Goal: Task Accomplishment & Management: Complete application form

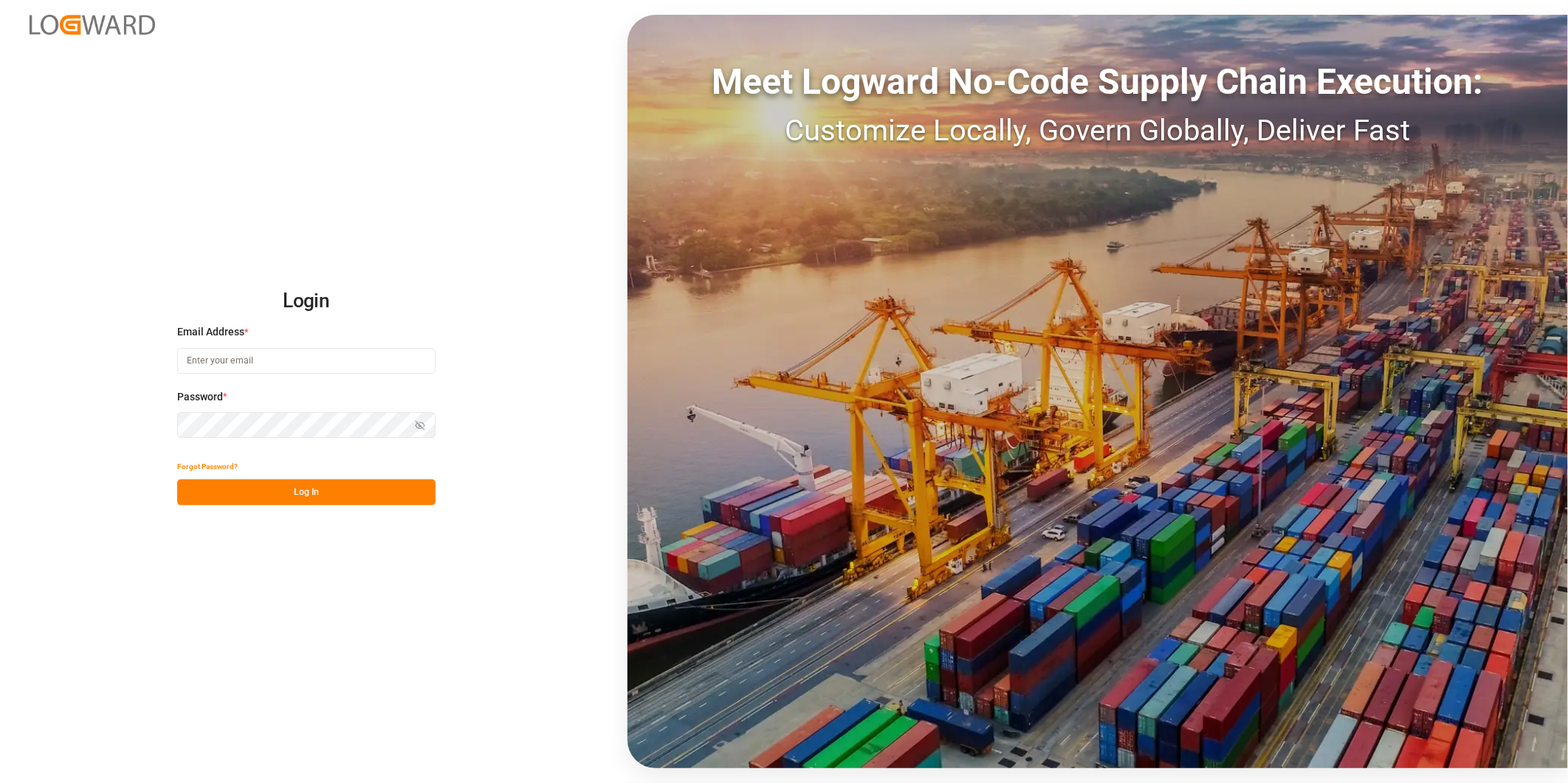
type input "[PERSON_NAME][EMAIL_ADDRESS][DOMAIN_NAME]"
drag, startPoint x: 319, startPoint y: 497, endPoint x: 311, endPoint y: 497, distance: 8.0
click at [318, 497] on button "Log In" at bounding box center [306, 492] width 259 height 25
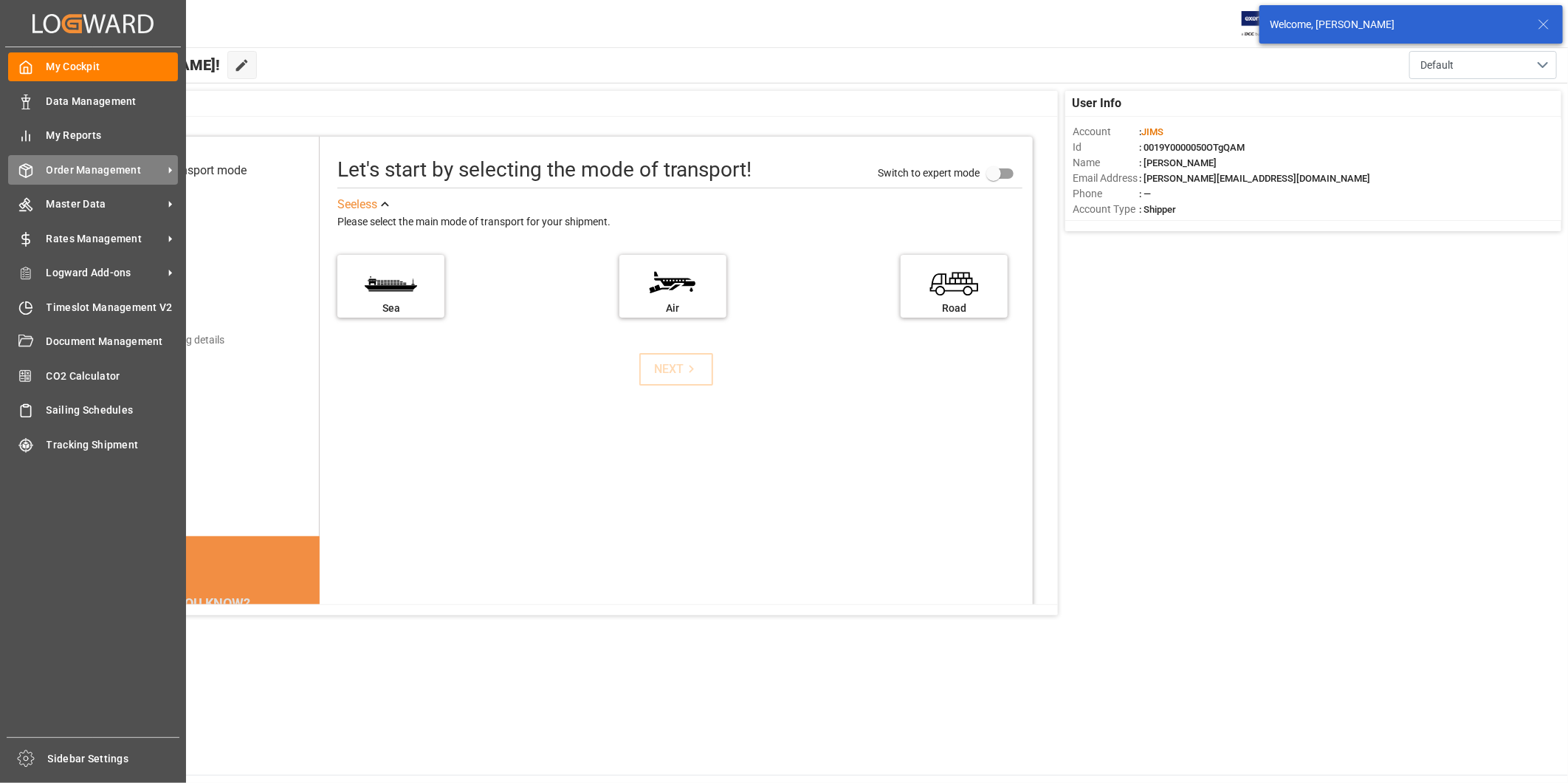
click at [98, 176] on span "Order Management" at bounding box center [104, 170] width 116 height 15
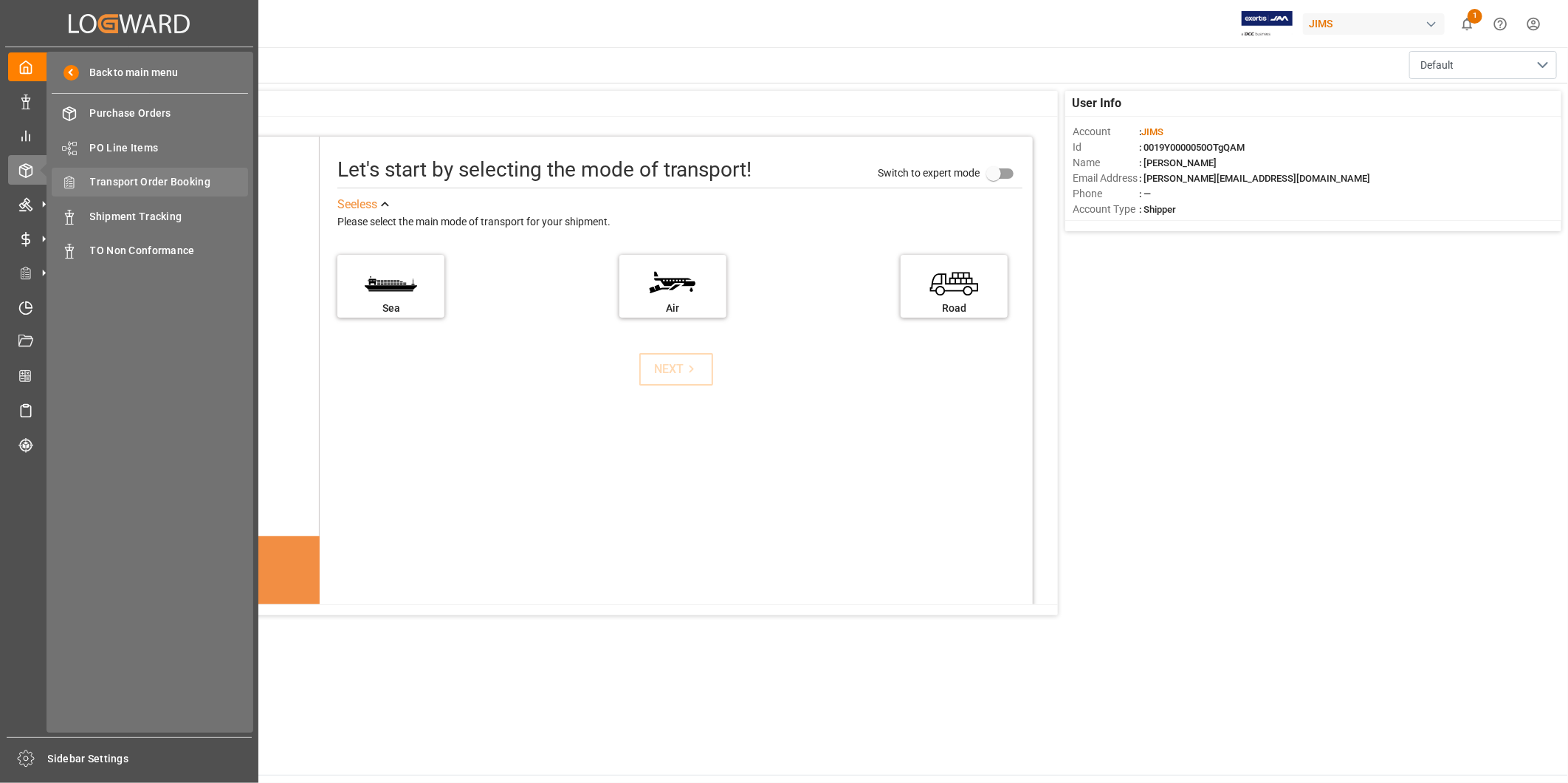
click at [152, 183] on span "Transport Order Booking" at bounding box center [169, 182] width 159 height 15
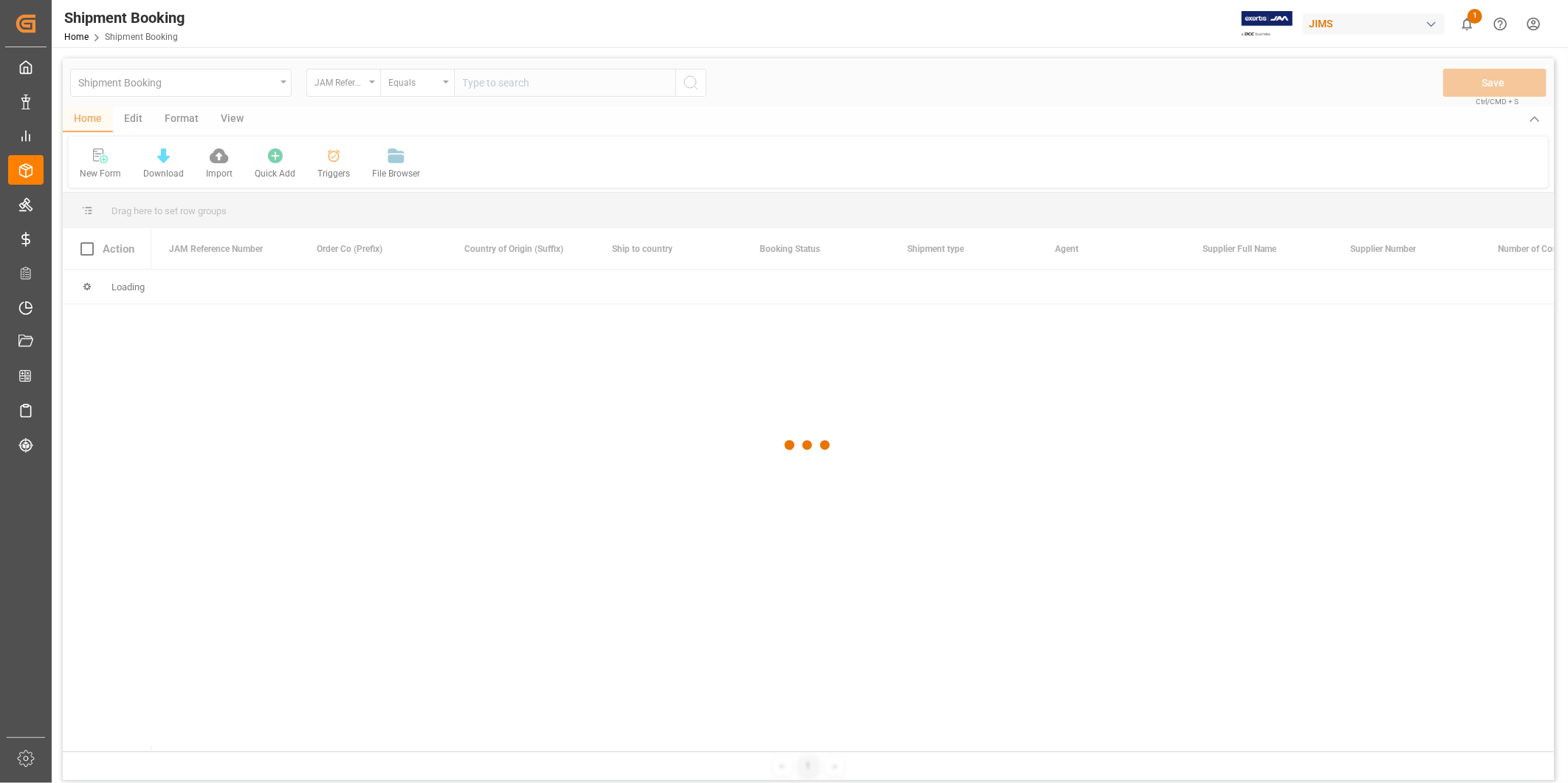
click at [500, 83] on div at bounding box center [808, 445] width 1492 height 774
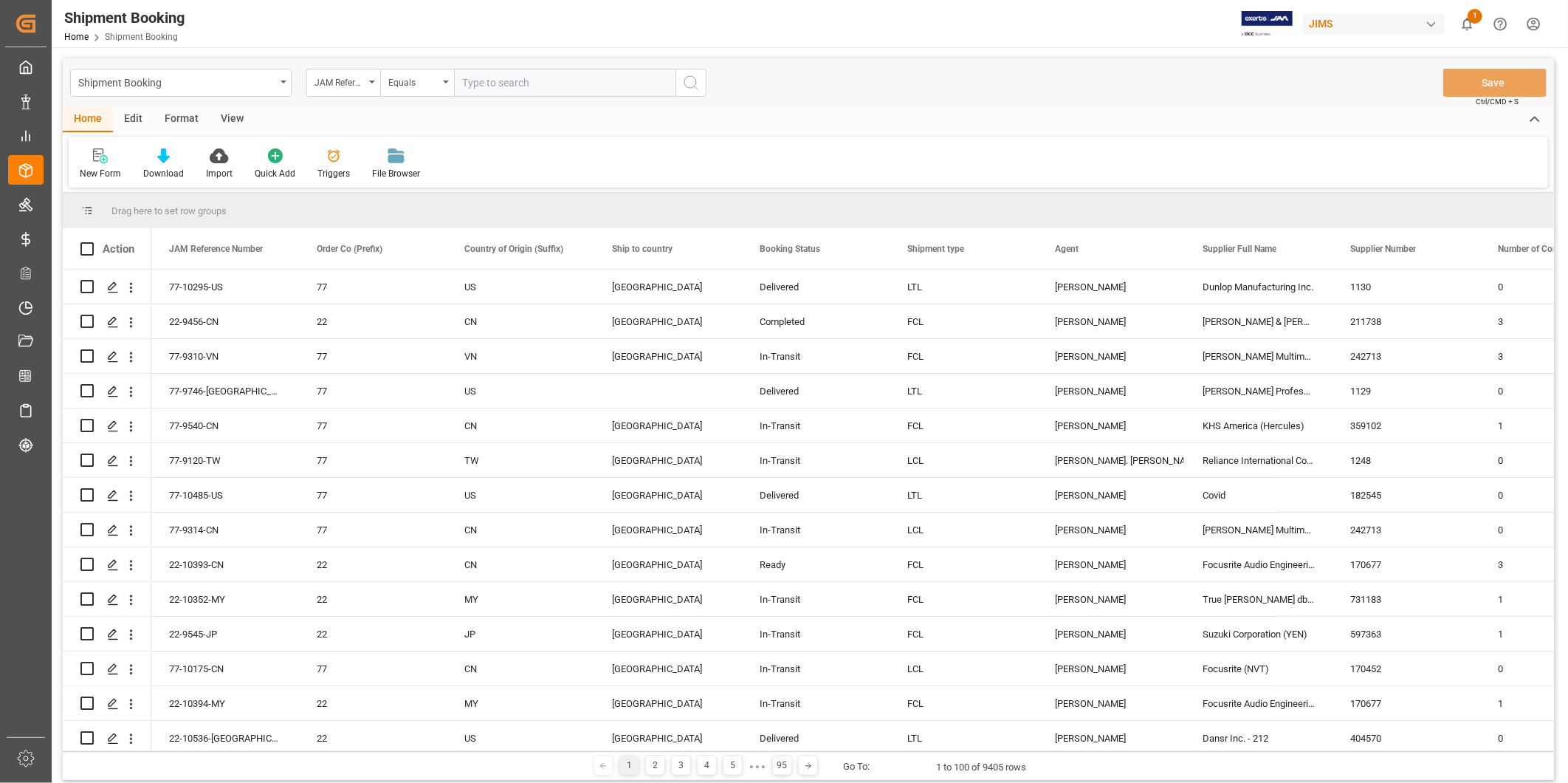
click at [500, 83] on input "text" at bounding box center [565, 83] width 222 height 28
paste input "77-9976-CN"
type input "77-9976-CN"
drag, startPoint x: 675, startPoint y: 83, endPoint x: 686, endPoint y: 84, distance: 11.0
click at [676, 83] on button "search button" at bounding box center [691, 83] width 31 height 28
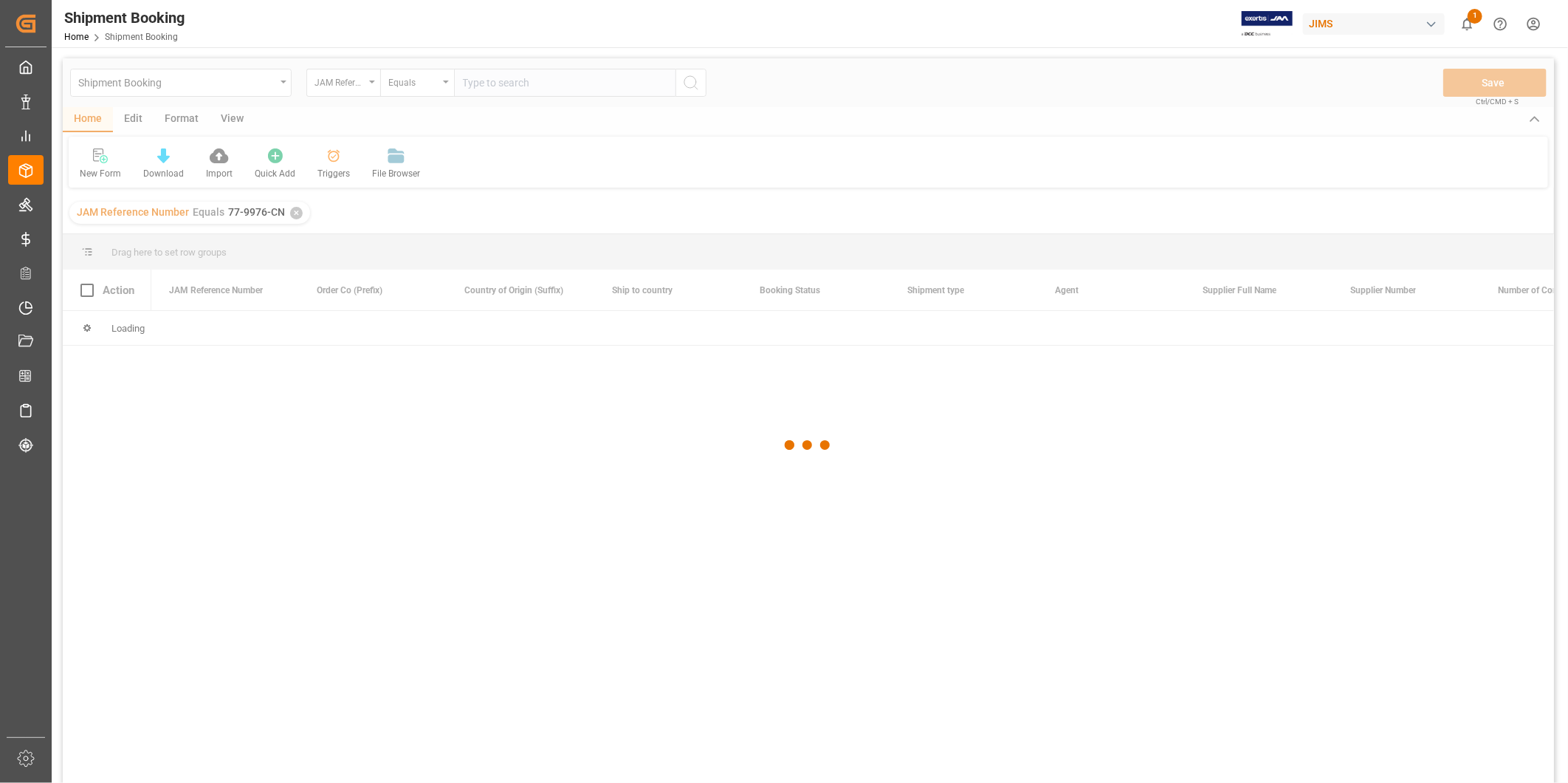
click at [691, 84] on div at bounding box center [808, 445] width 1492 height 774
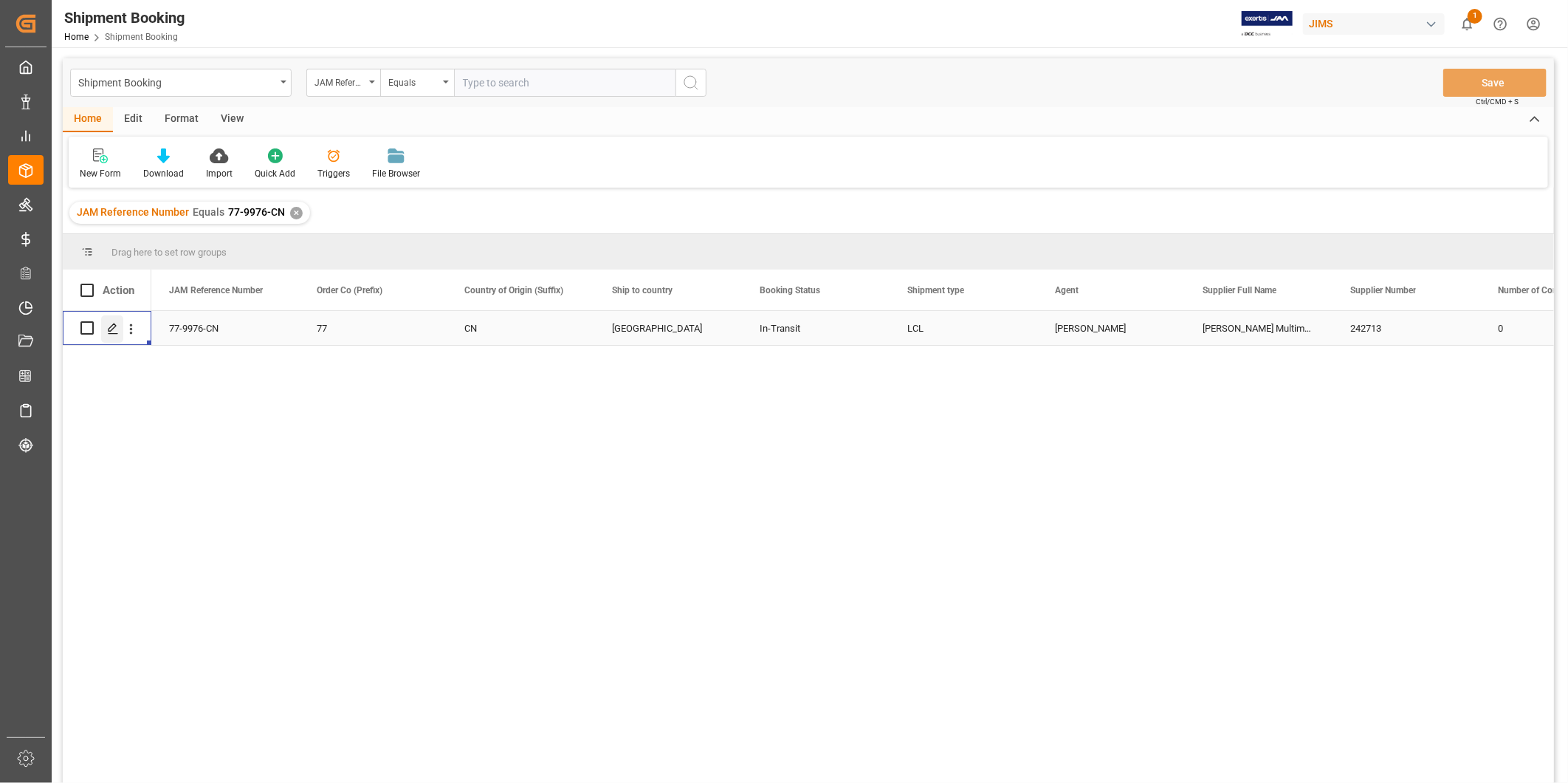
click at [111, 325] on icon "Press SPACE to select this row." at bounding box center [113, 328] width 12 height 12
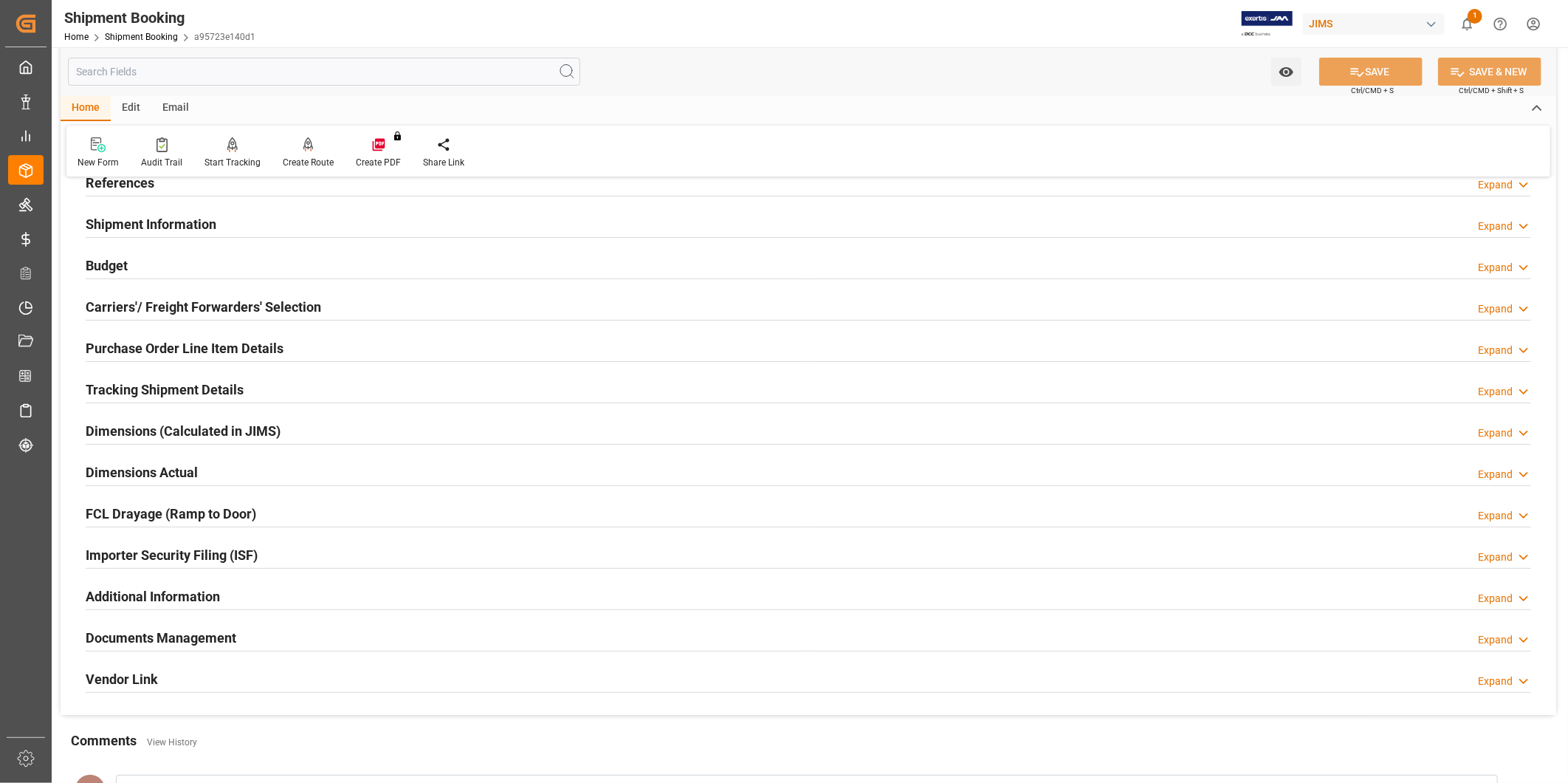
scroll to position [136, 0]
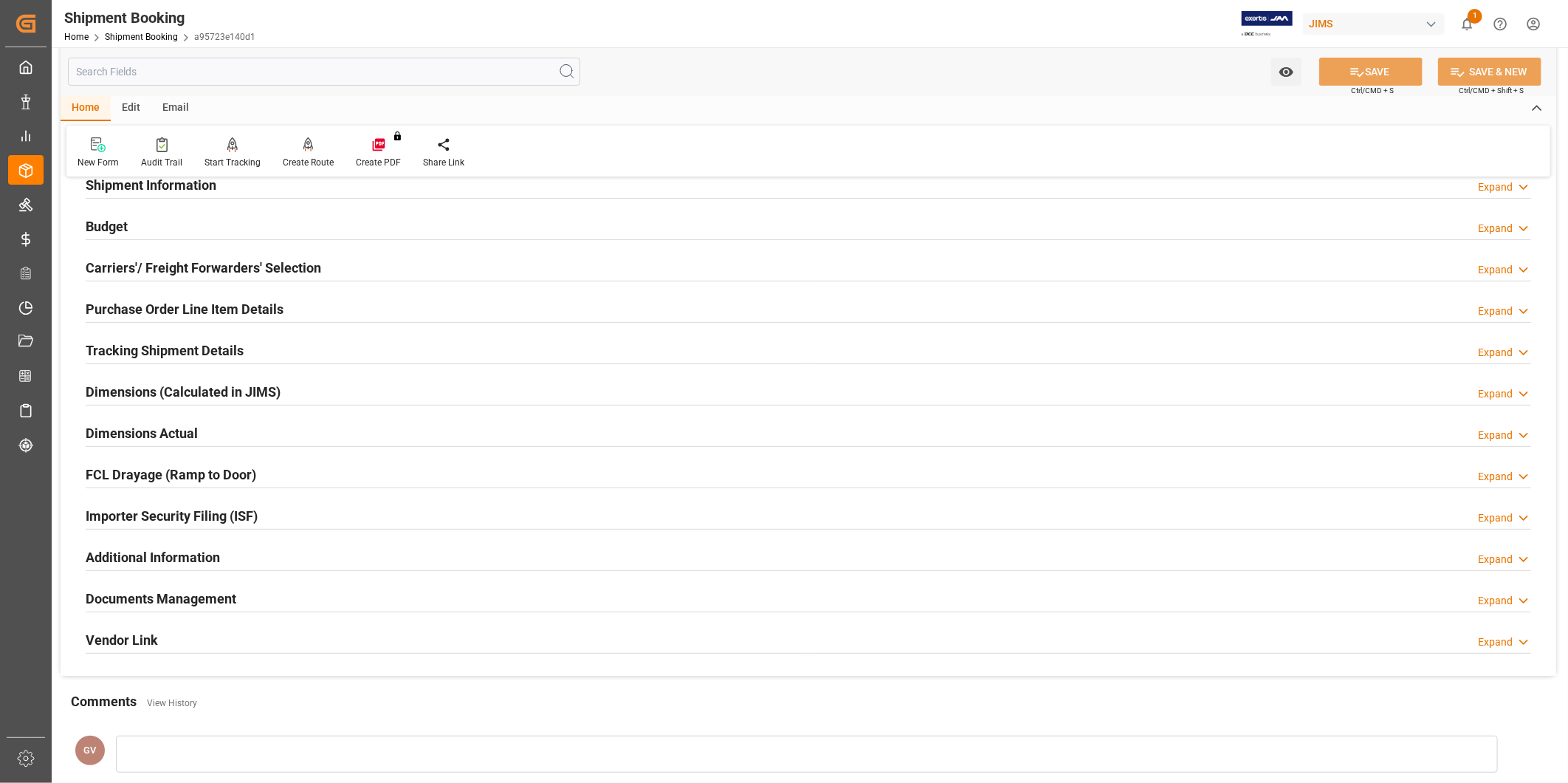
click at [239, 606] on div "Documents Management Expand" at bounding box center [808, 597] width 1445 height 28
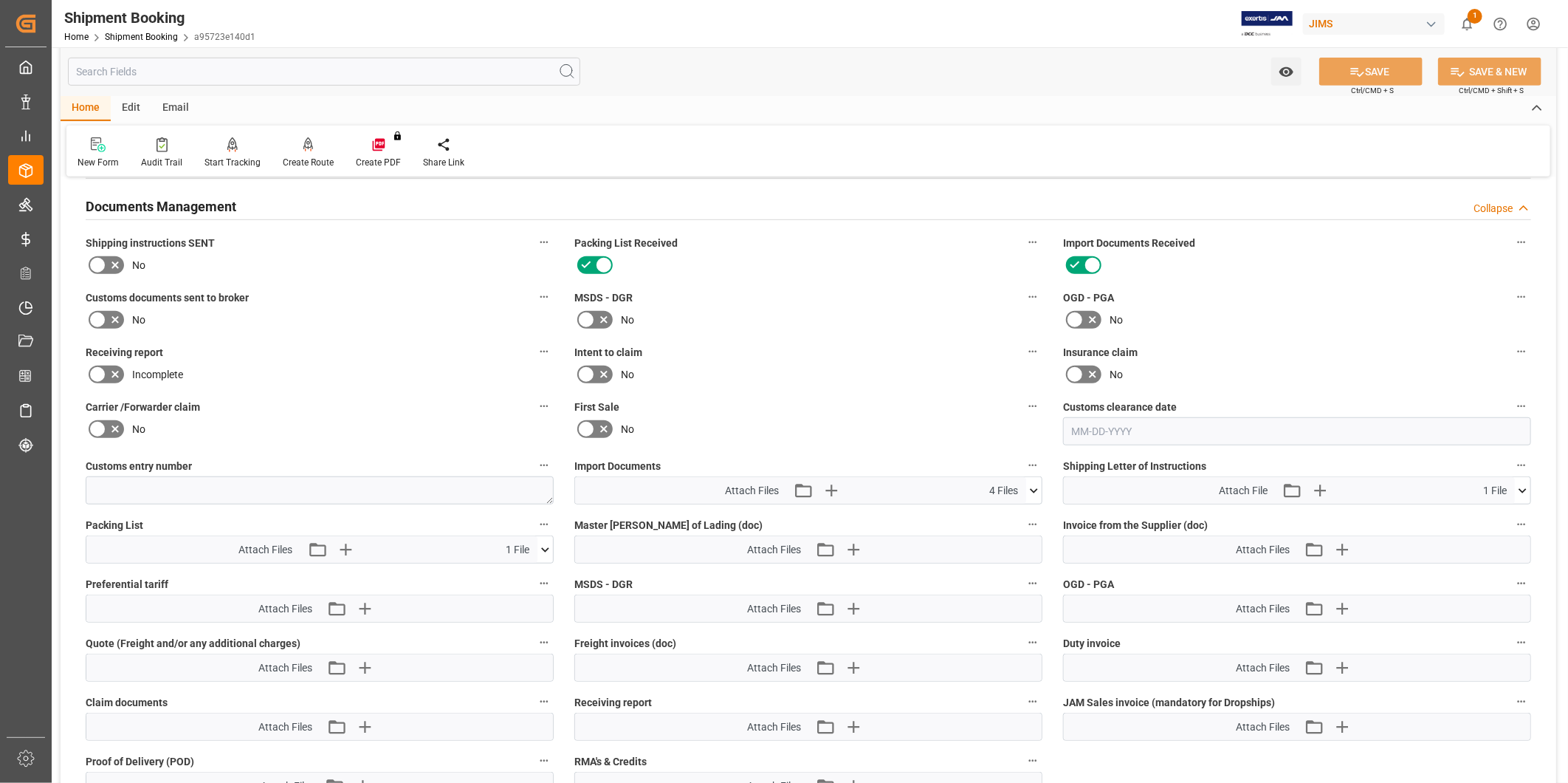
scroll to position [683, 0]
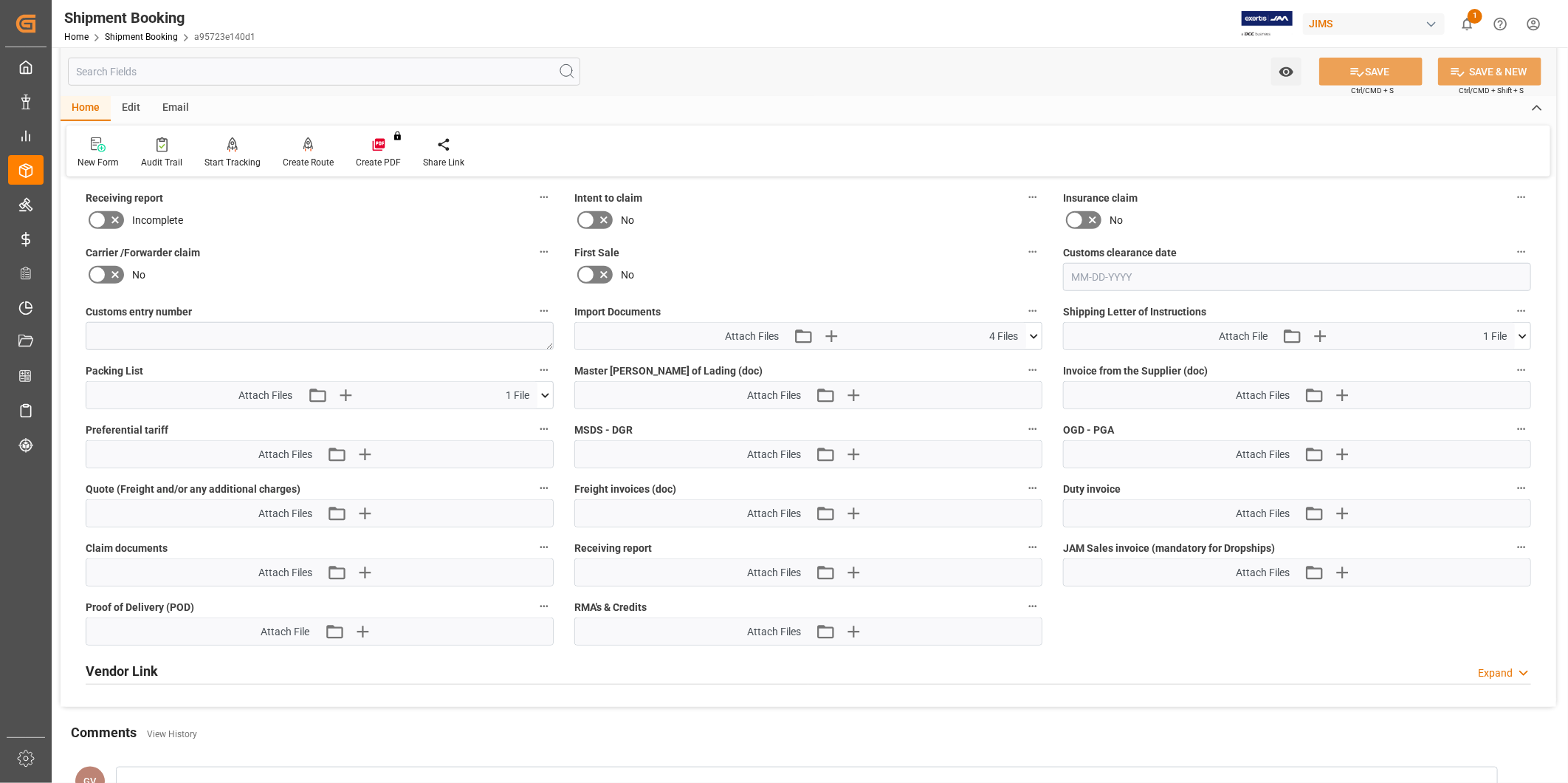
click at [1042, 333] on icon at bounding box center [1033, 336] width 15 height 15
click at [825, 328] on icon "button" at bounding box center [832, 336] width 24 height 24
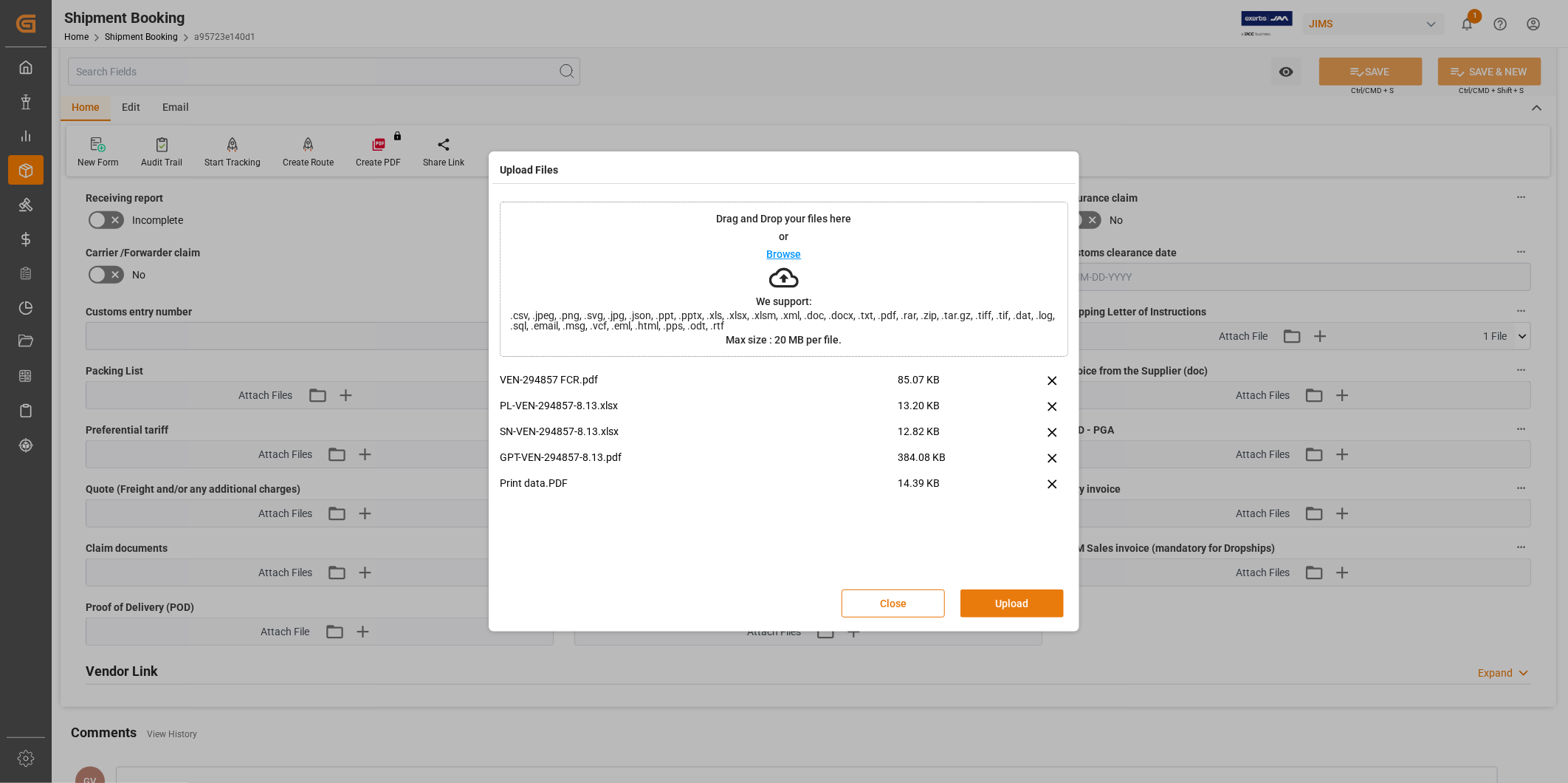
click at [990, 607] on button "Upload" at bounding box center [1012, 603] width 104 height 28
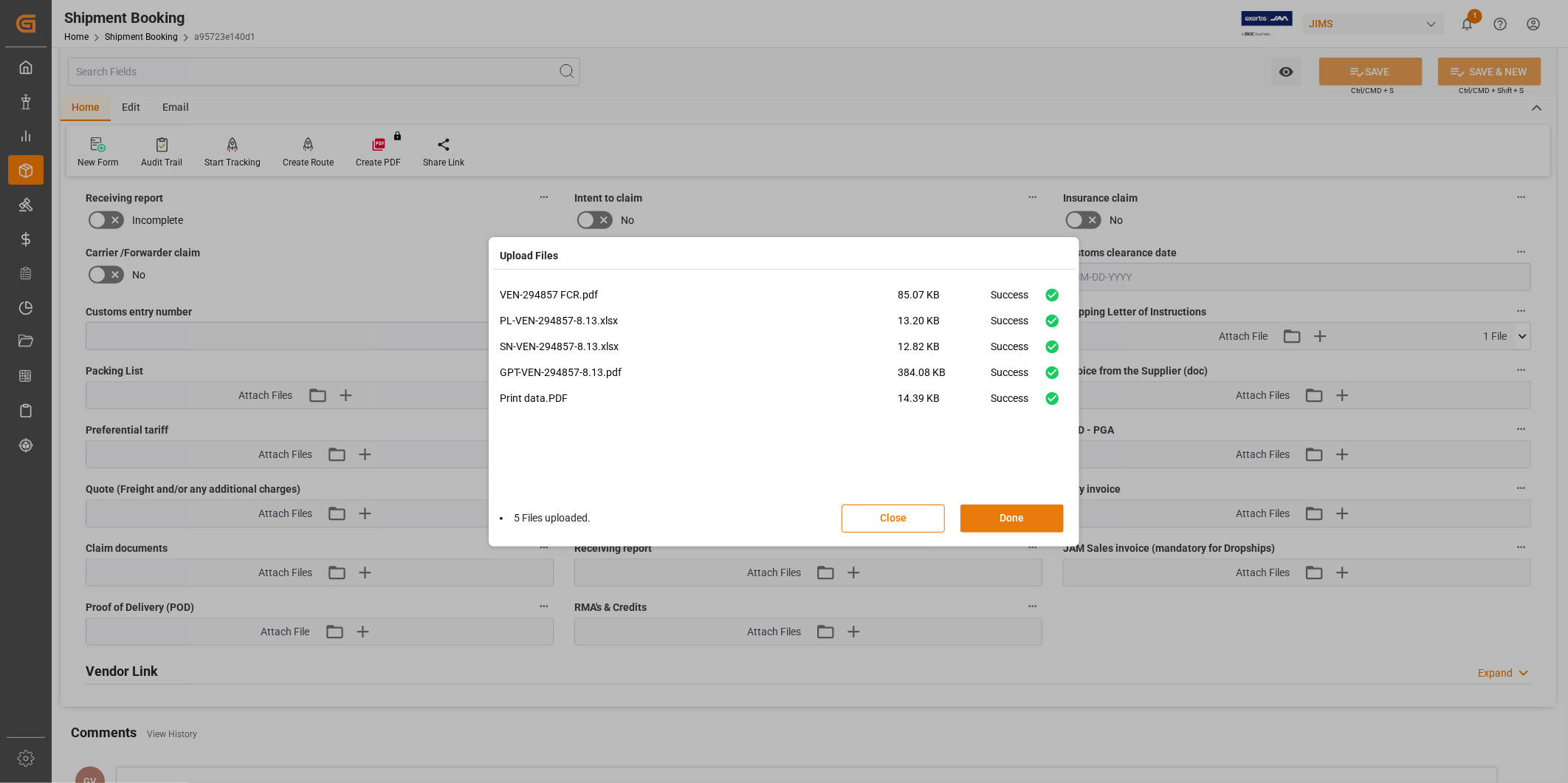
drag, startPoint x: 1022, startPoint y: 511, endPoint x: 1032, endPoint y: 516, distance: 11.2
click at [1022, 510] on button "Done" at bounding box center [1012, 518] width 104 height 28
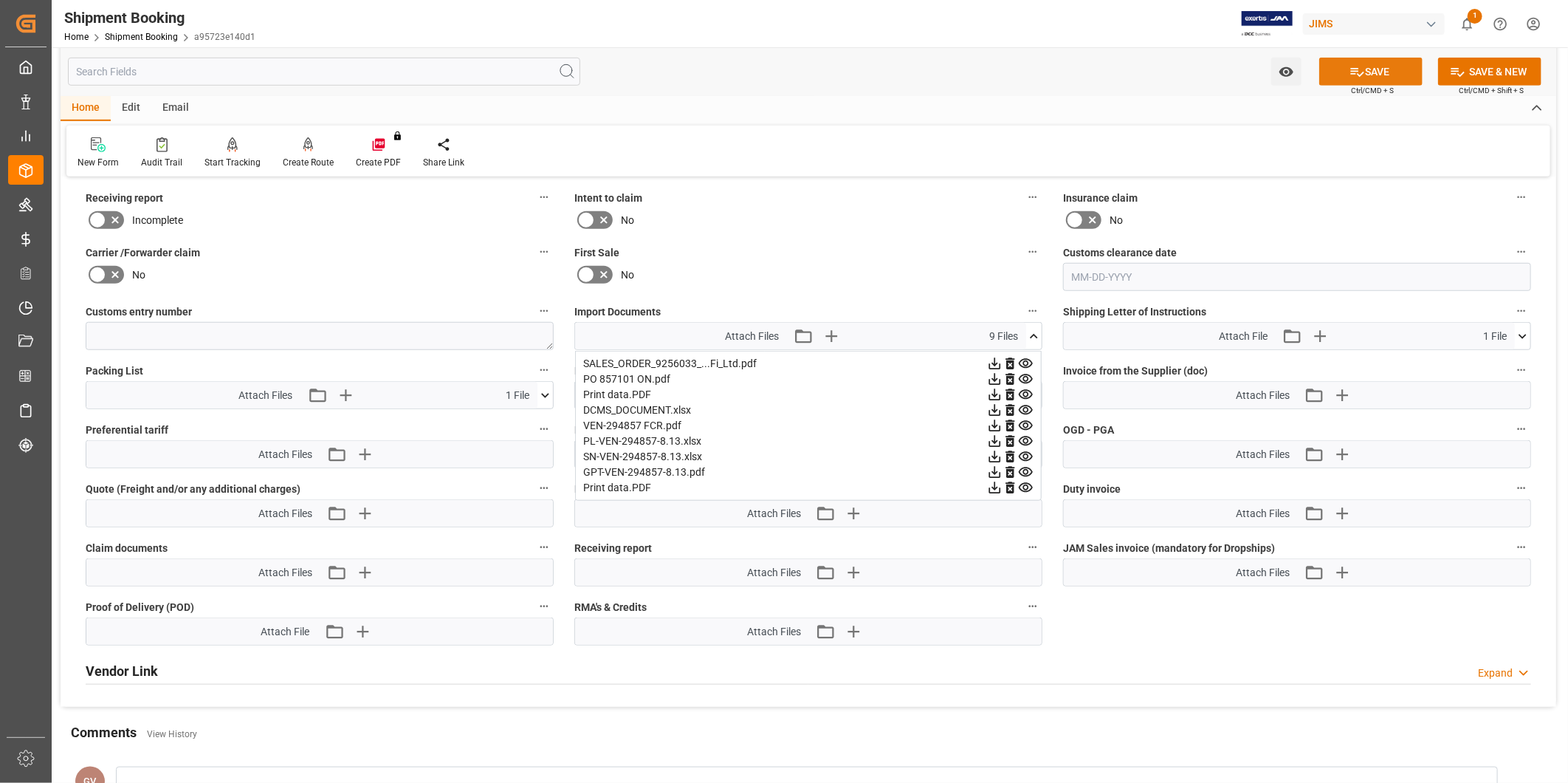
click at [1371, 64] on button "SAVE" at bounding box center [1371, 71] width 104 height 28
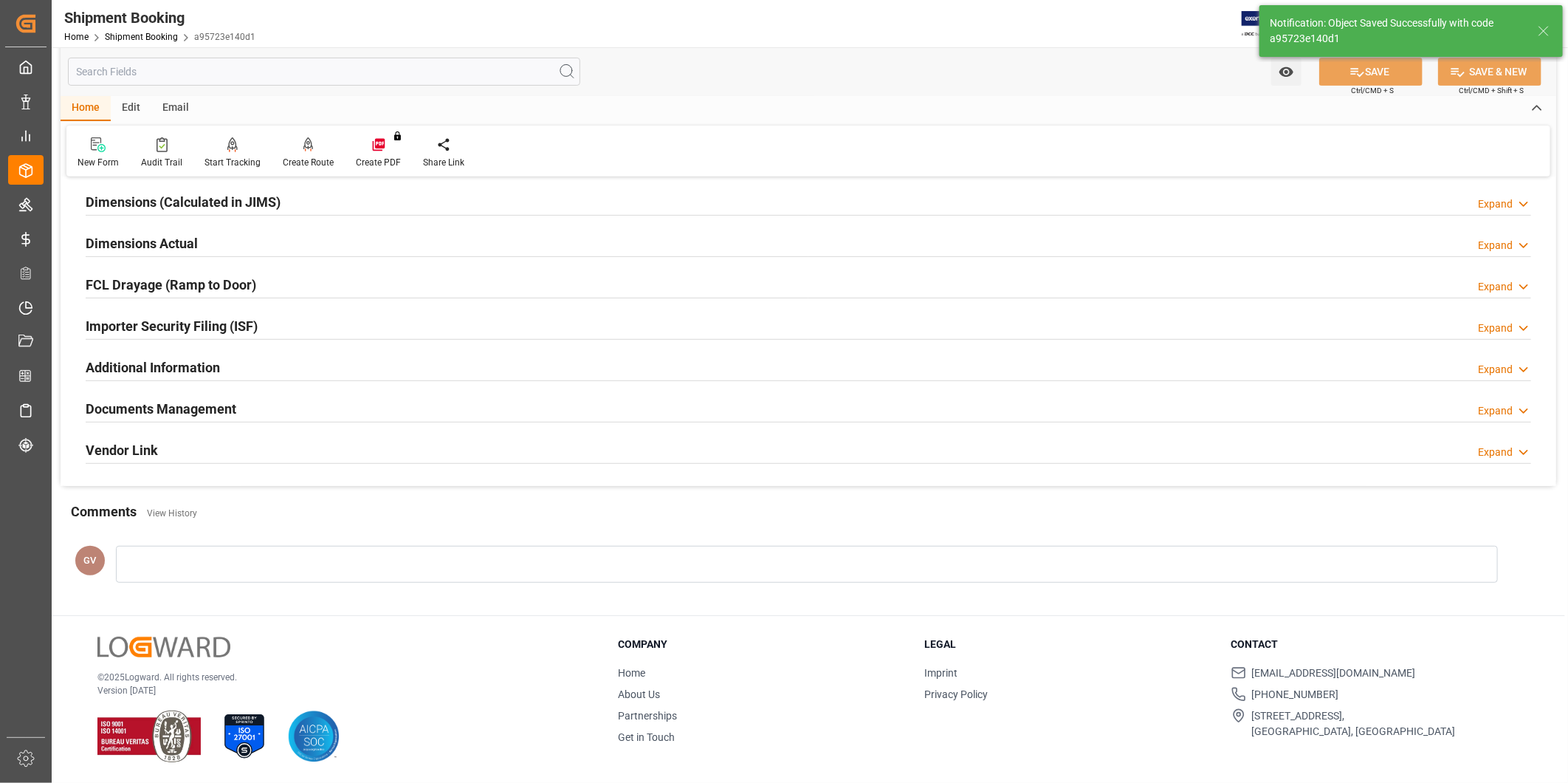
scroll to position [327, 0]
click at [454, 410] on div "Documents Management Expand" at bounding box center [808, 407] width 1445 height 28
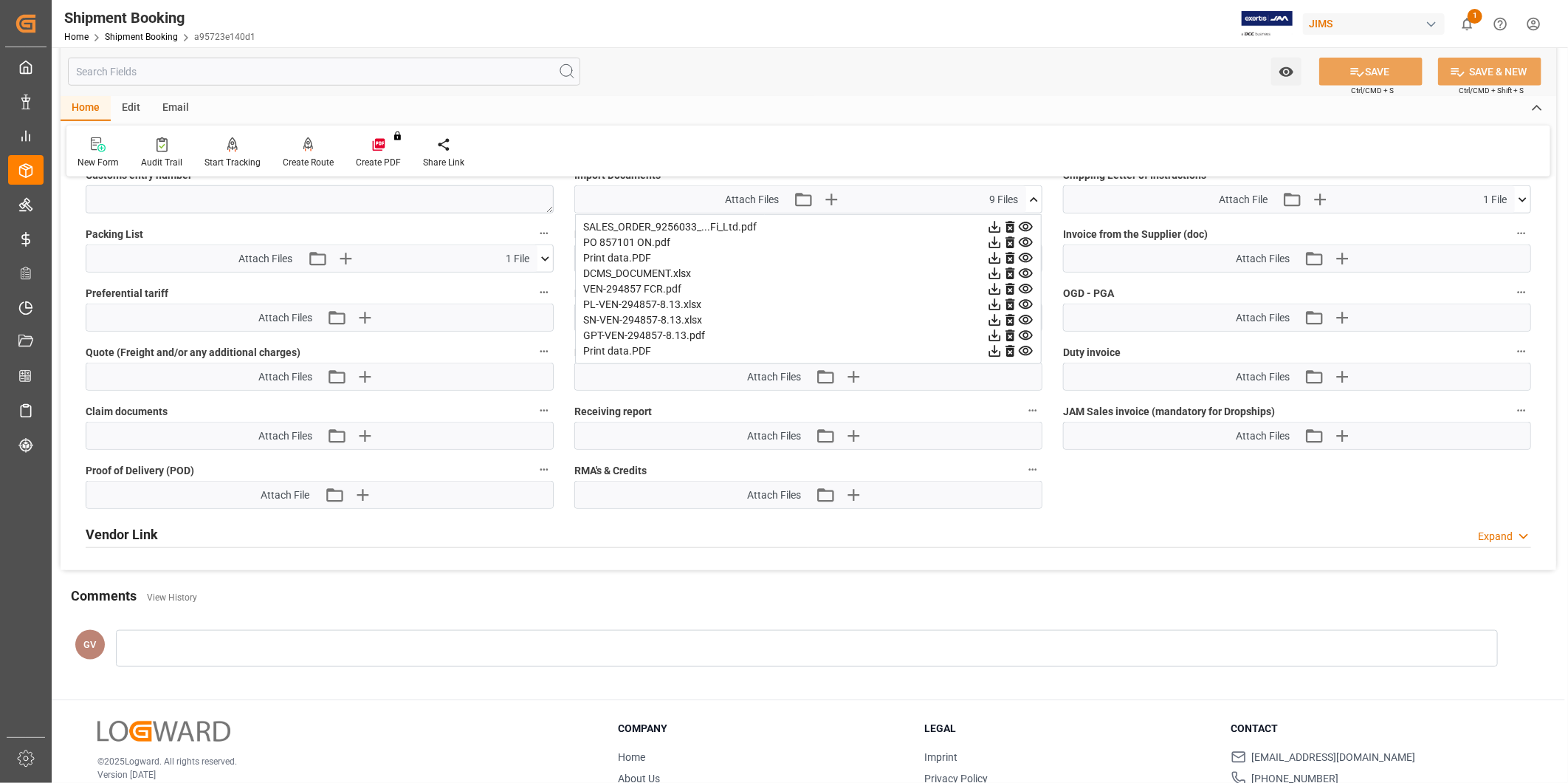
scroll to position [821, 0]
click at [352, 259] on icon "button" at bounding box center [345, 258] width 24 height 24
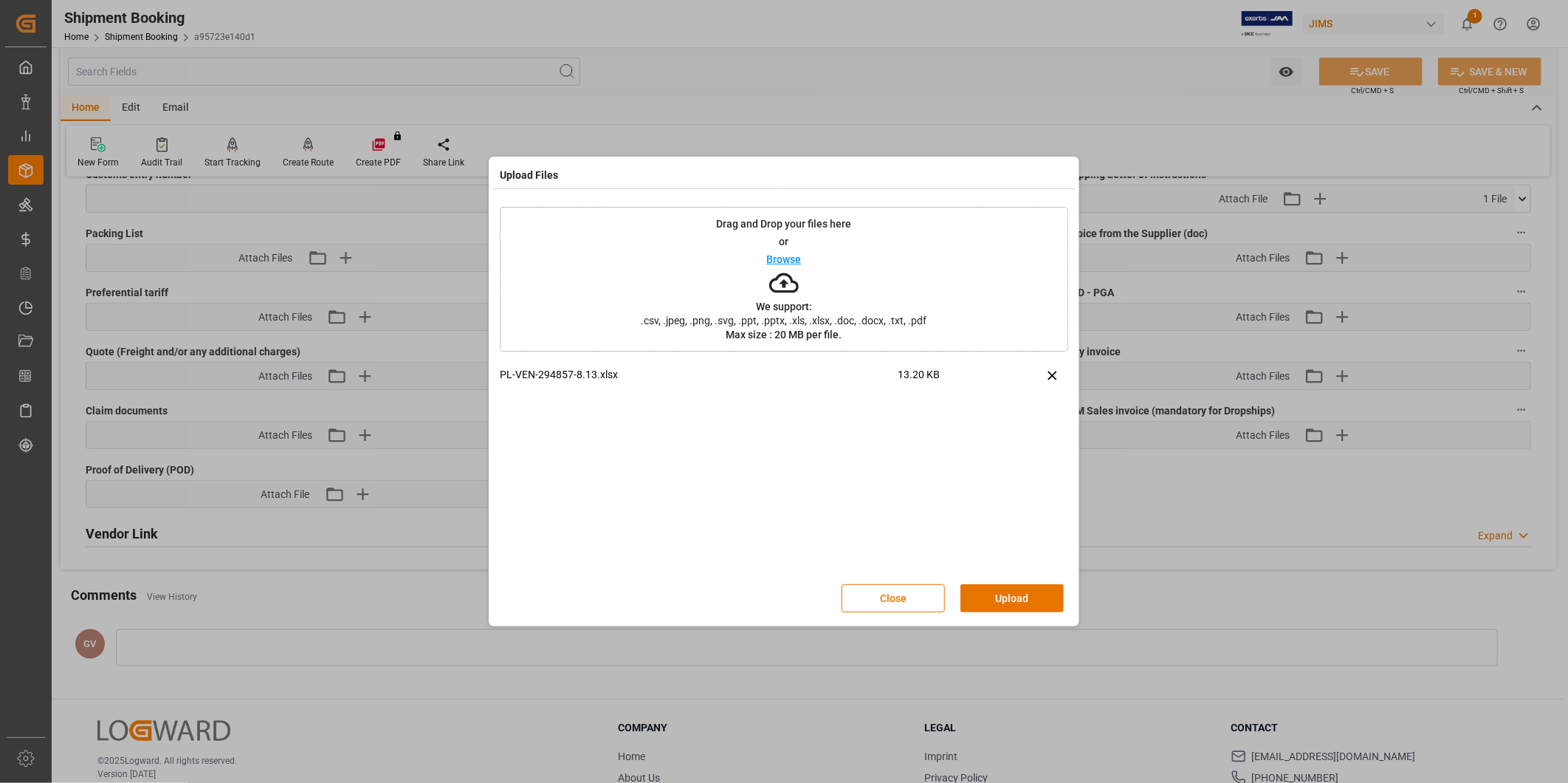
click at [1037, 599] on button "Upload" at bounding box center [1012, 598] width 104 height 28
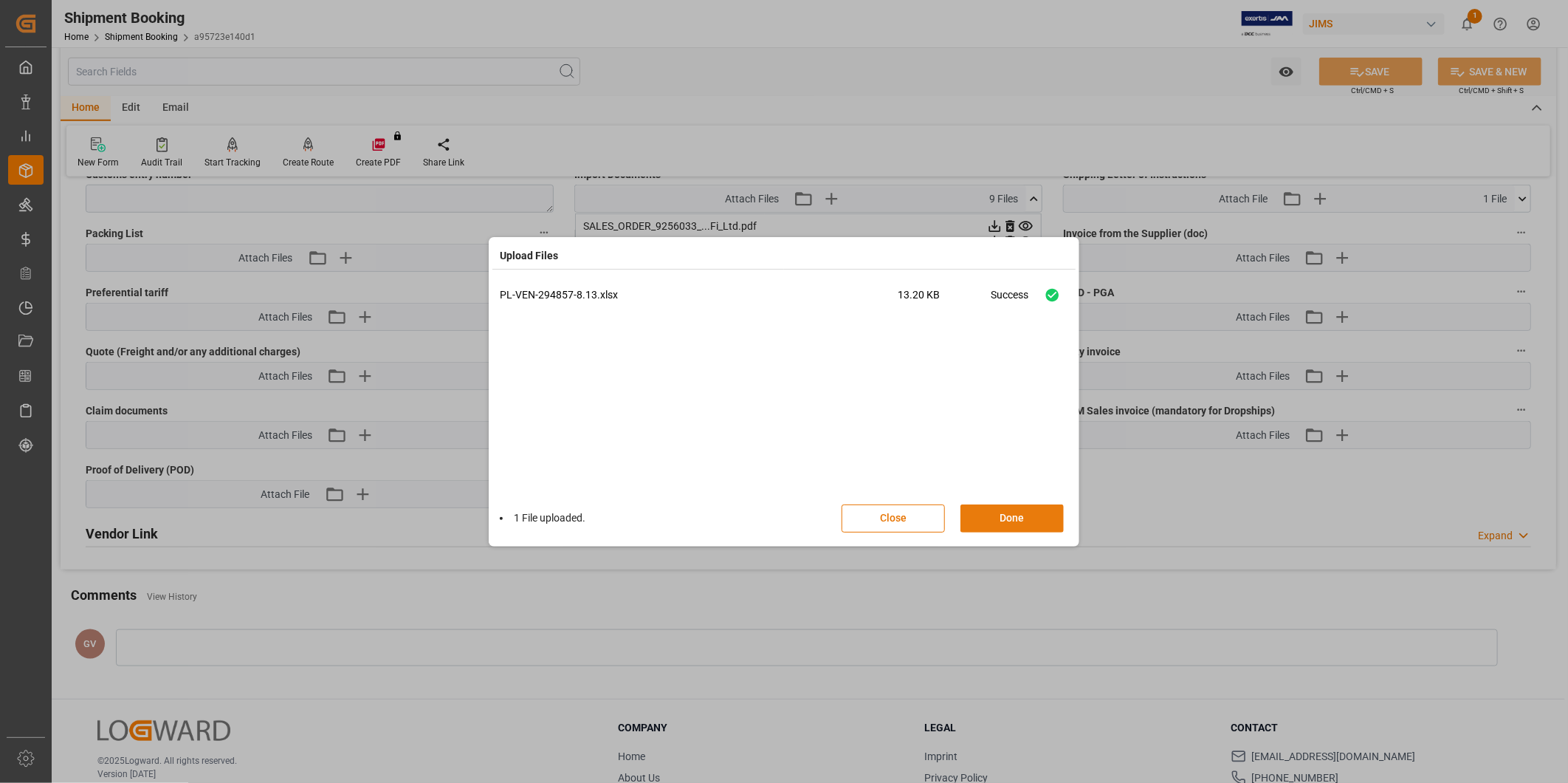
click at [1022, 523] on button "Done" at bounding box center [1012, 518] width 104 height 28
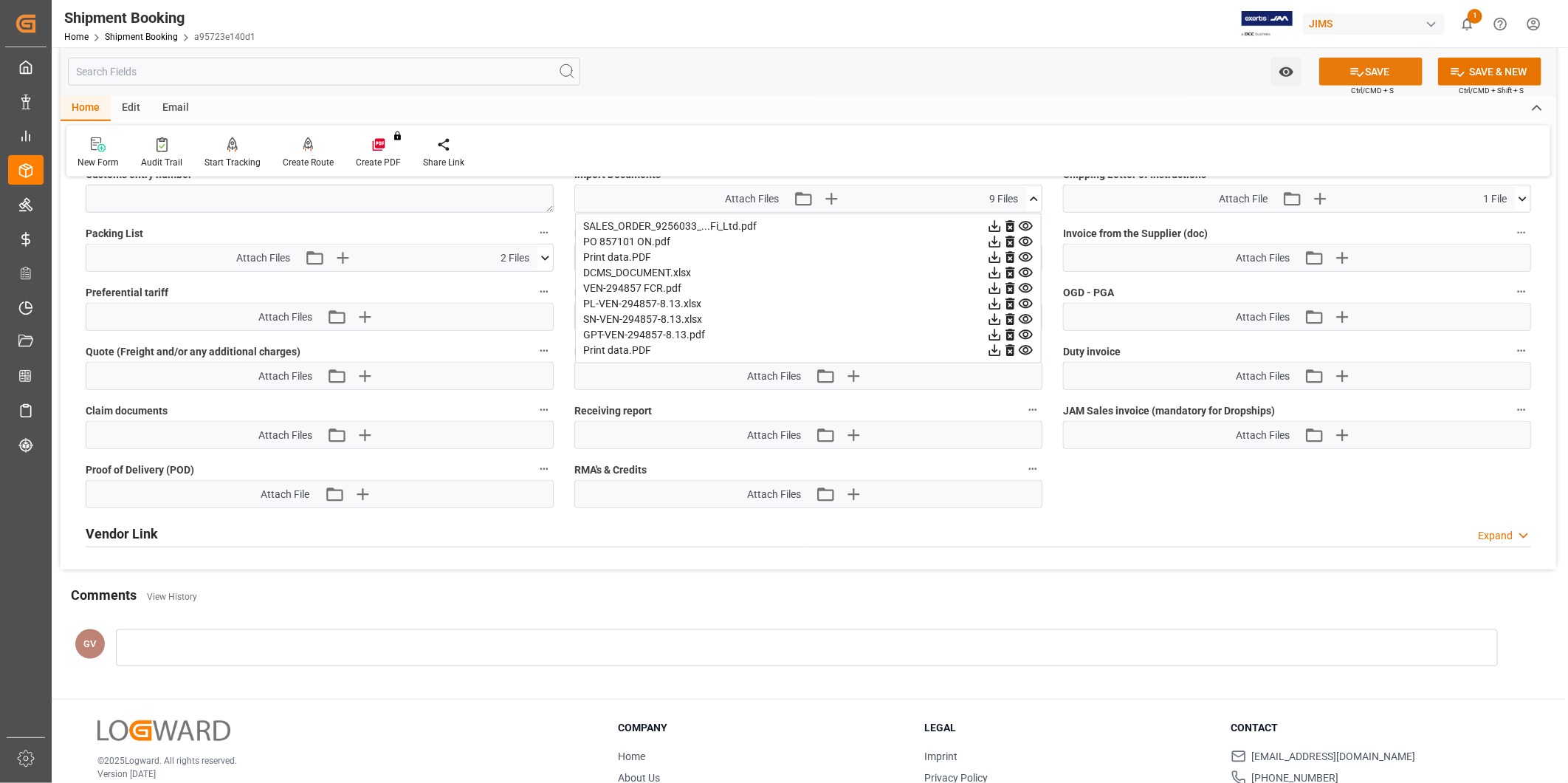
click at [1384, 73] on button "SAVE" at bounding box center [1371, 71] width 104 height 28
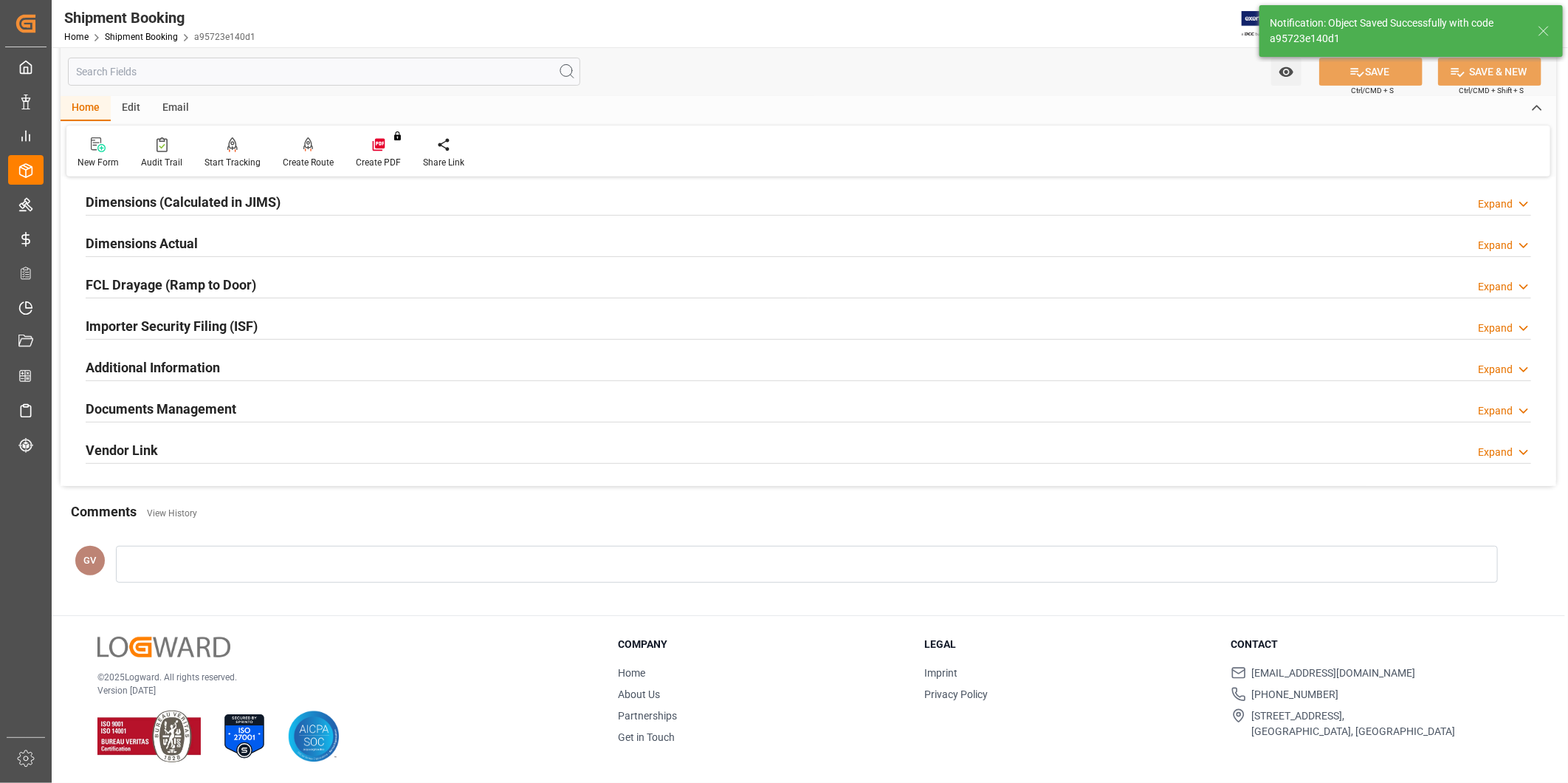
scroll to position [246, 0]
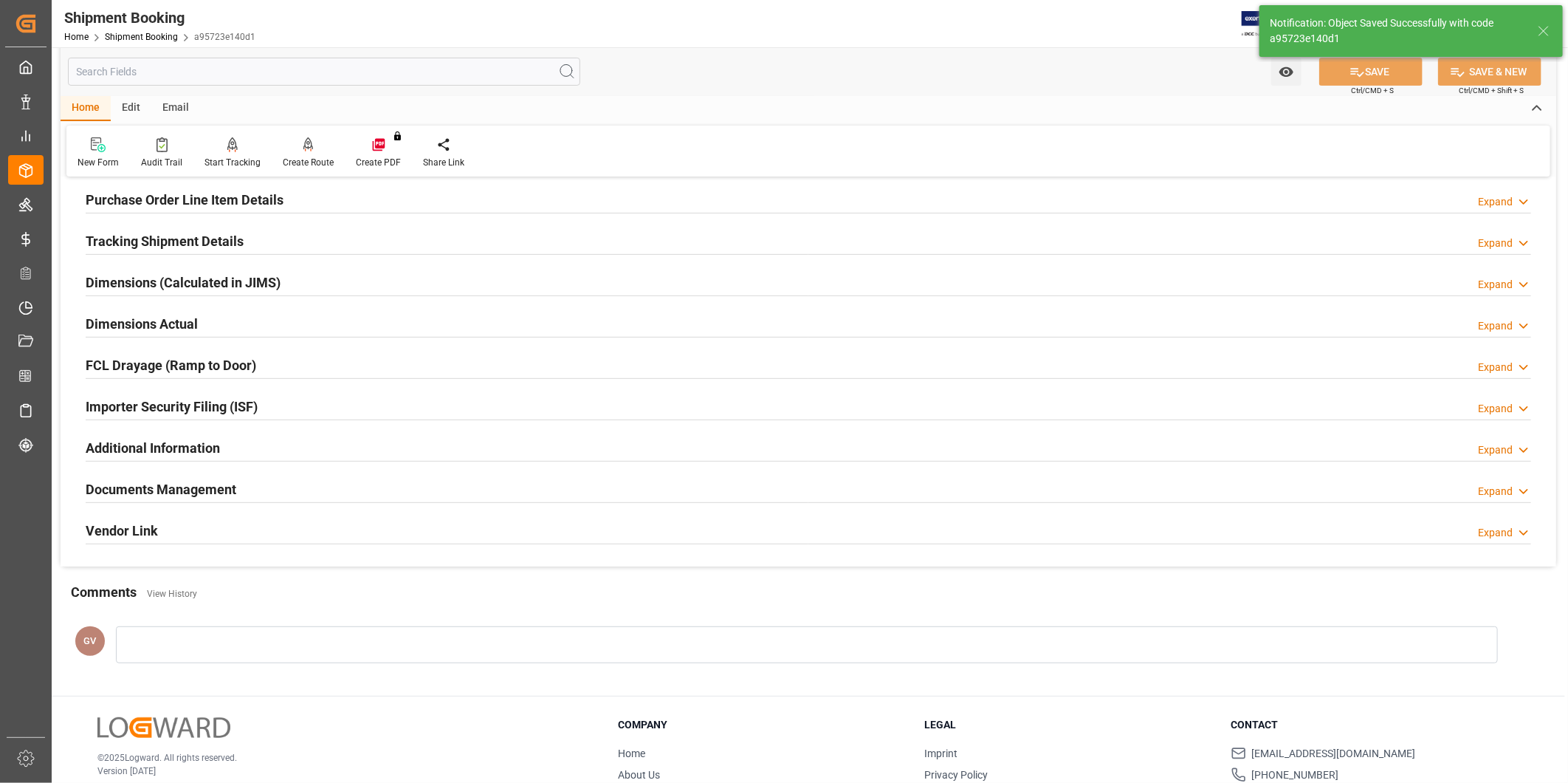
click at [556, 472] on div "Documents Management Expand" at bounding box center [808, 490] width 1466 height 42
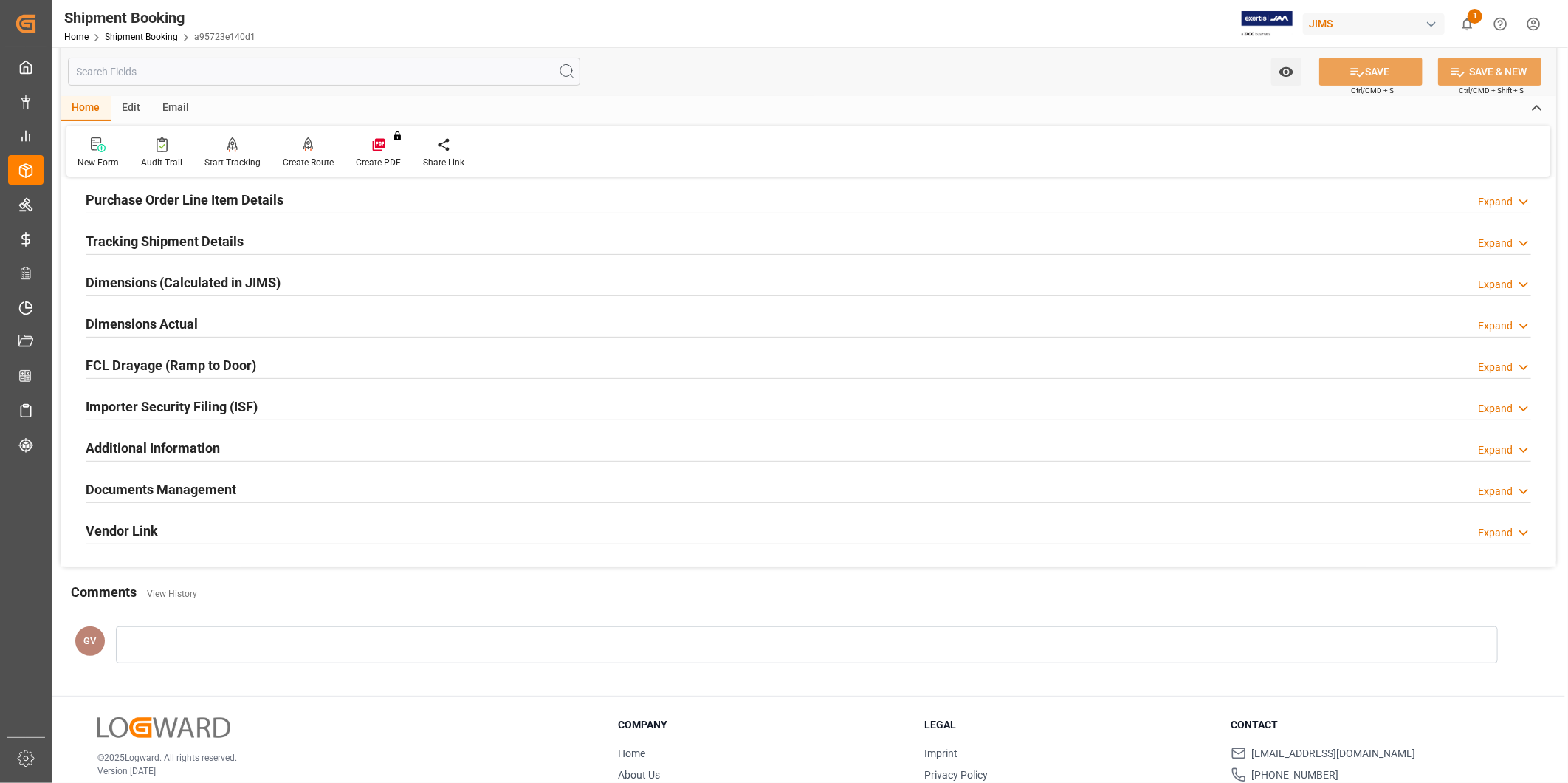
click at [542, 477] on div "Documents Management Expand" at bounding box center [808, 488] width 1445 height 28
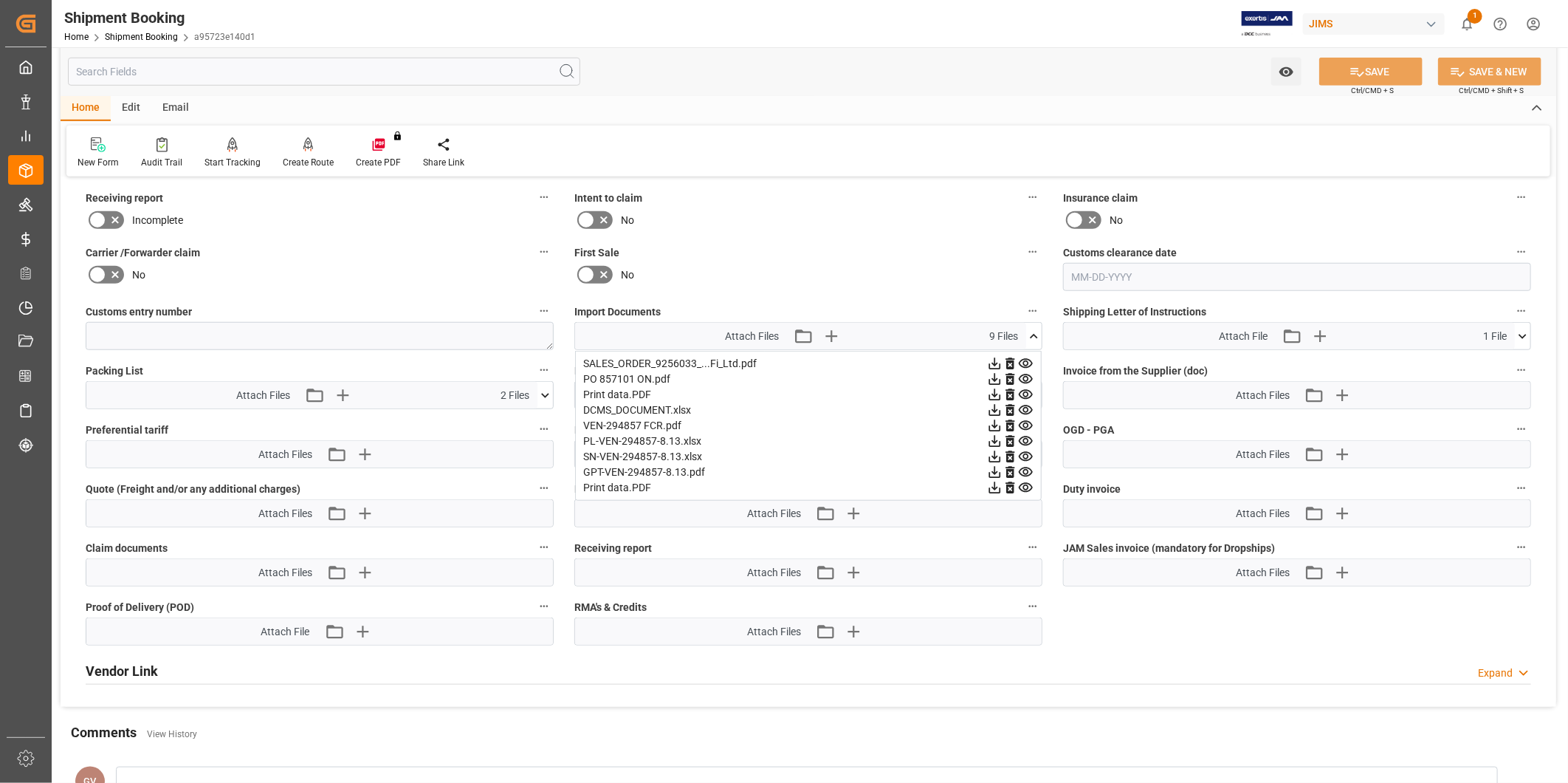
click at [1035, 330] on icon at bounding box center [1033, 336] width 15 height 15
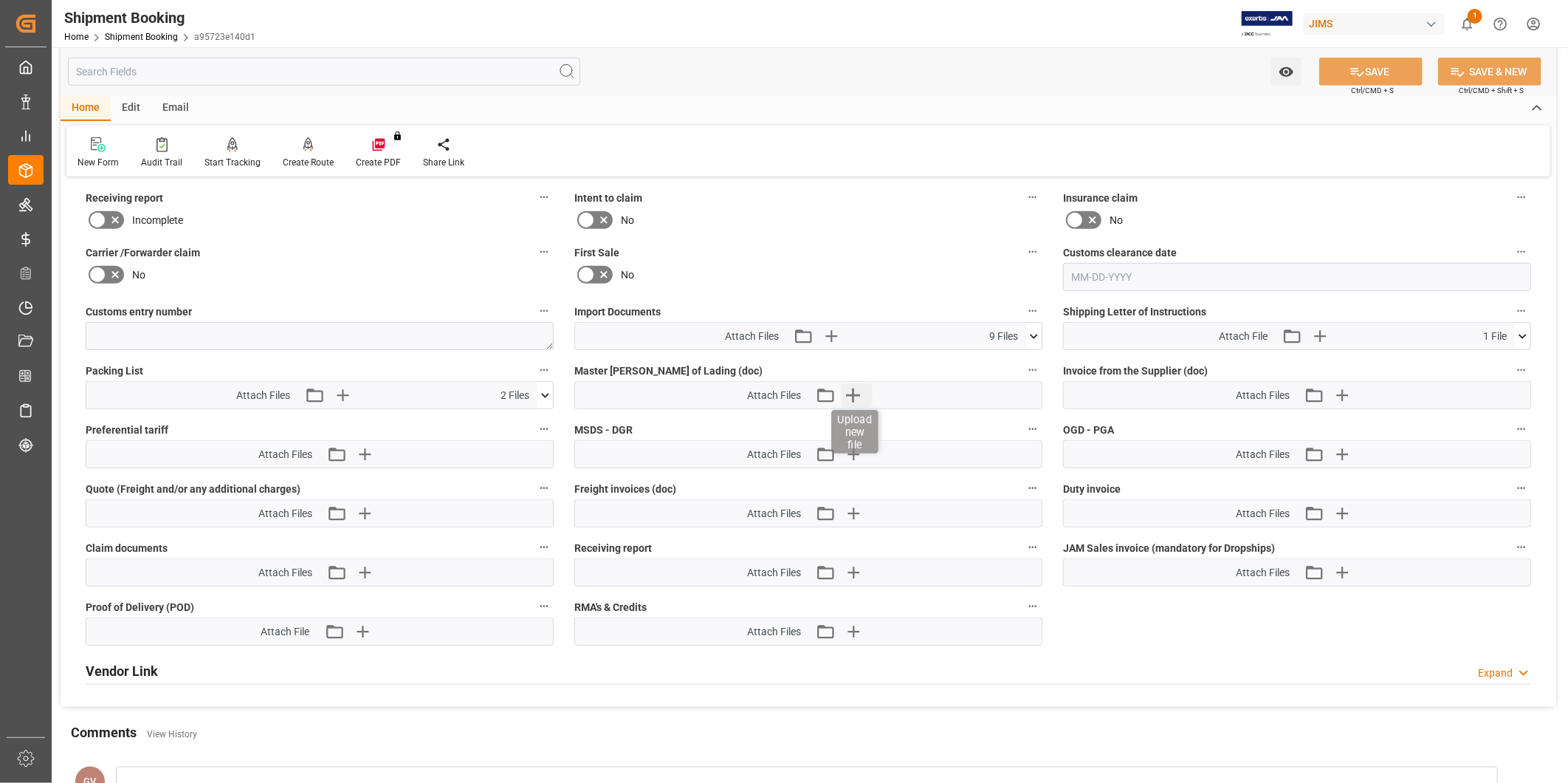
click at [860, 386] on icon "button" at bounding box center [853, 395] width 24 height 24
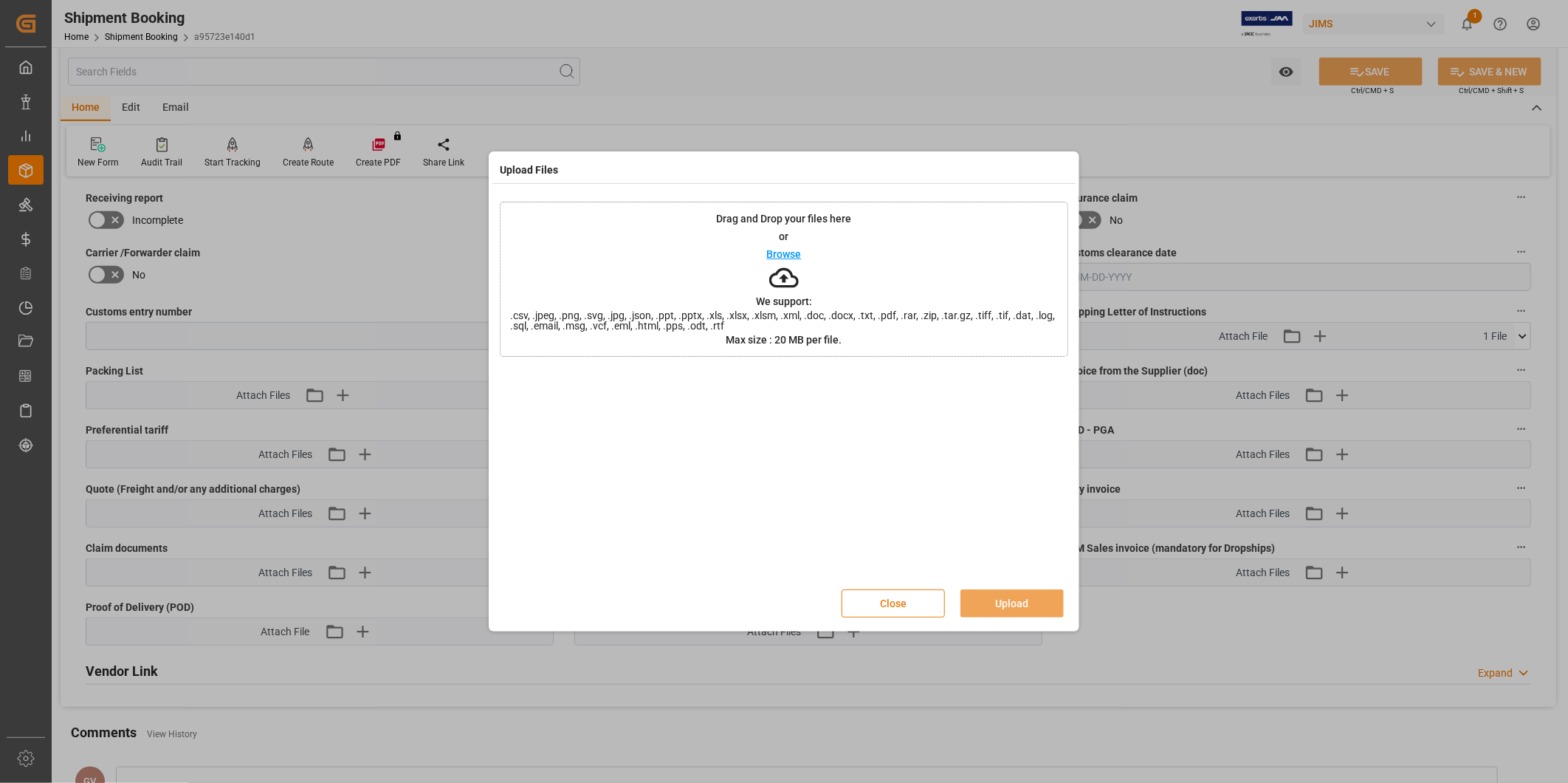
drag, startPoint x: 890, startPoint y: 600, endPoint x: 919, endPoint y: 600, distance: 29.0
click at [890, 600] on button "Close" at bounding box center [893, 603] width 104 height 28
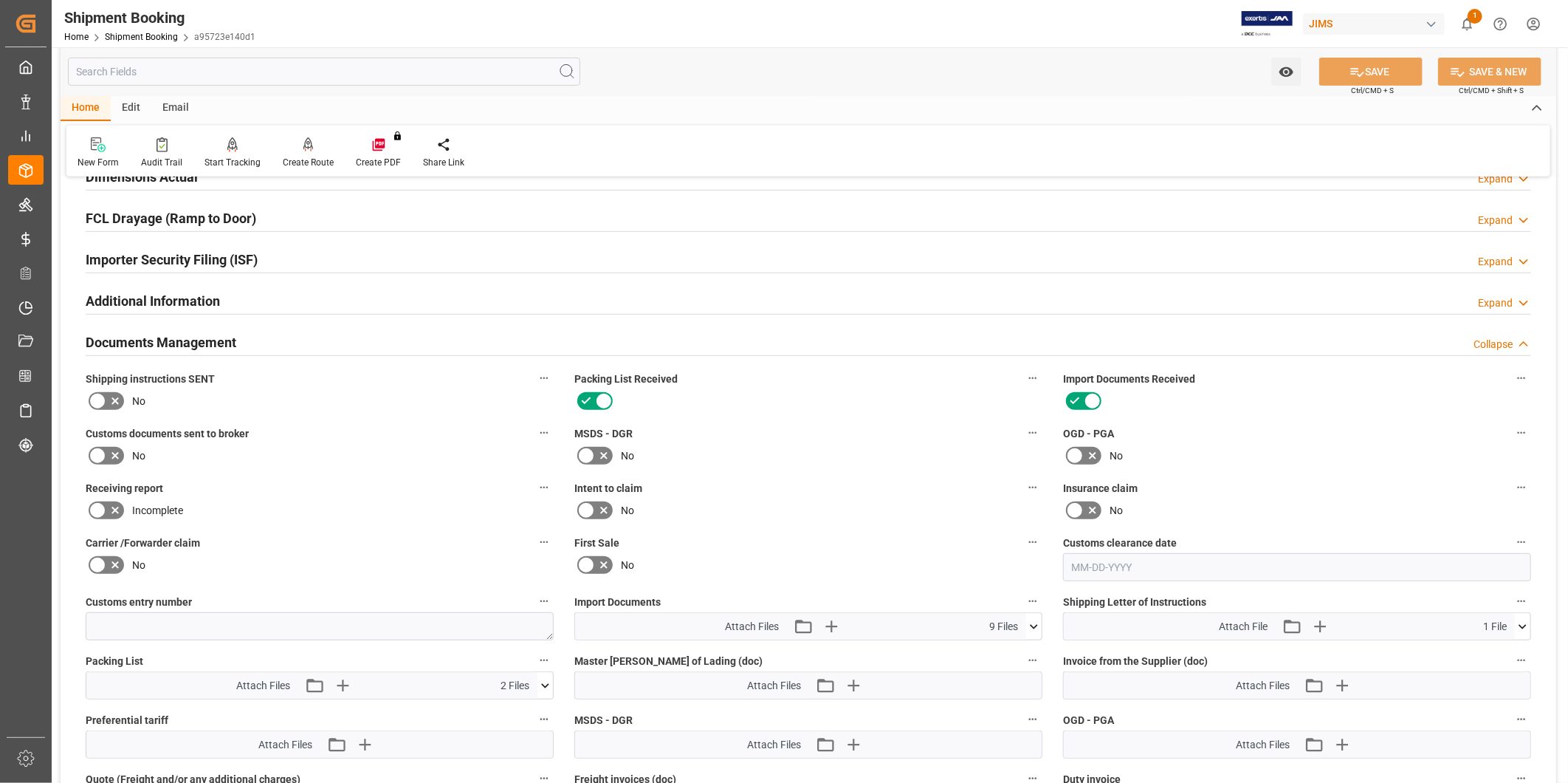
scroll to position [410, 0]
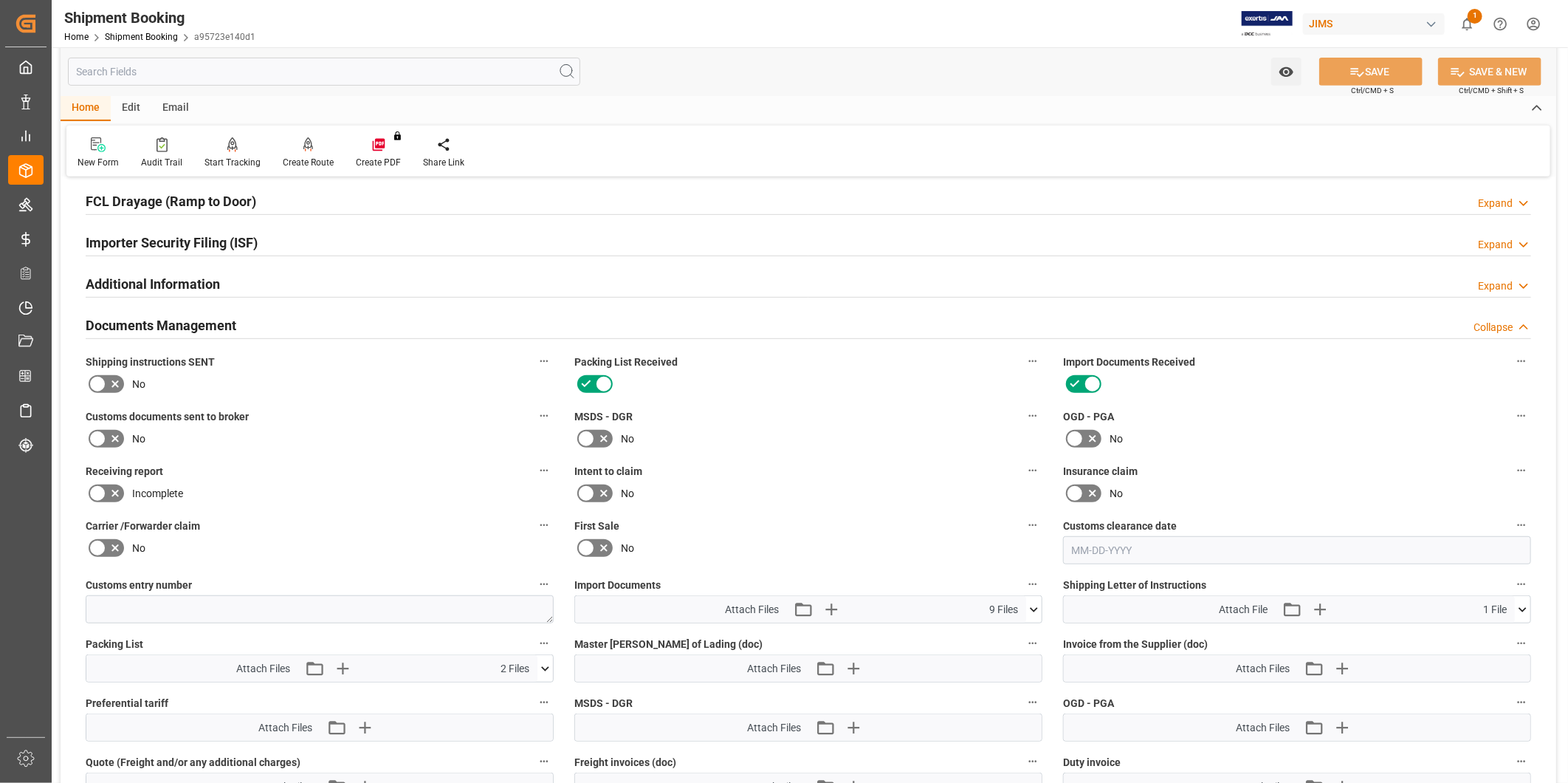
click at [1497, 322] on div "Collapse" at bounding box center [1493, 327] width 39 height 15
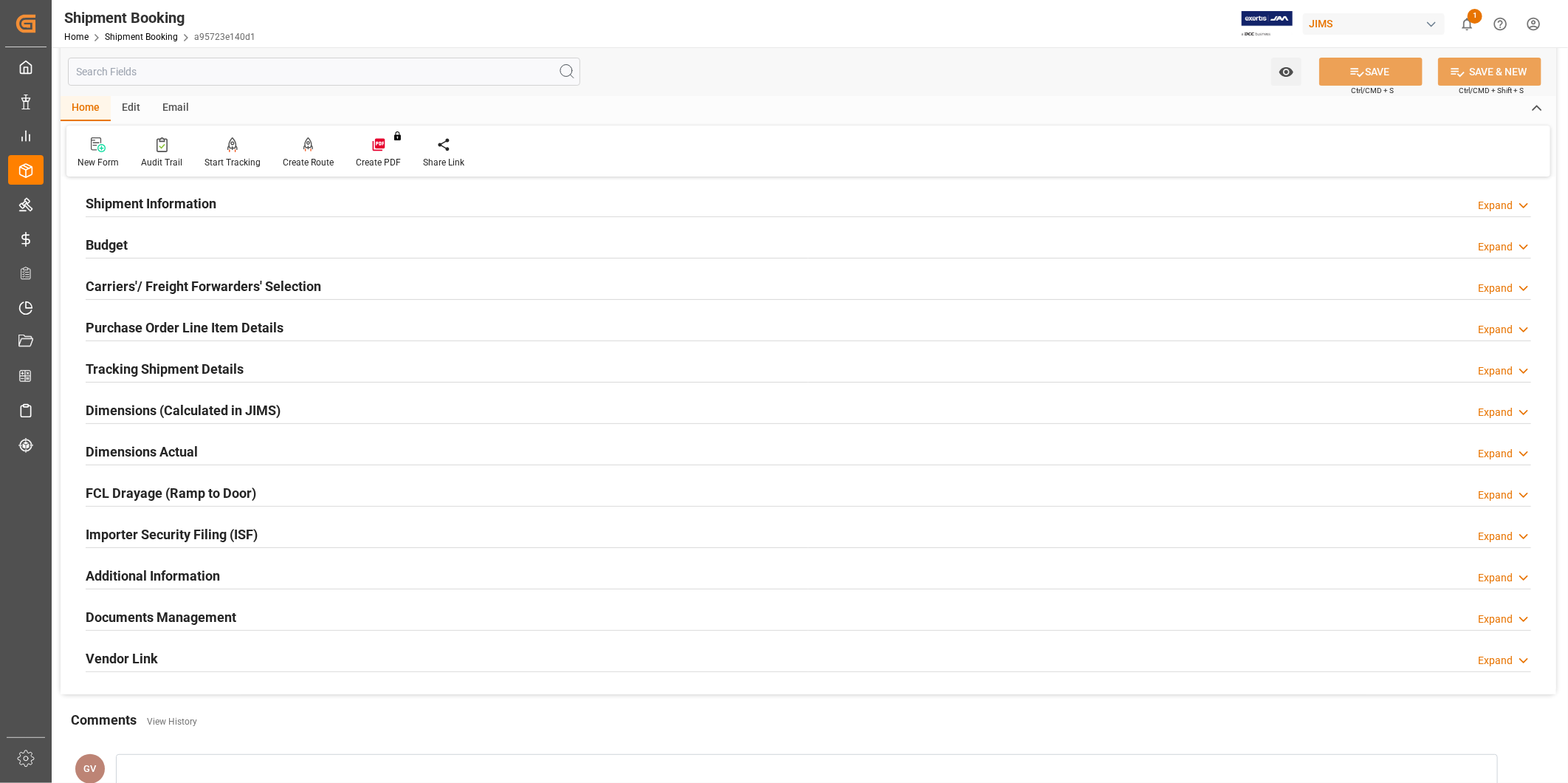
scroll to position [0, 0]
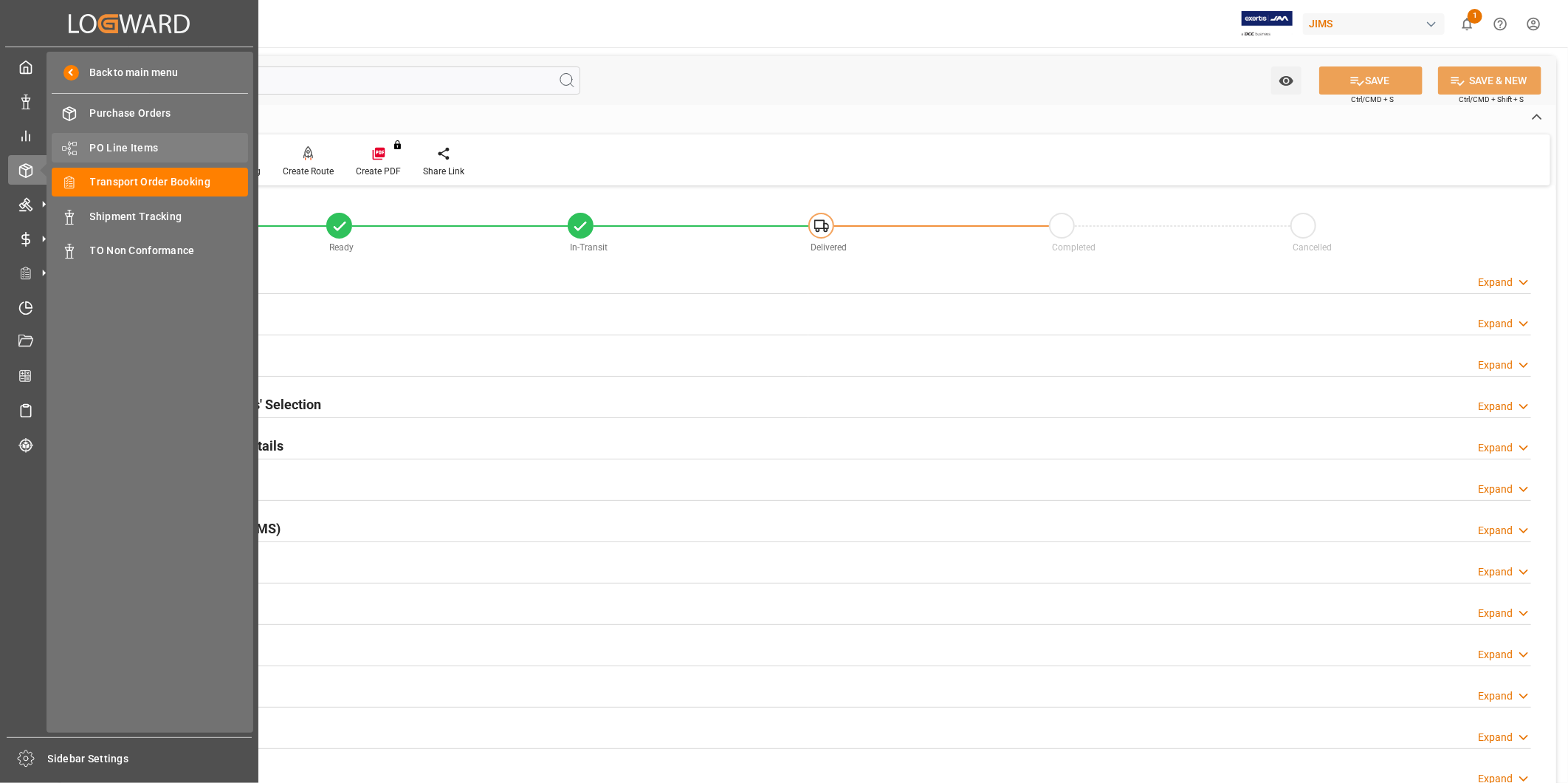
click at [143, 149] on span "PO Line Items" at bounding box center [169, 148] width 159 height 15
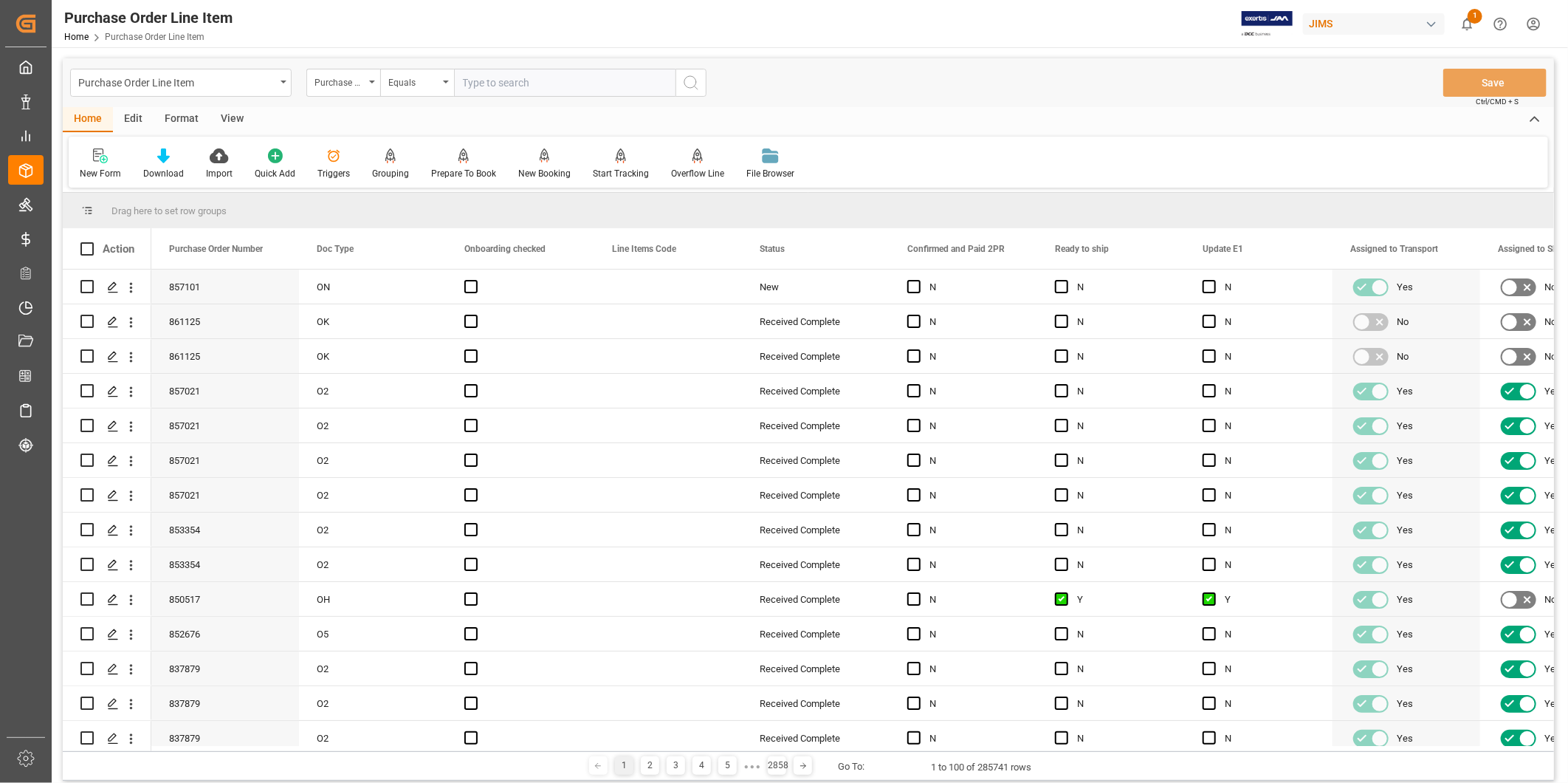
click at [480, 86] on input "text" at bounding box center [565, 83] width 222 height 28
paste input "77-9976-CN"
type input "77-9976-CN"
click at [702, 85] on button "search button" at bounding box center [691, 83] width 31 height 28
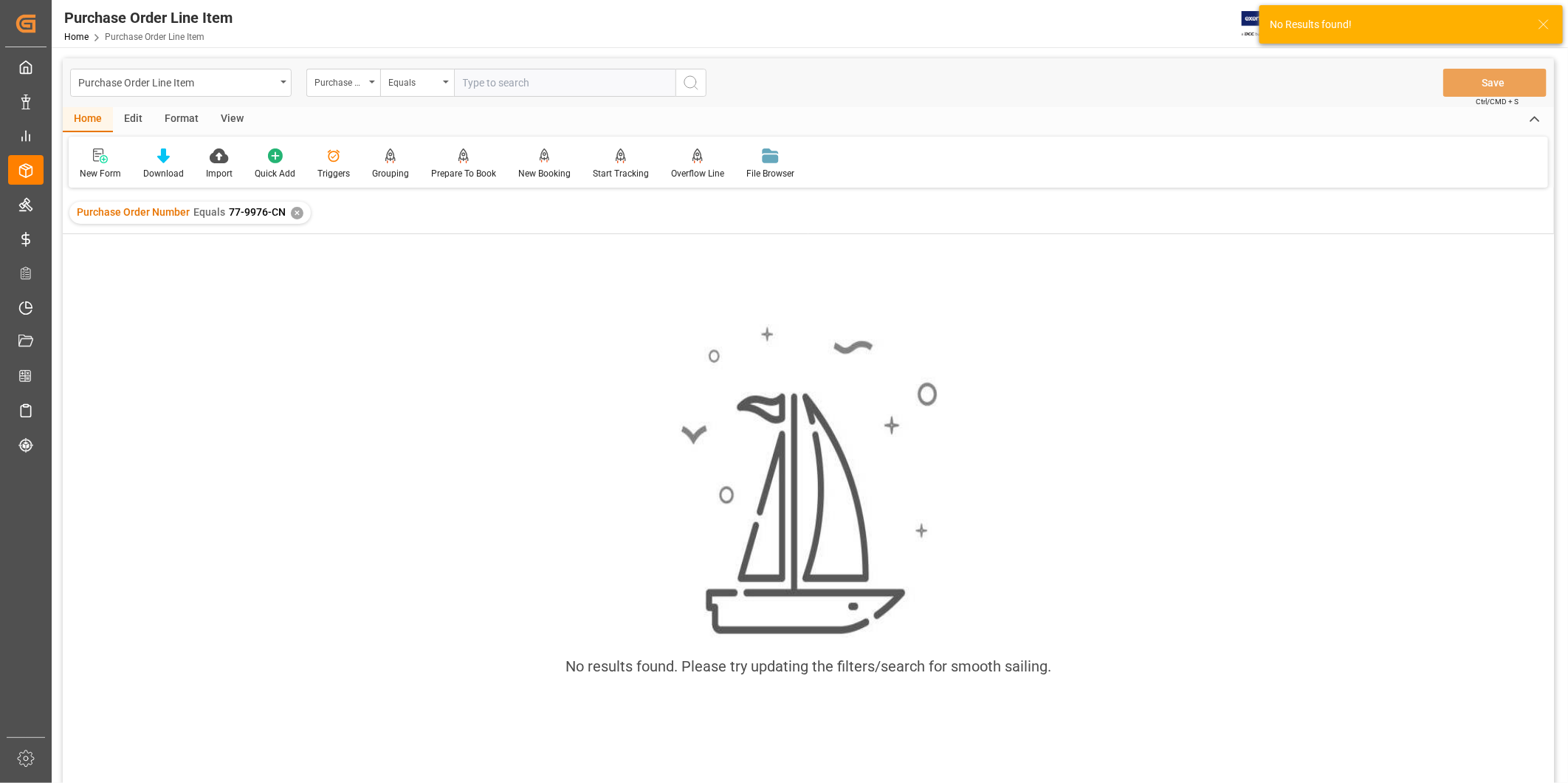
click at [292, 209] on div "✕" at bounding box center [297, 213] width 13 height 13
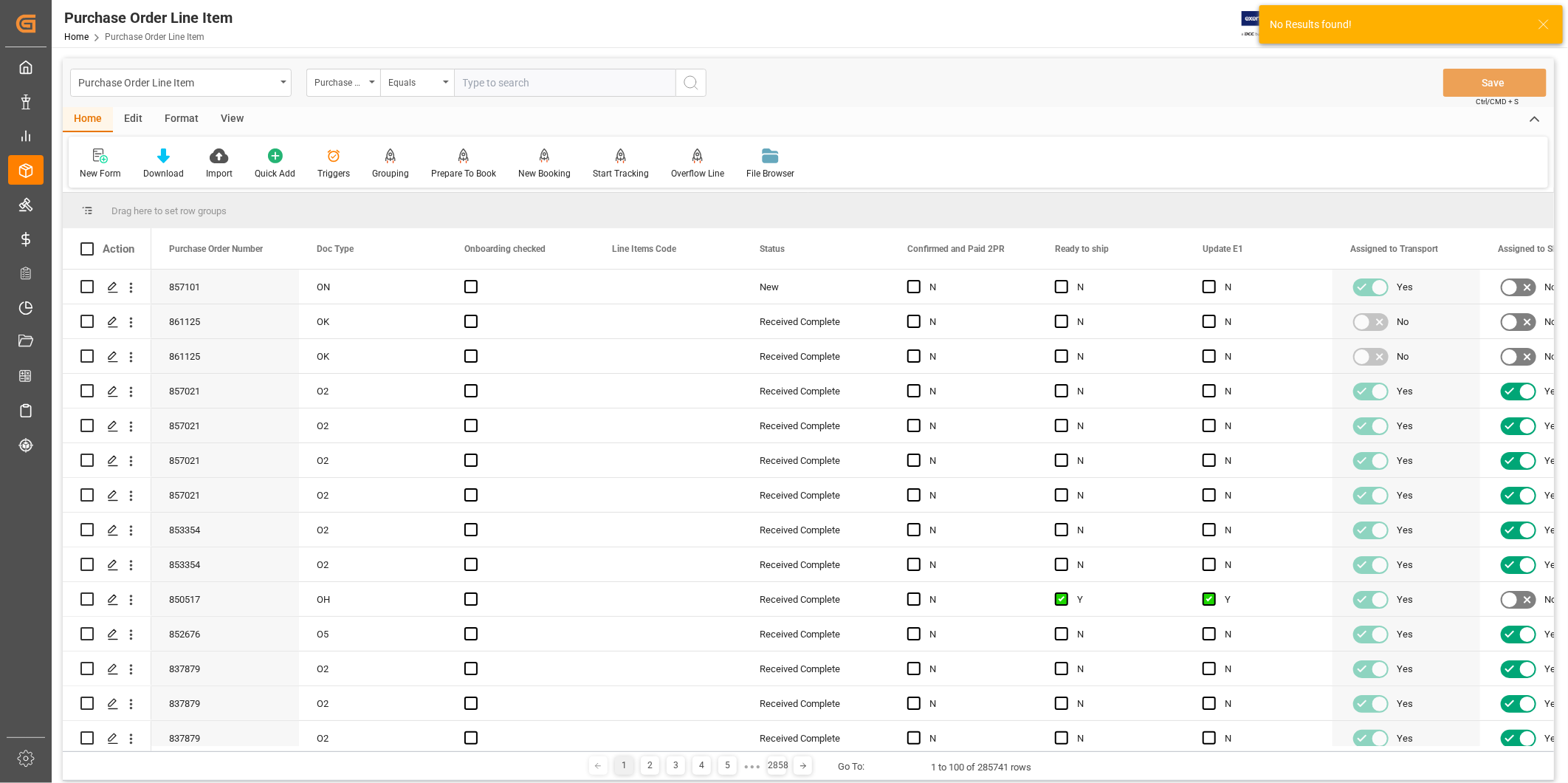
click at [512, 84] on input "text" at bounding box center [565, 83] width 222 height 28
paste input "77-9976-CN"
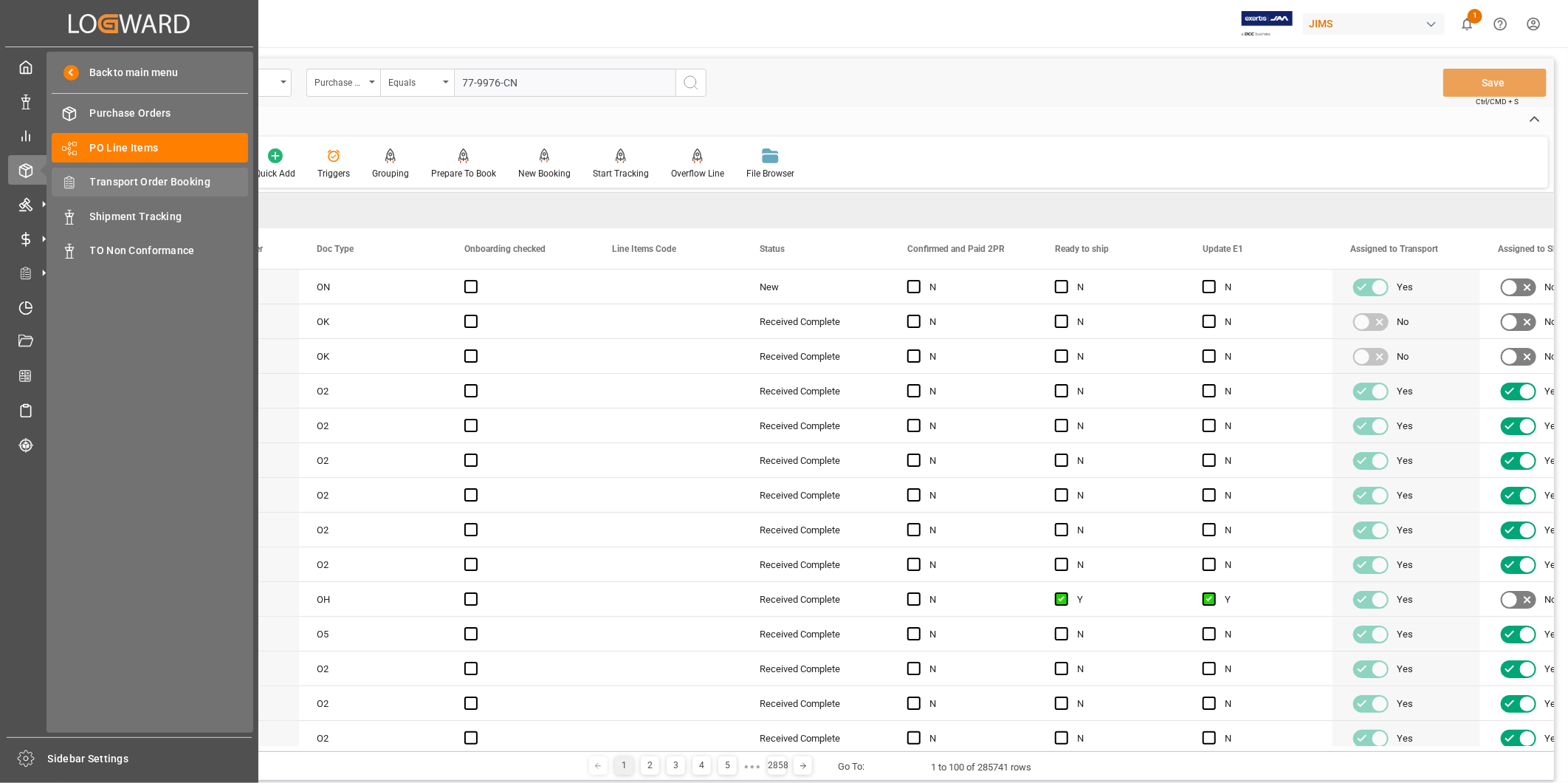
type input "77-9976-CN"
drag, startPoint x: 168, startPoint y: 177, endPoint x: 217, endPoint y: 178, distance: 49.0
click at [168, 177] on span "Transport Order Booking" at bounding box center [169, 182] width 159 height 15
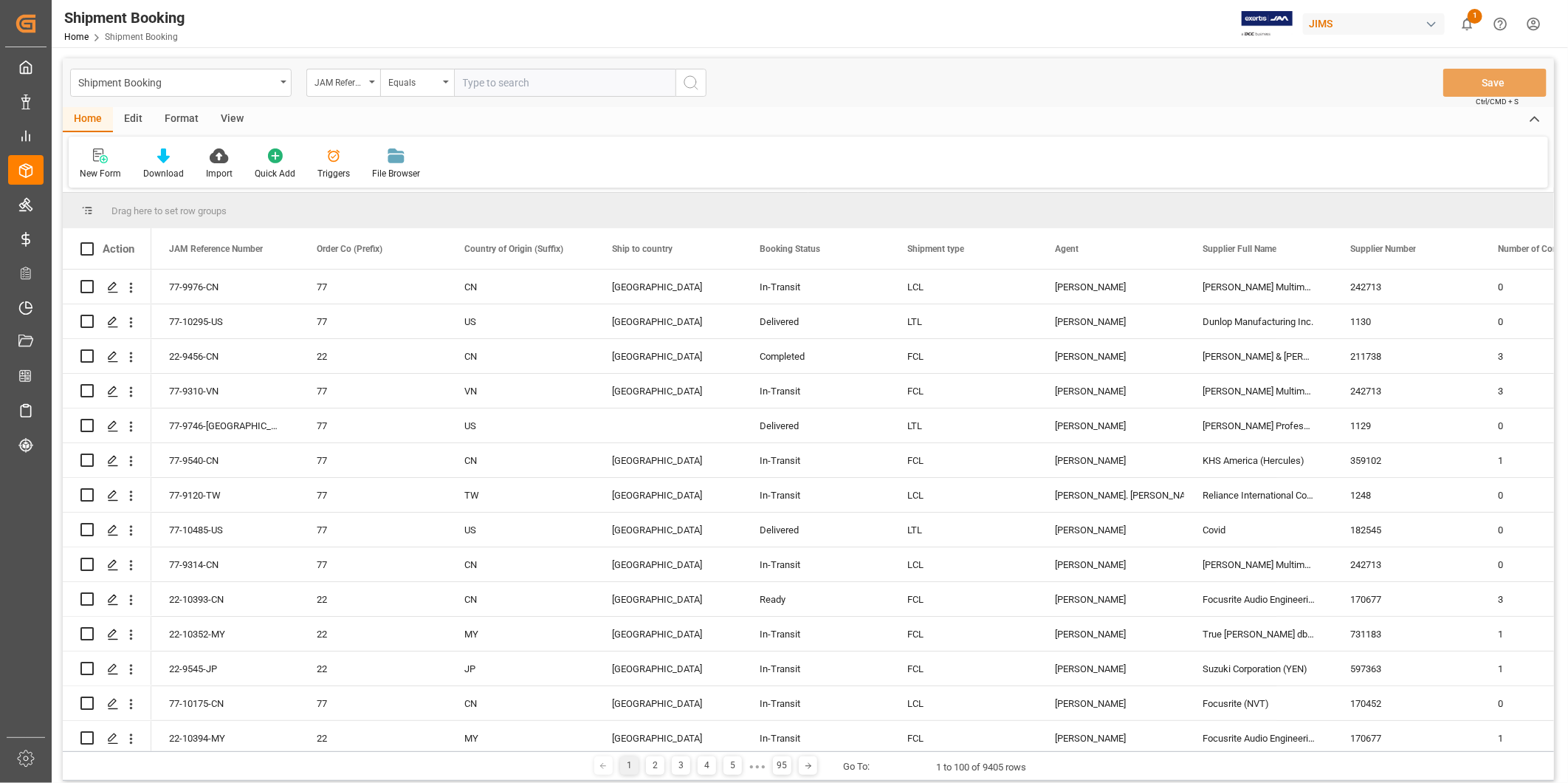
click at [508, 89] on input "text" at bounding box center [565, 83] width 222 height 28
click at [509, 81] on input "text" at bounding box center [565, 83] width 222 height 28
paste input "77-9976-CN"
type input "77-9976-CN"
click at [694, 80] on icon "search button" at bounding box center [691, 83] width 18 height 18
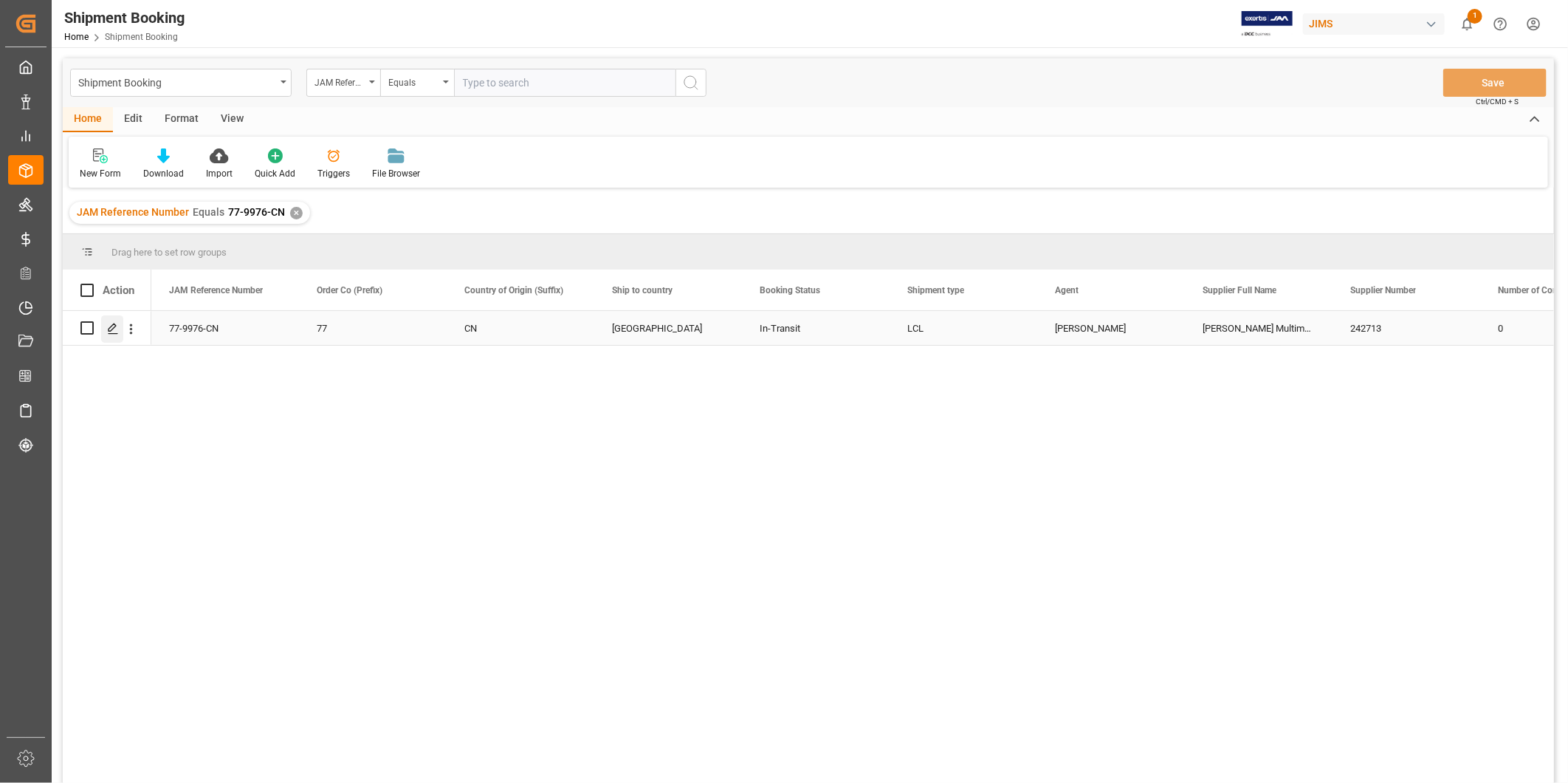
click at [107, 325] on icon "Press SPACE to select this row." at bounding box center [113, 328] width 12 height 12
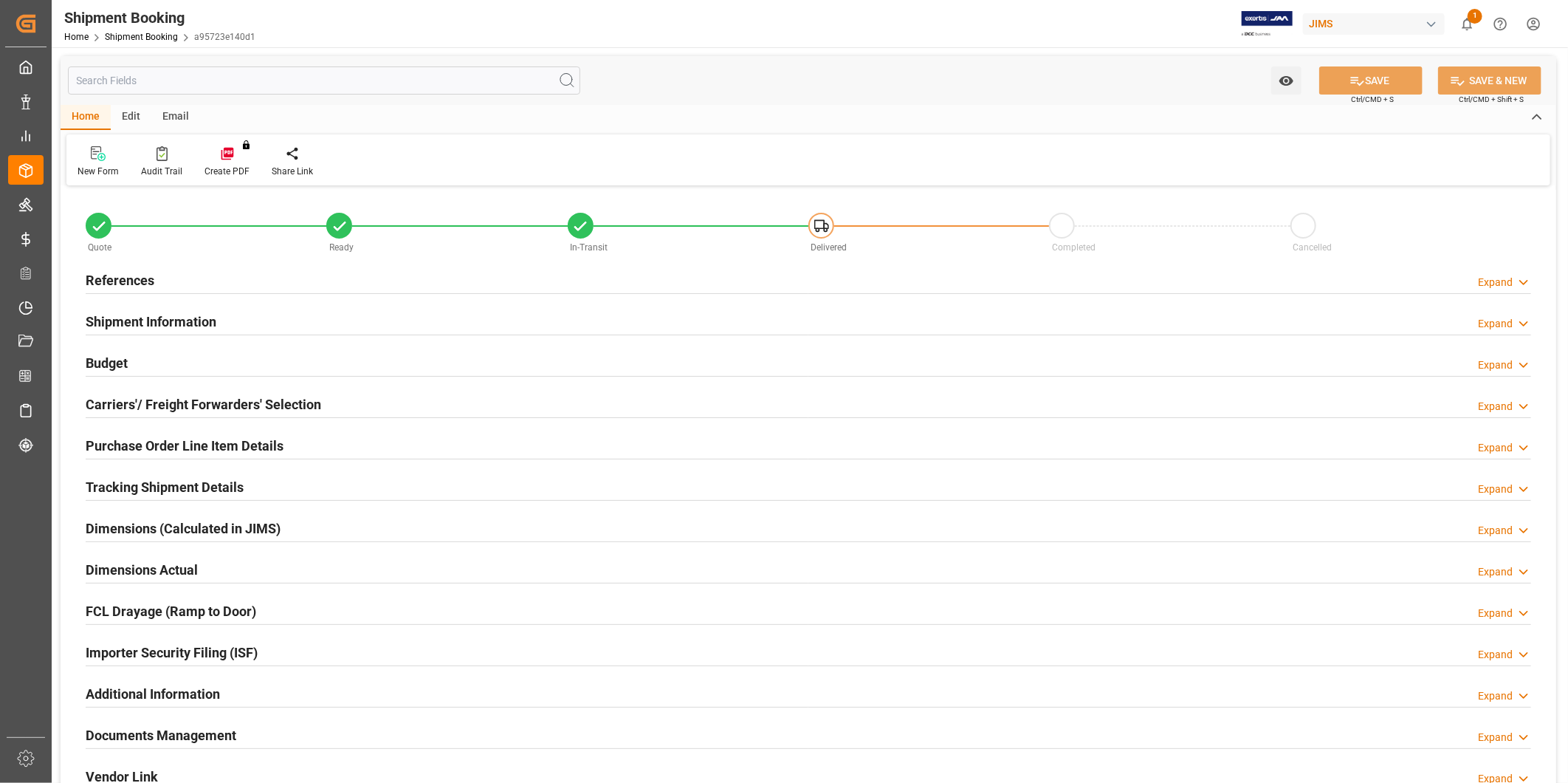
type input "1"
click at [134, 443] on h2 "Purchase Order Line Item Details" at bounding box center [184, 446] width 198 height 20
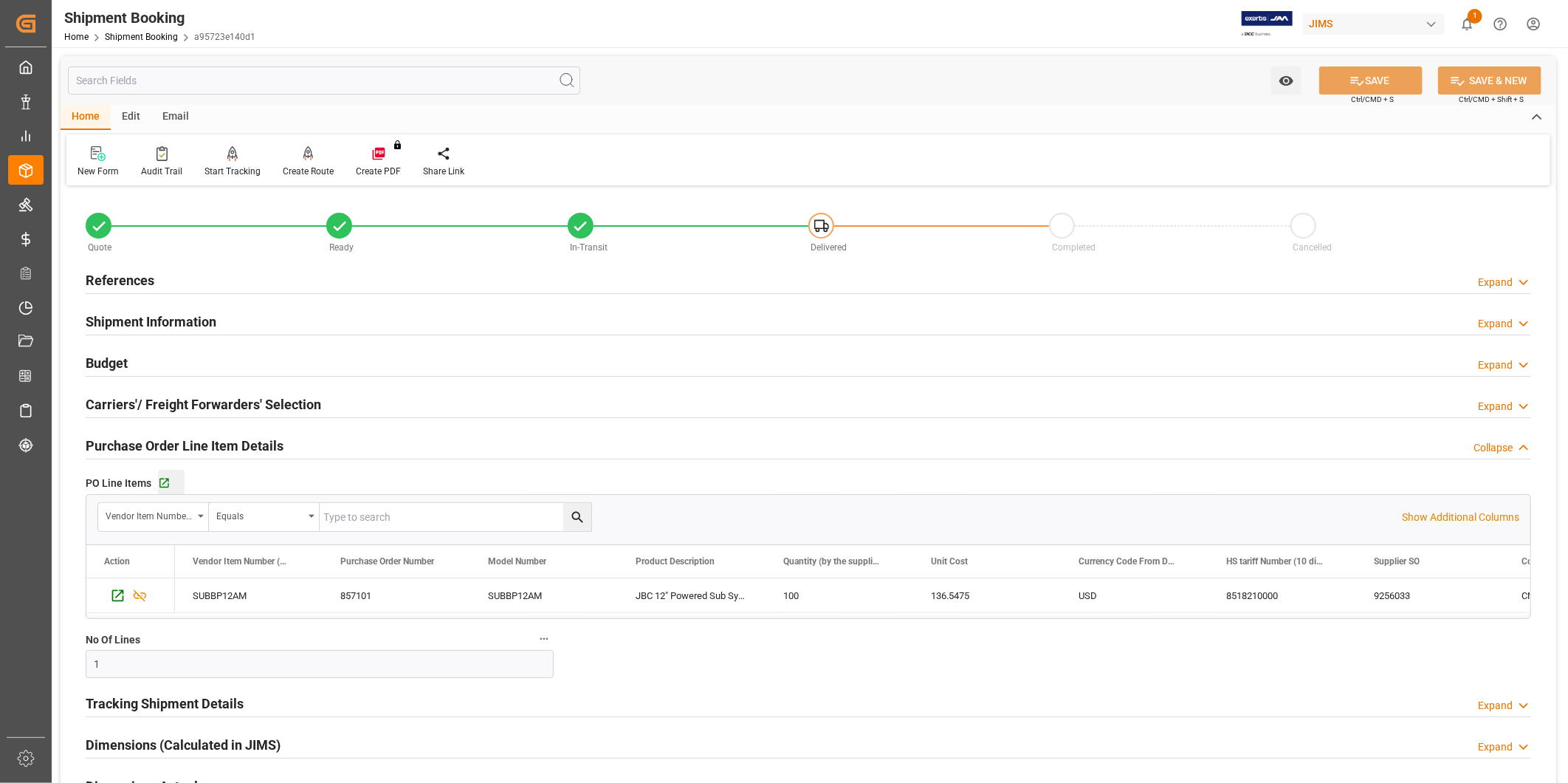
click at [170, 488] on div "Go to Purchase Order Line Item Grid" at bounding box center [171, 483] width 26 height 13
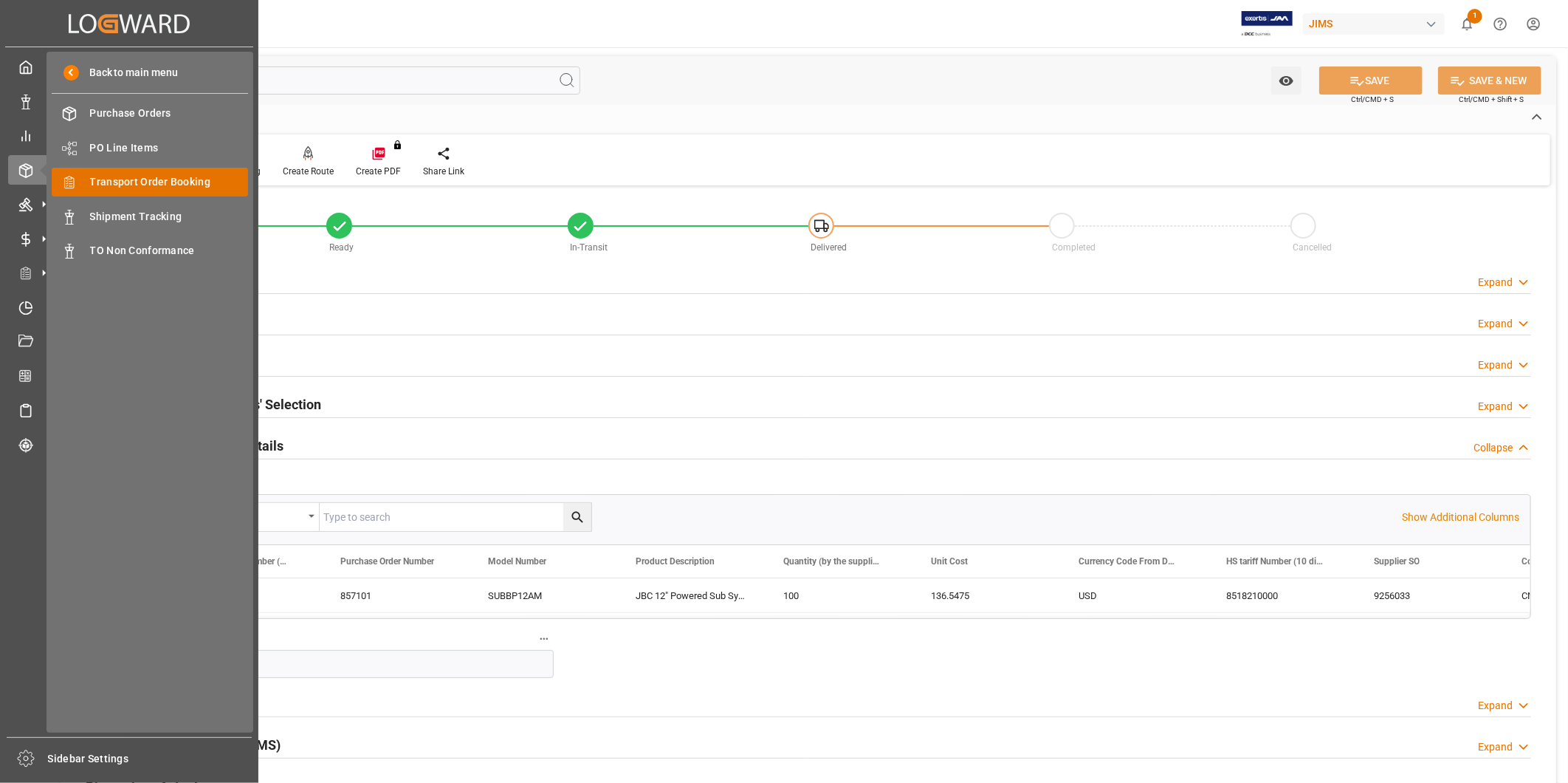
click at [157, 187] on span "Transport Order Booking" at bounding box center [169, 182] width 159 height 15
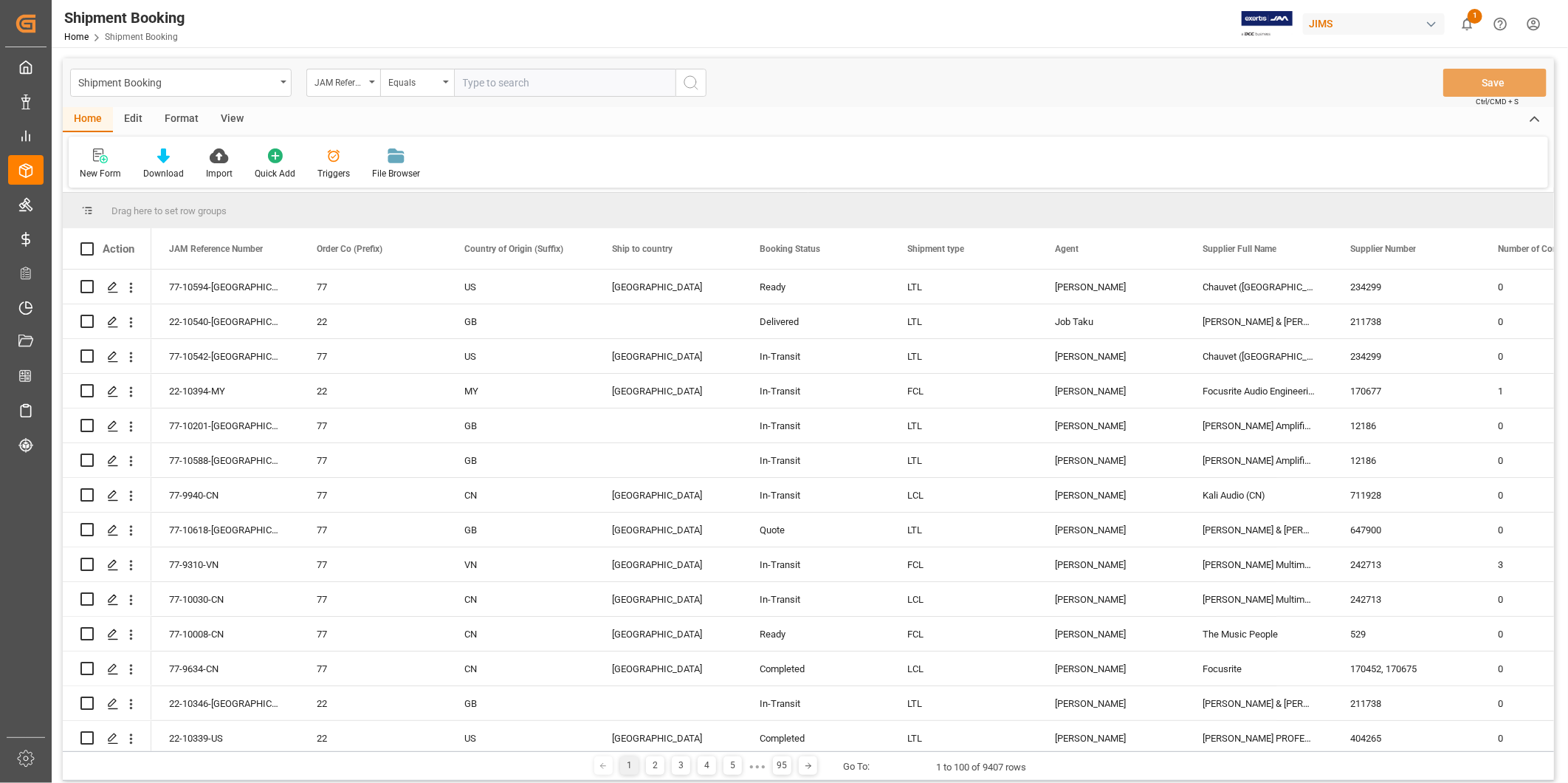
drag, startPoint x: 98, startPoint y: 145, endPoint x: 101, endPoint y: 154, distance: 9.5
click at [98, 144] on div "New Form Download Import Quick Add Triggers File Browser" at bounding box center [809, 162] width 1480 height 51
click at [98, 156] on icon at bounding box center [100, 155] width 15 height 15
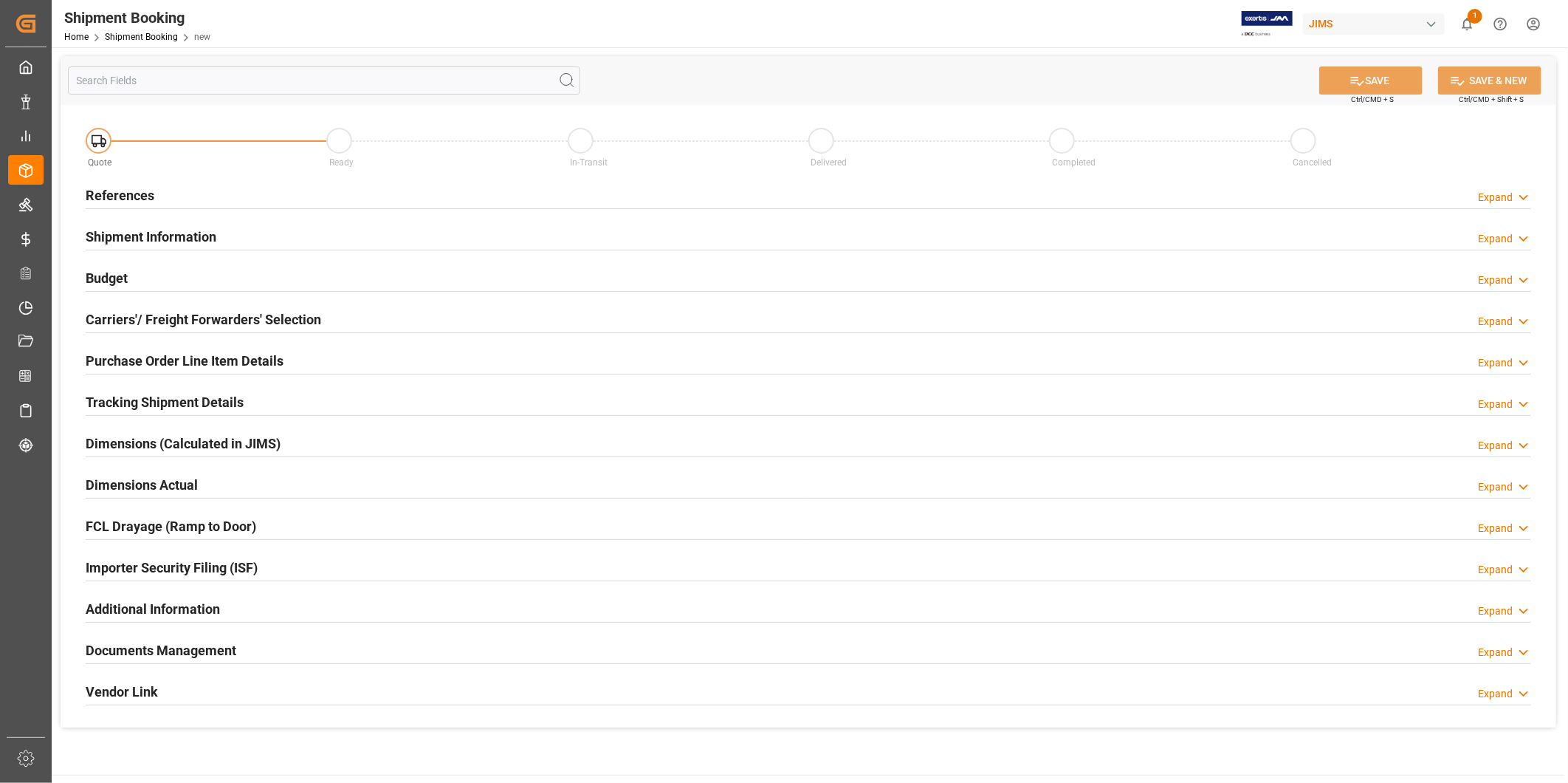
click at [1503, 202] on div "Expand" at bounding box center [1495, 197] width 35 height 15
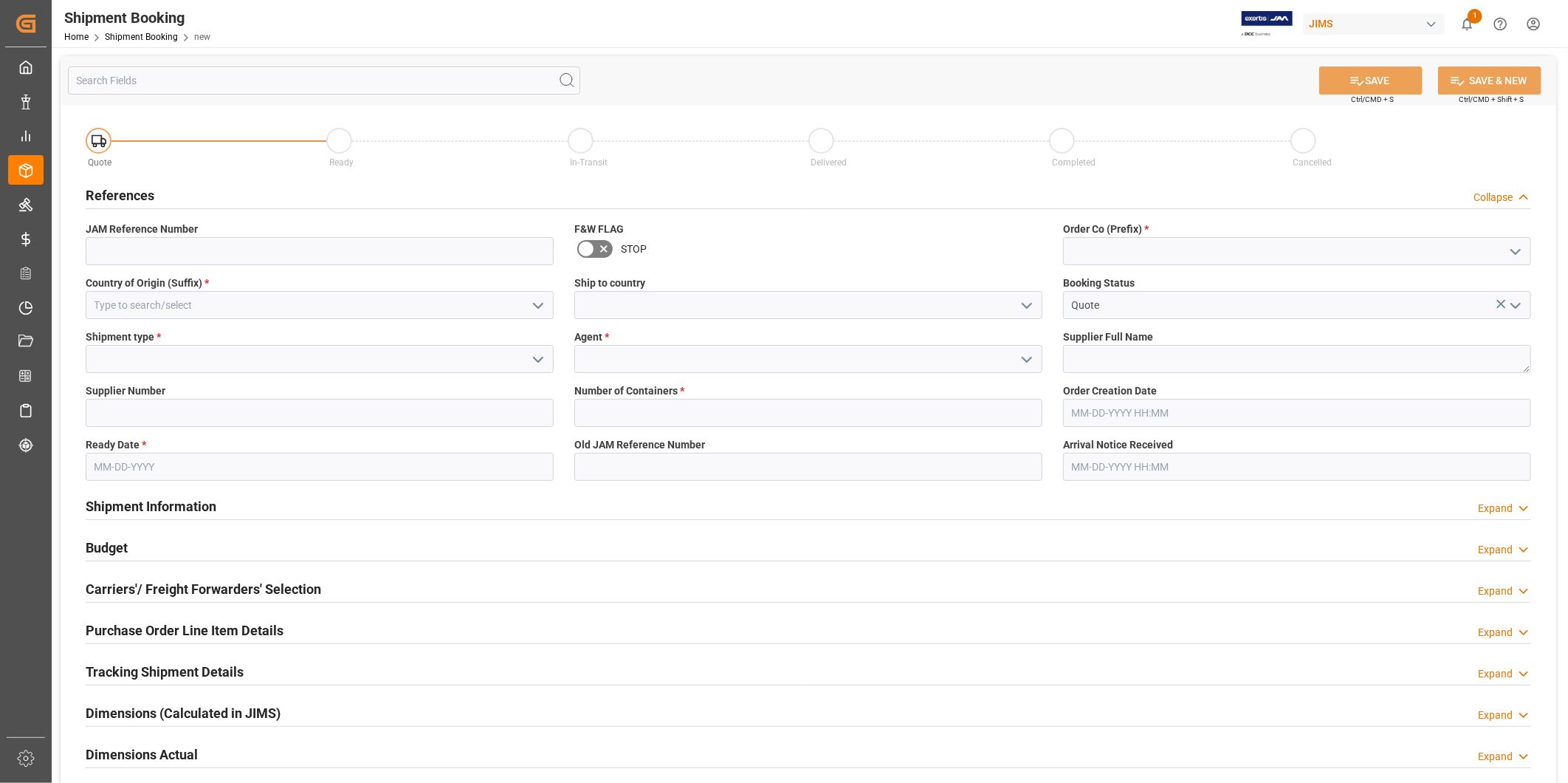
click at [1519, 255] on icon "open menu" at bounding box center [1516, 253] width 18 height 18
click at [1464, 282] on div "22" at bounding box center [1297, 283] width 467 height 34
type input "22"
click at [1031, 303] on icon "open menu" at bounding box center [1027, 306] width 18 height 18
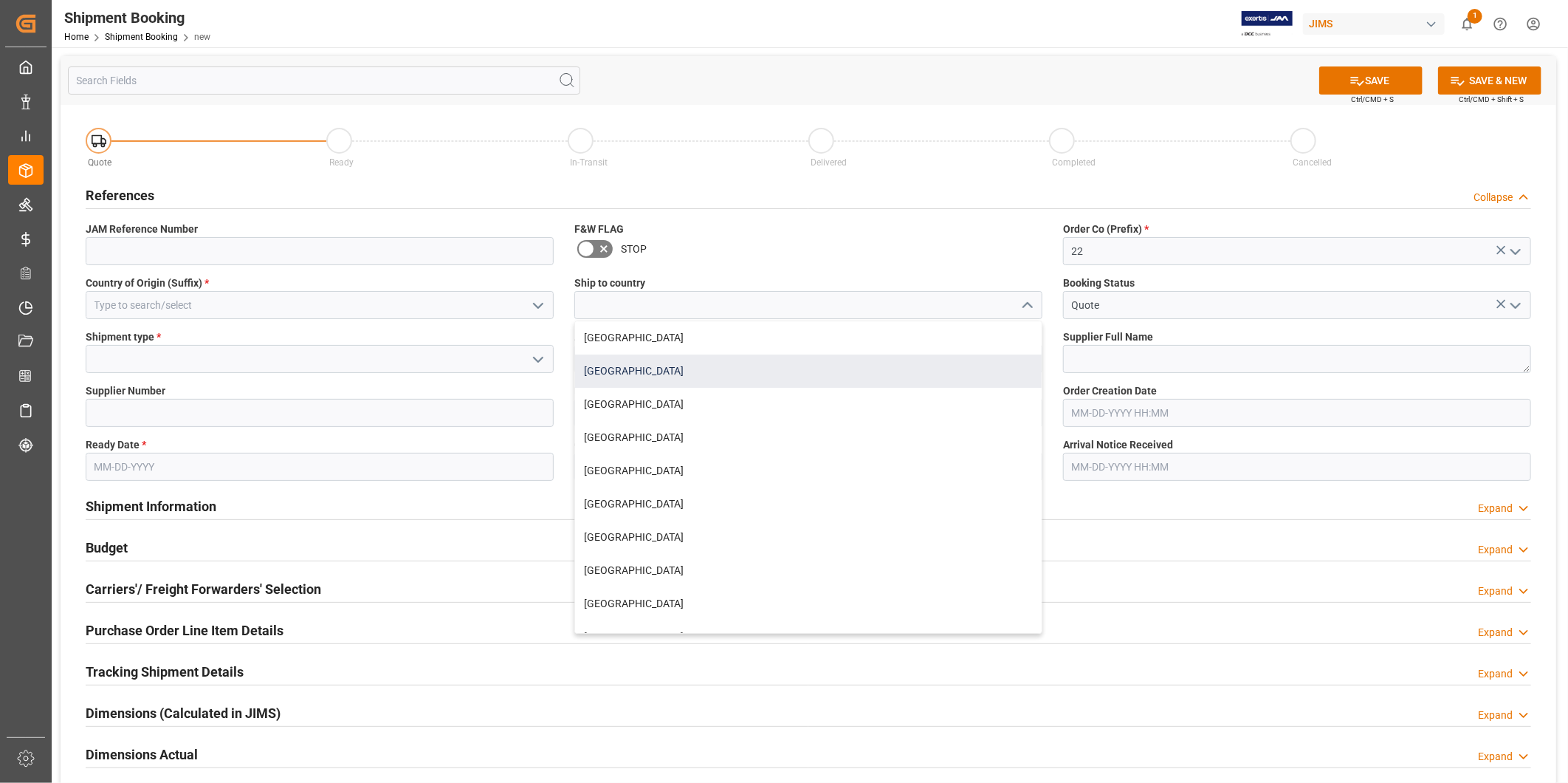
click at [784, 357] on div "[GEOGRAPHIC_DATA]" at bounding box center [809, 371] width 467 height 34
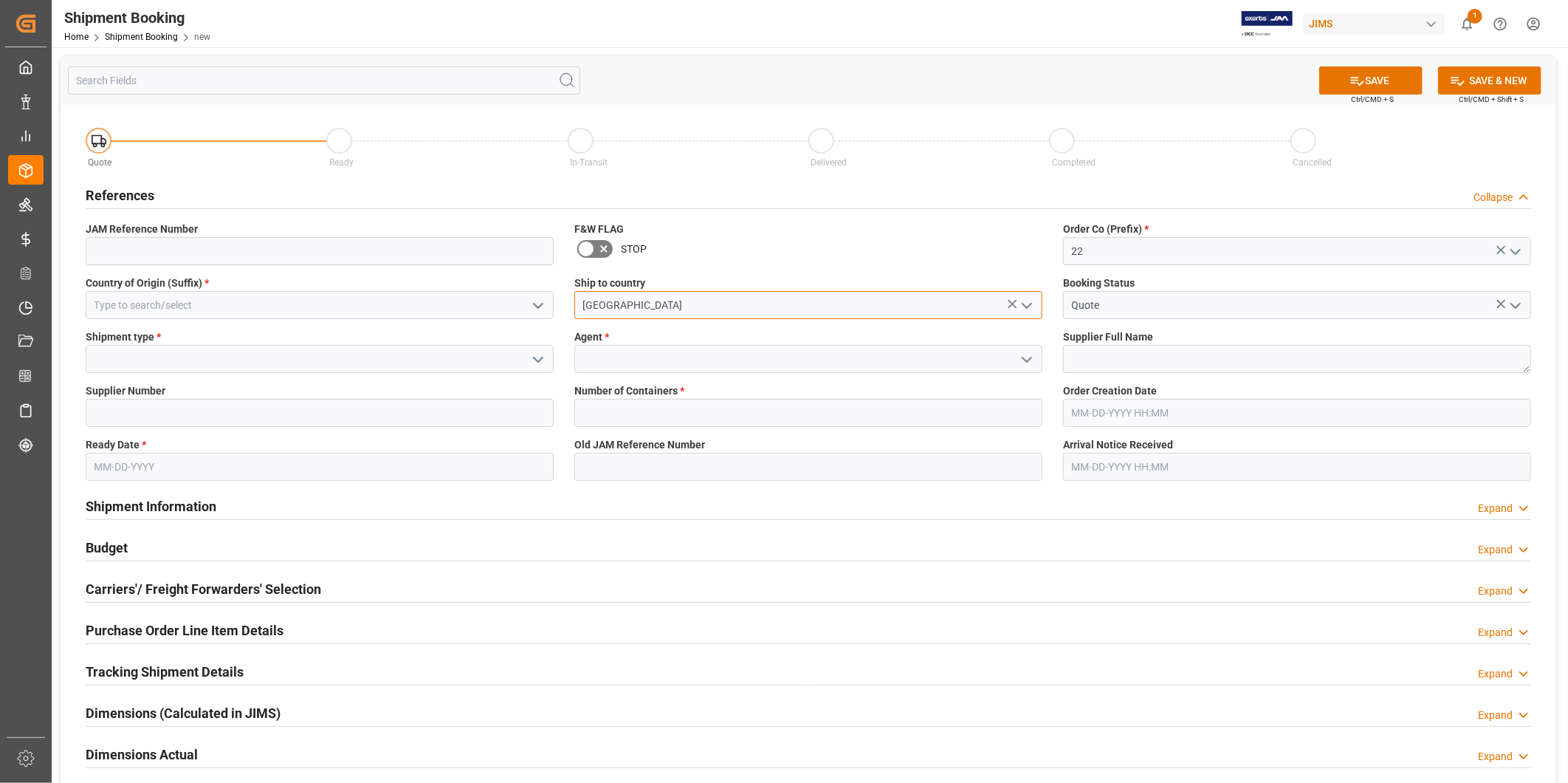
click at [814, 314] on input "[GEOGRAPHIC_DATA]" at bounding box center [809, 304] width 468 height 28
click at [816, 311] on input "[GEOGRAPHIC_DATA]" at bounding box center [809, 304] width 468 height 28
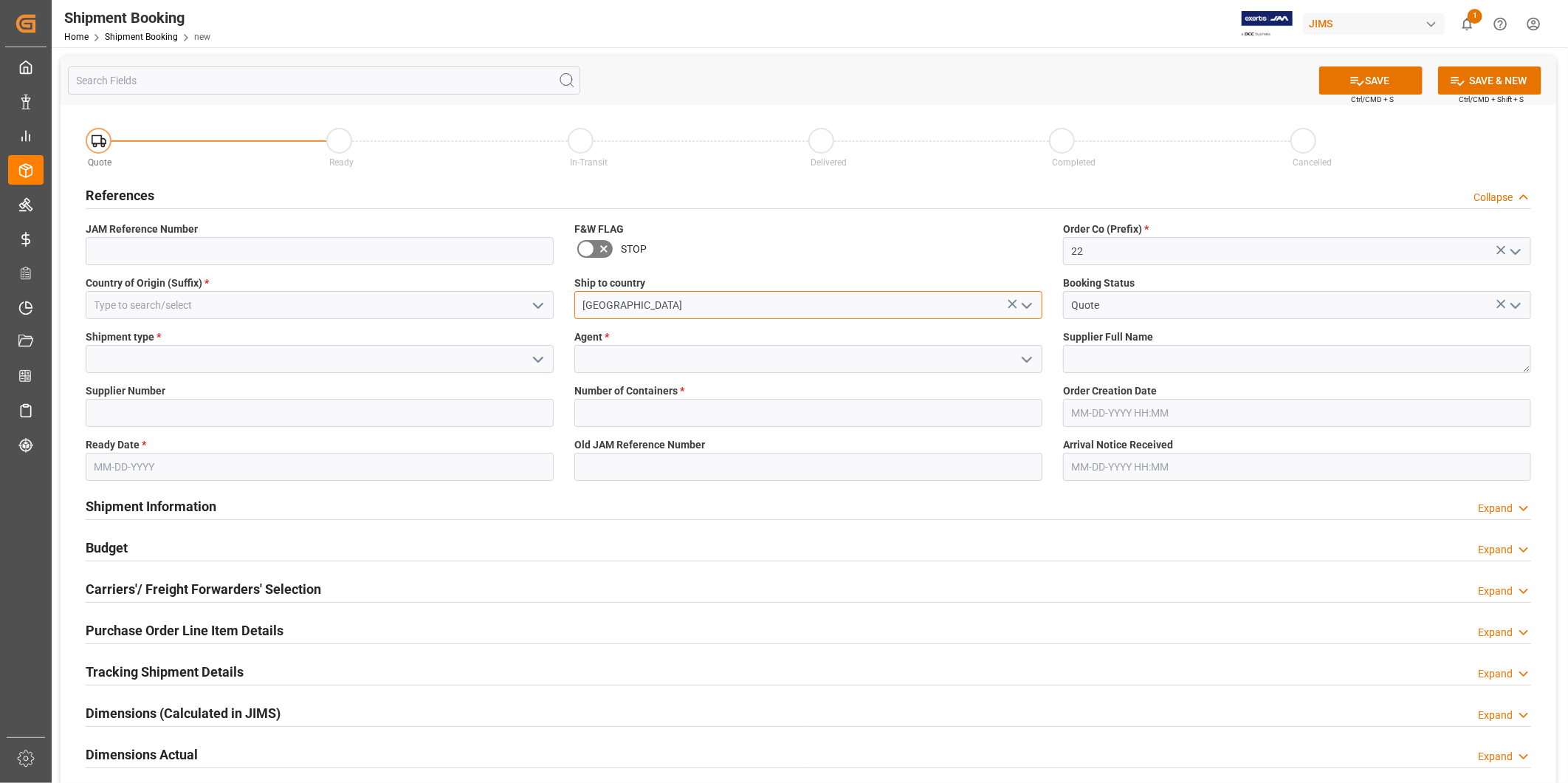
click at [816, 311] on input "[GEOGRAPHIC_DATA]" at bounding box center [809, 304] width 468 height 28
click at [802, 331] on div "[GEOGRAPHIC_DATA]" at bounding box center [809, 338] width 467 height 34
type input "[GEOGRAPHIC_DATA]"
click at [239, 367] on input at bounding box center [320, 359] width 468 height 28
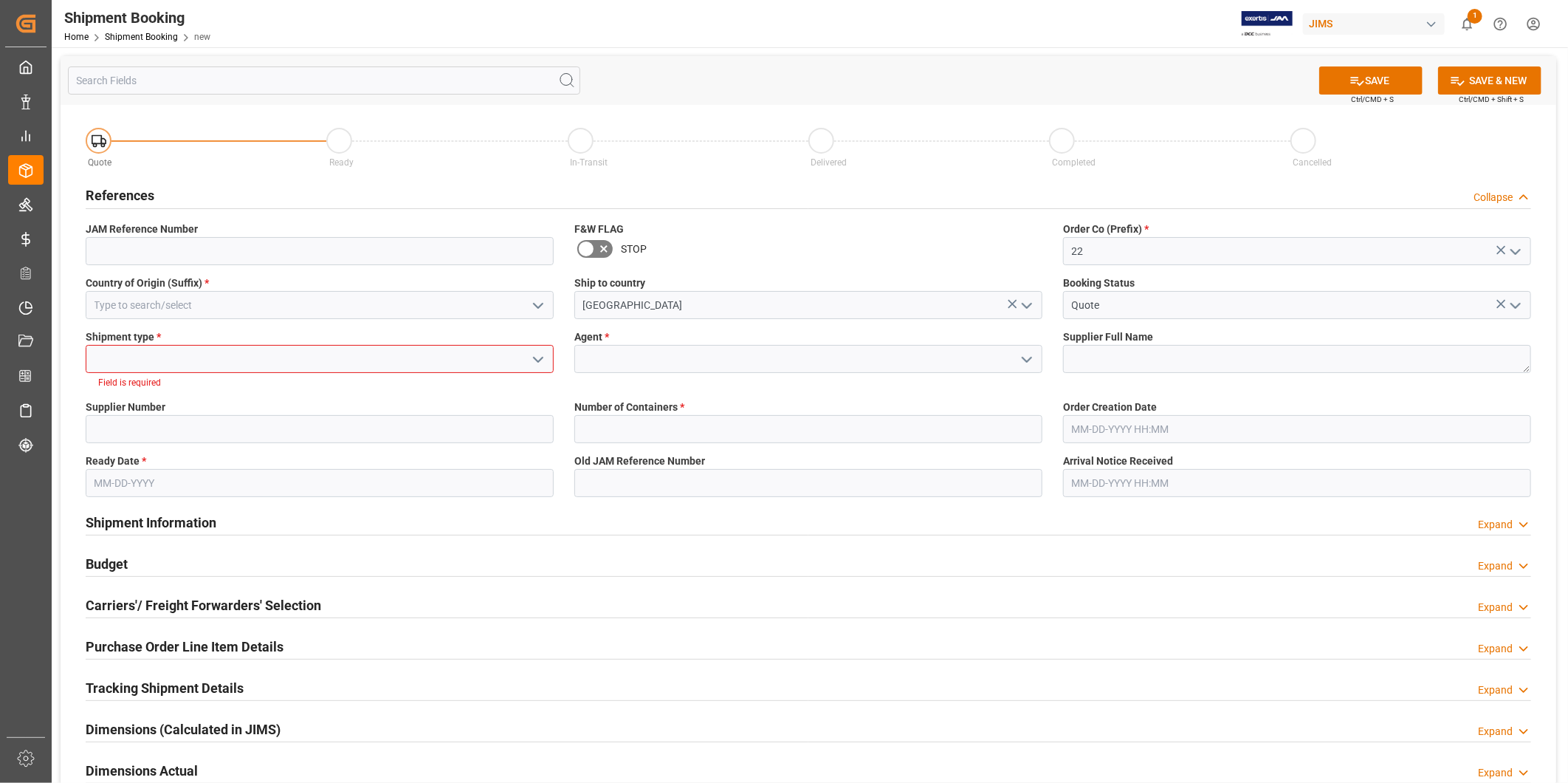
click at [541, 356] on icon "open menu" at bounding box center [538, 360] width 18 height 18
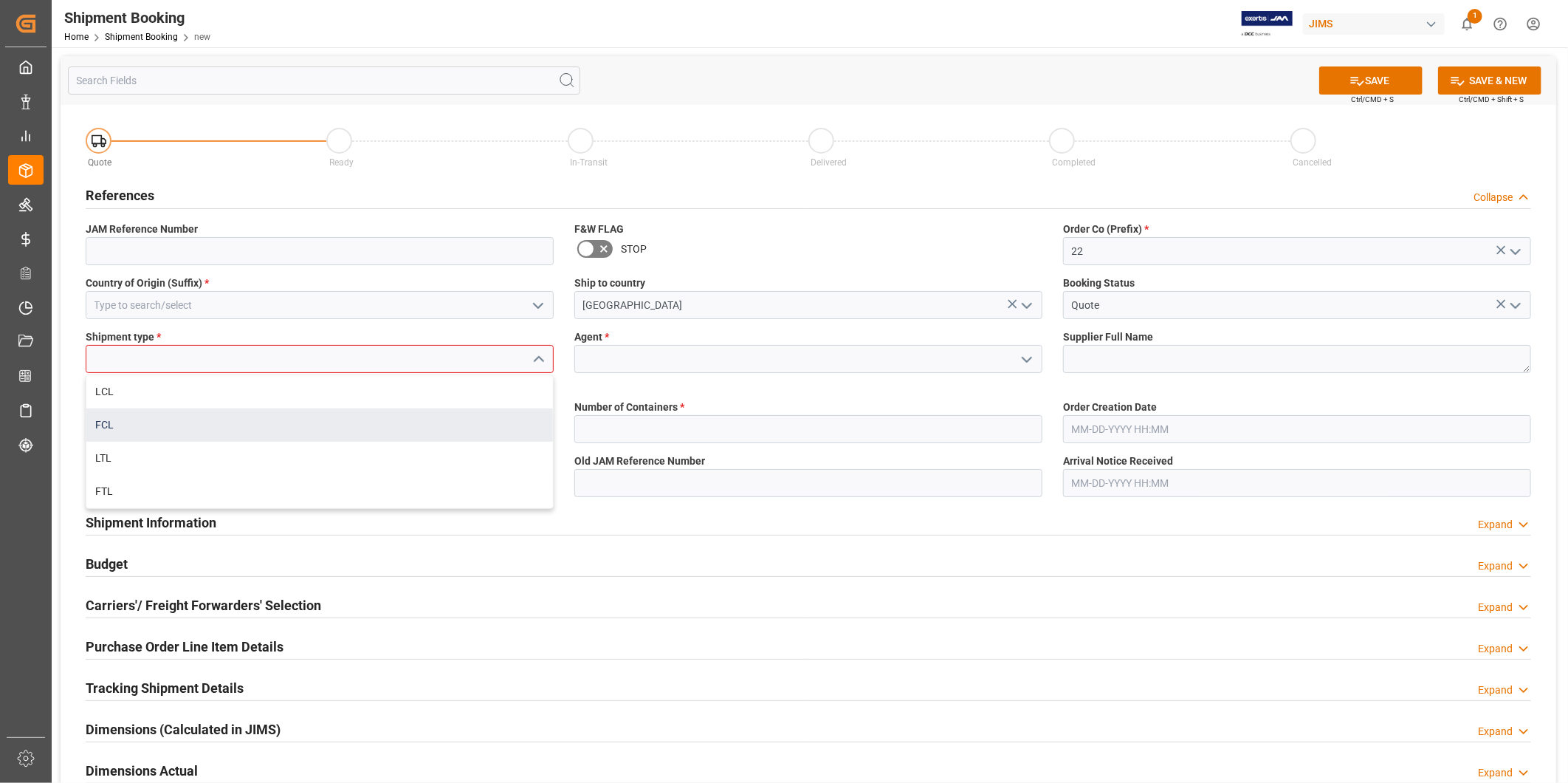
scroll to position [273, 0]
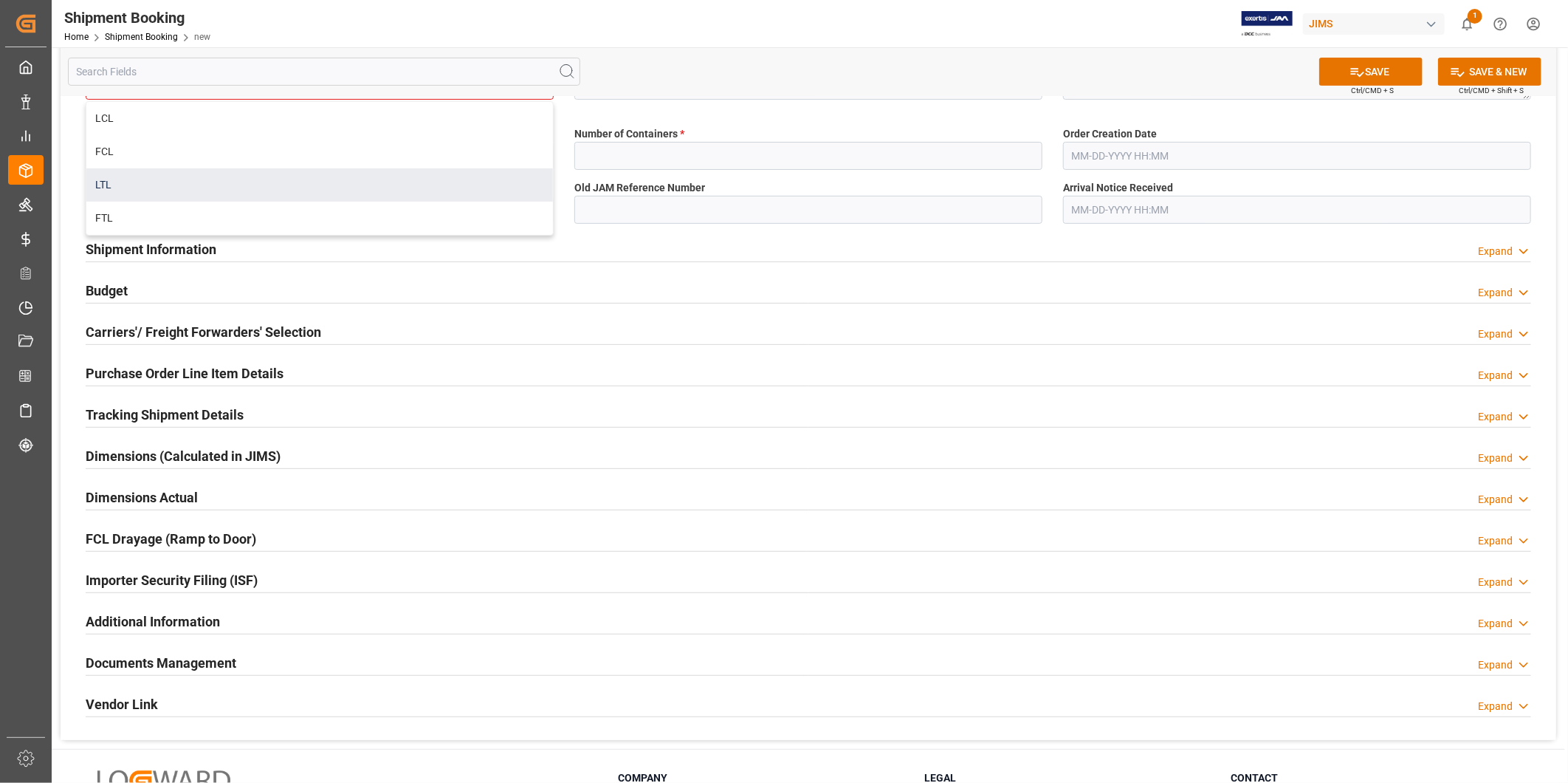
click at [355, 192] on div "LTL" at bounding box center [320, 184] width 467 height 34
type input "LTL"
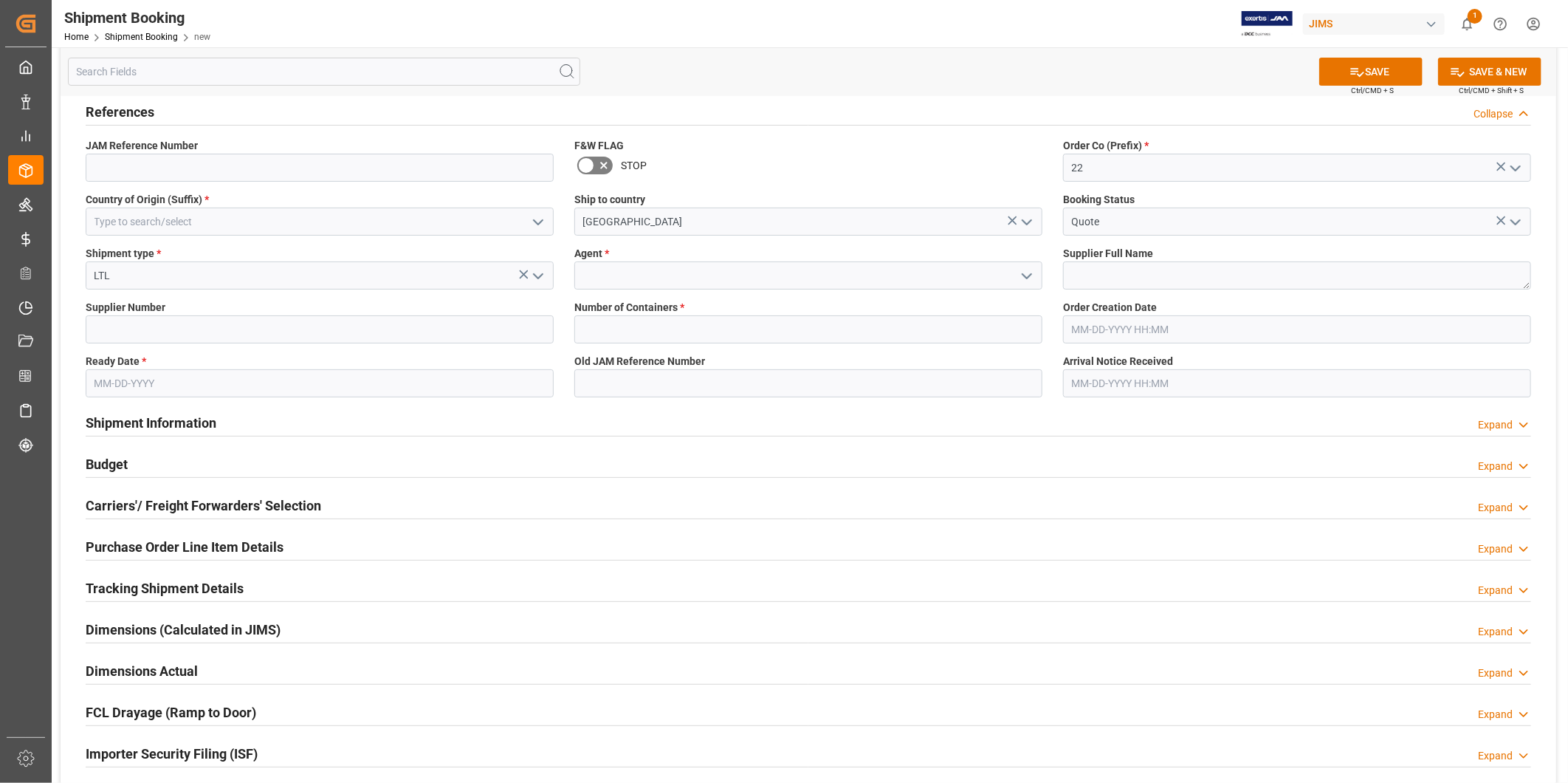
scroll to position [0, 0]
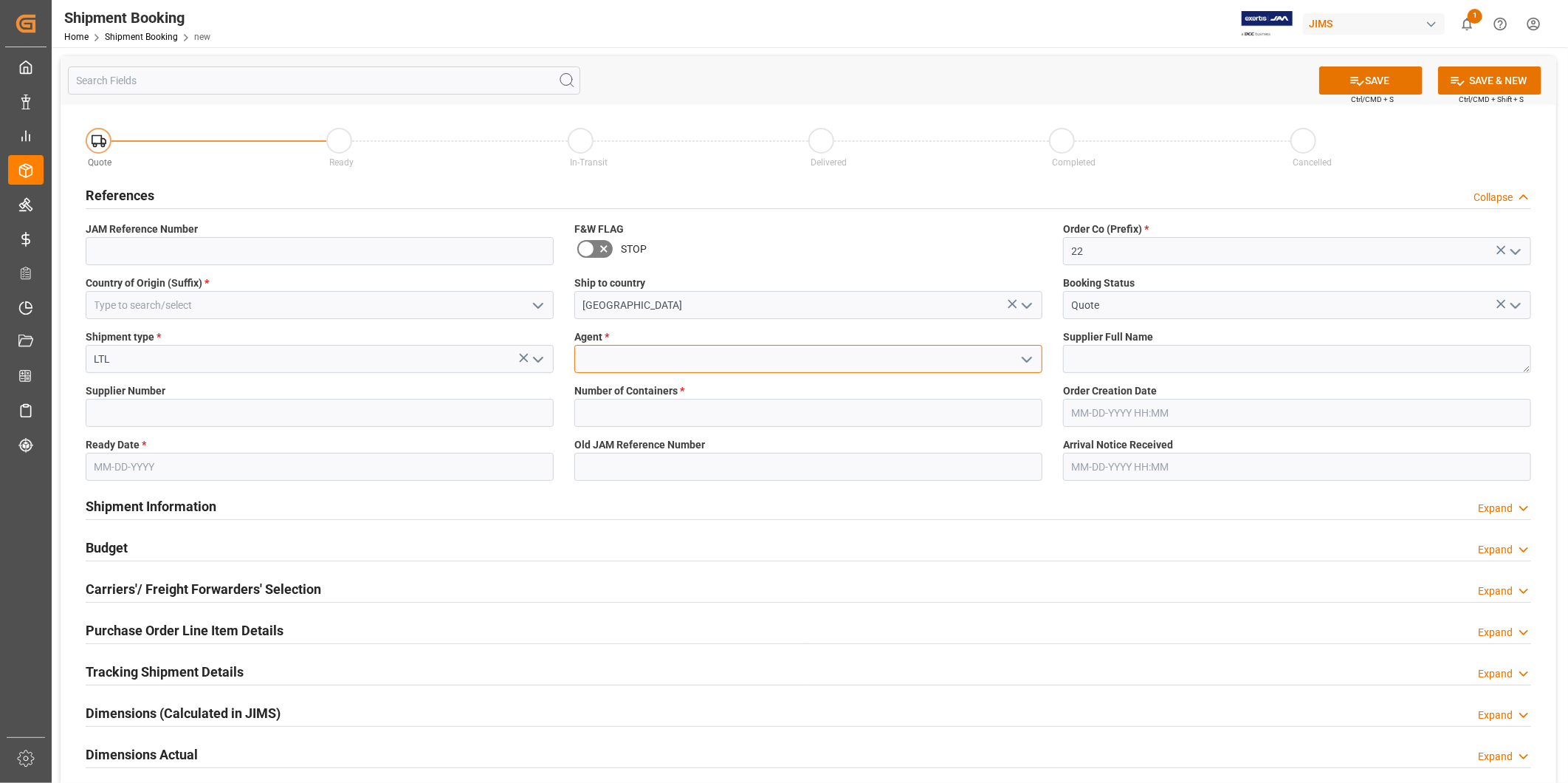
click at [762, 366] on input at bounding box center [809, 359] width 468 height 28
type input "[PERSON_NAME]"
click at [1102, 361] on textarea at bounding box center [1297, 359] width 468 height 28
type textarea "Ashly"
click at [749, 425] on input "text" at bounding box center [809, 412] width 468 height 28
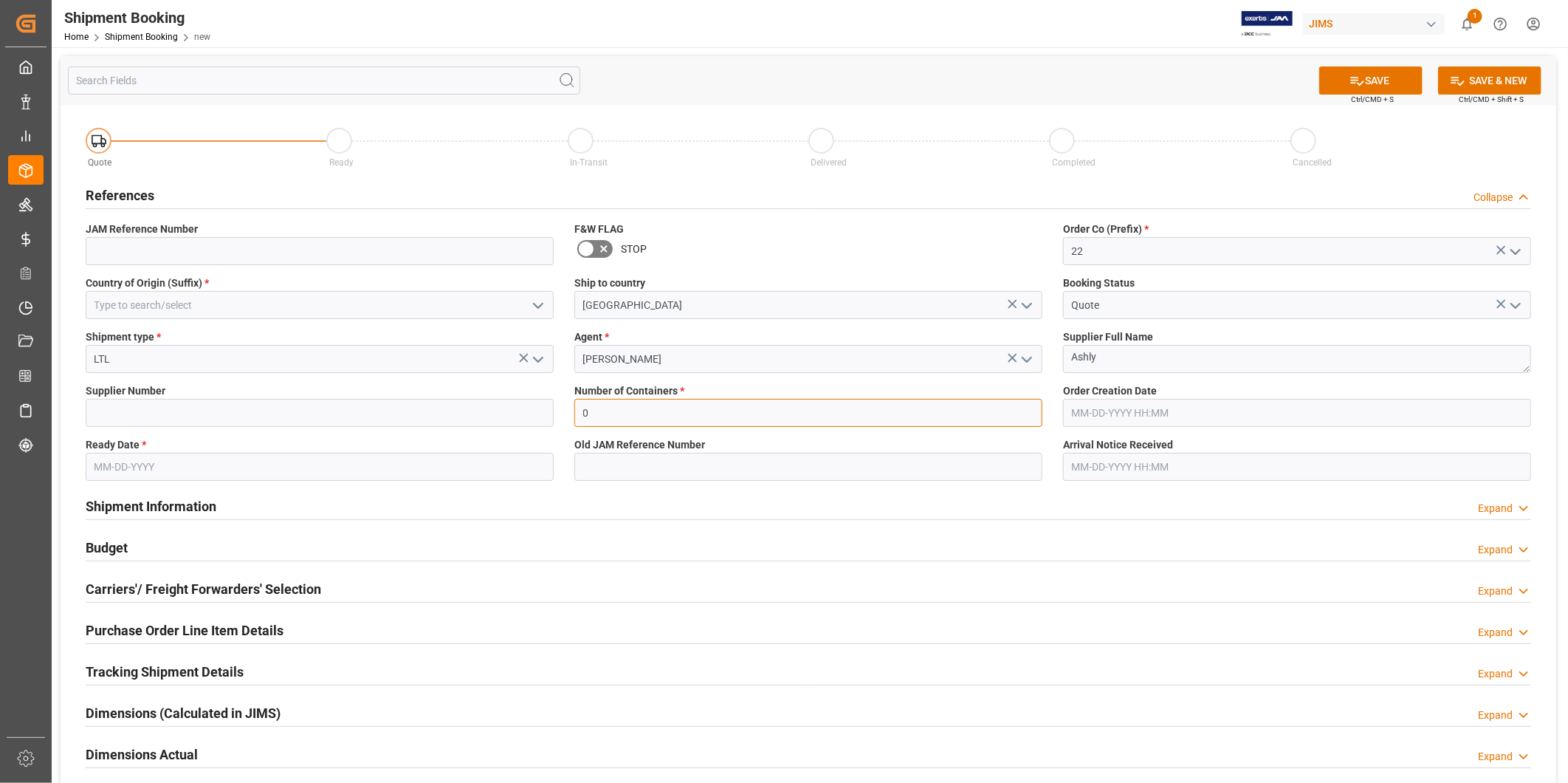
type input "0"
click at [191, 460] on input "text" at bounding box center [320, 467] width 468 height 28
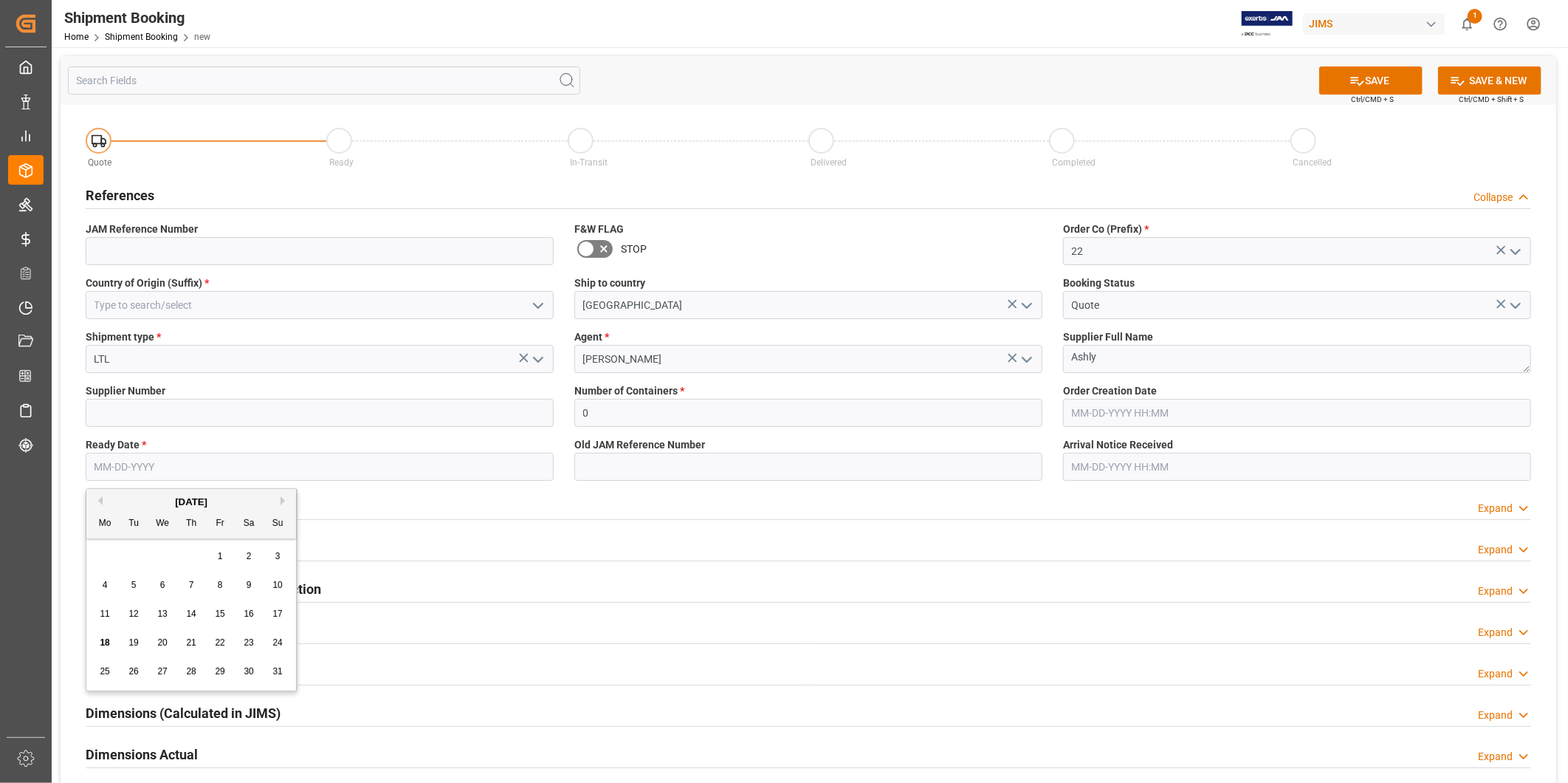
click at [165, 645] on span "20" at bounding box center [162, 642] width 10 height 10
type input "[DATE]"
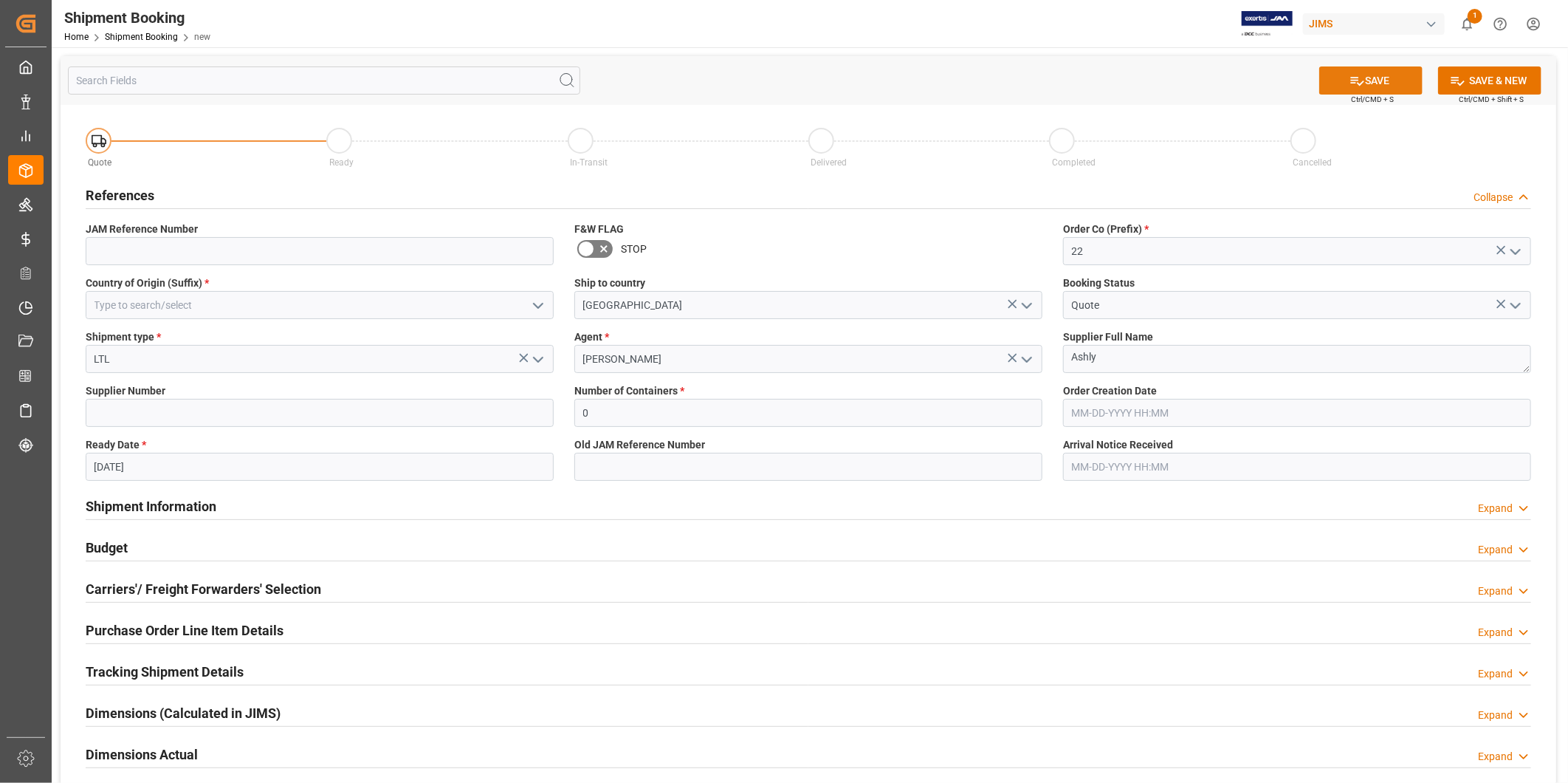
click at [1382, 75] on button "SAVE" at bounding box center [1371, 80] width 104 height 28
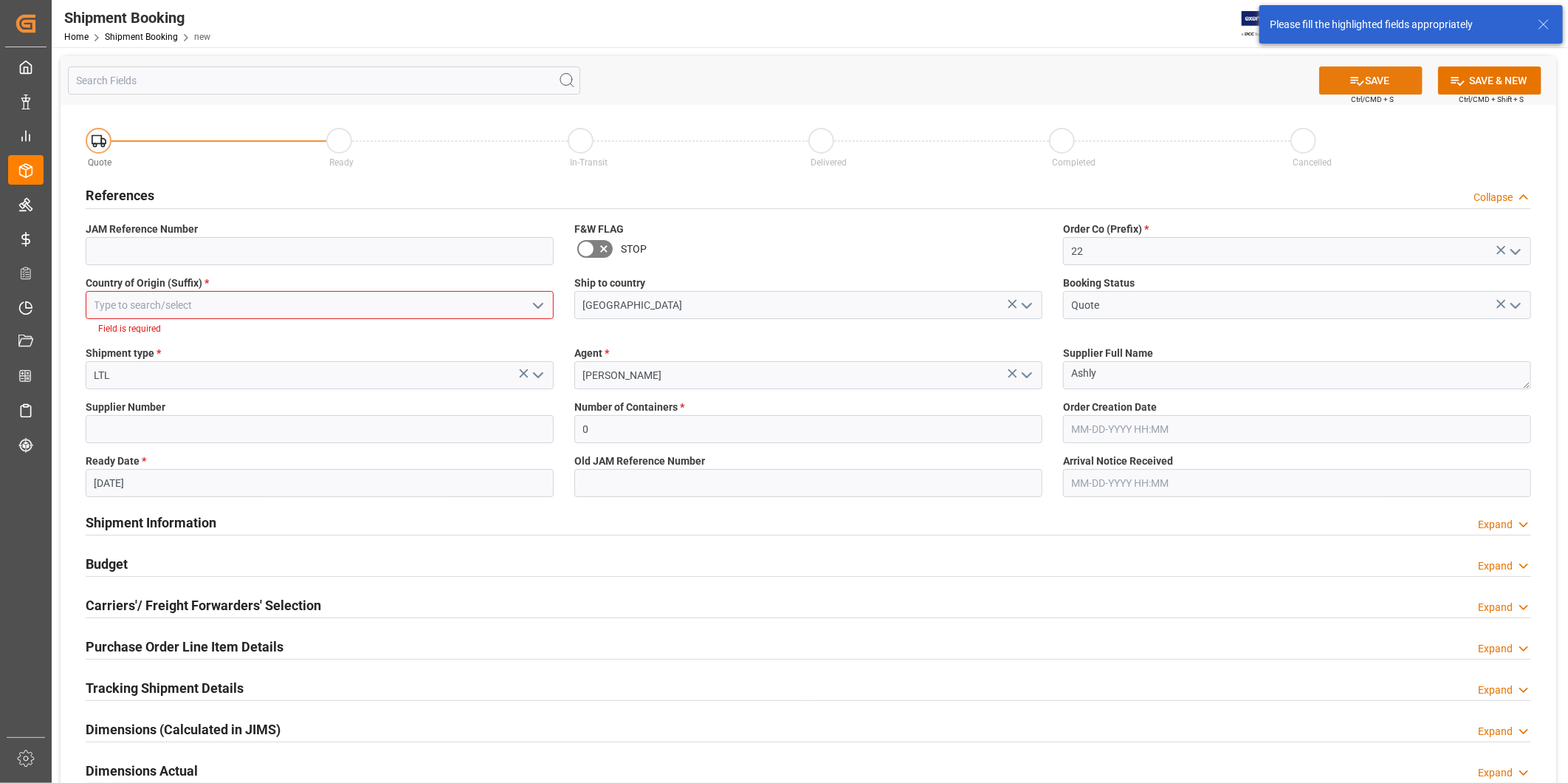
click at [1362, 77] on button "SAVE" at bounding box center [1371, 80] width 104 height 28
click at [491, 314] on input at bounding box center [320, 304] width 468 height 28
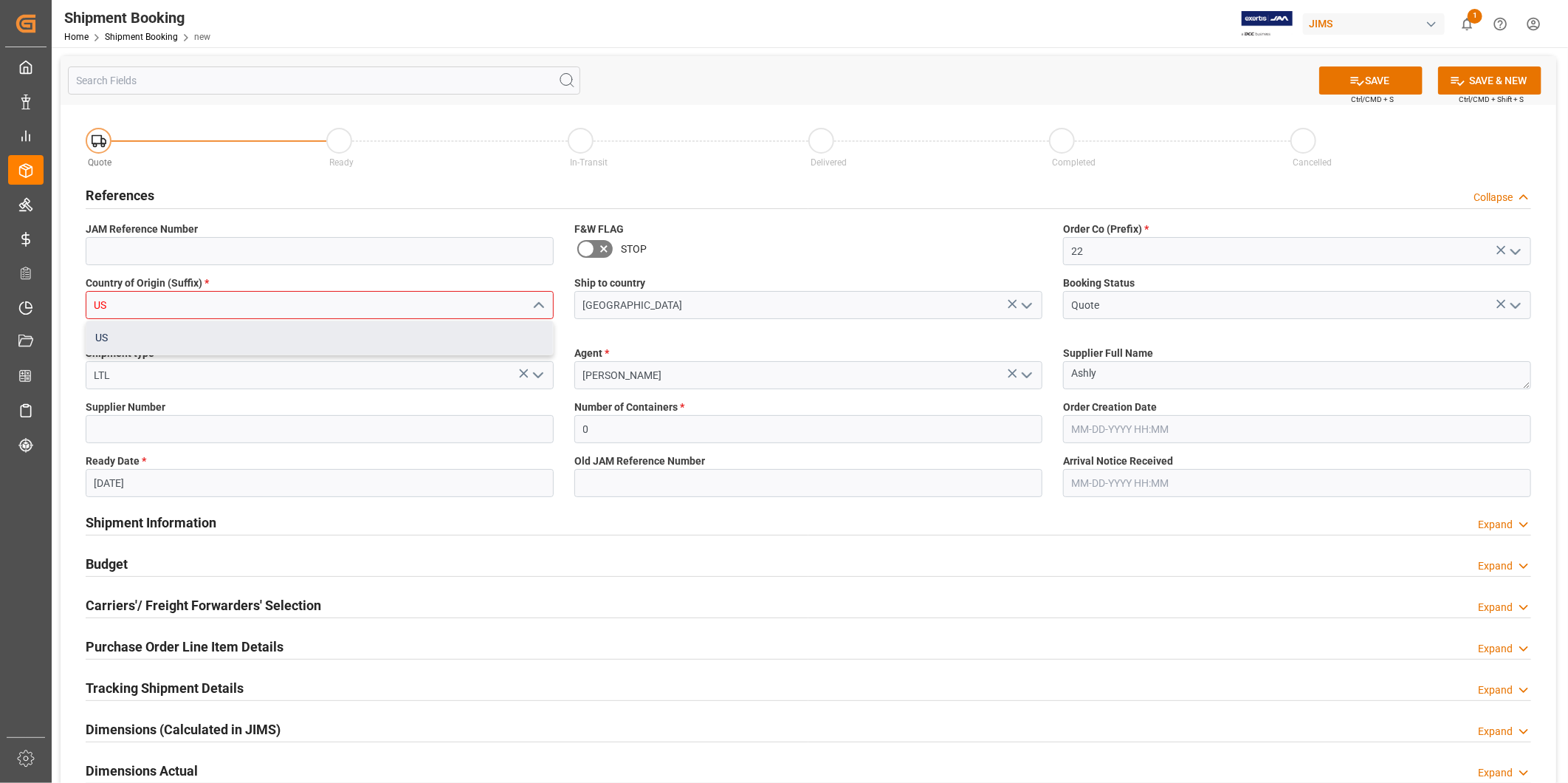
click at [441, 328] on div "US" at bounding box center [320, 338] width 467 height 34
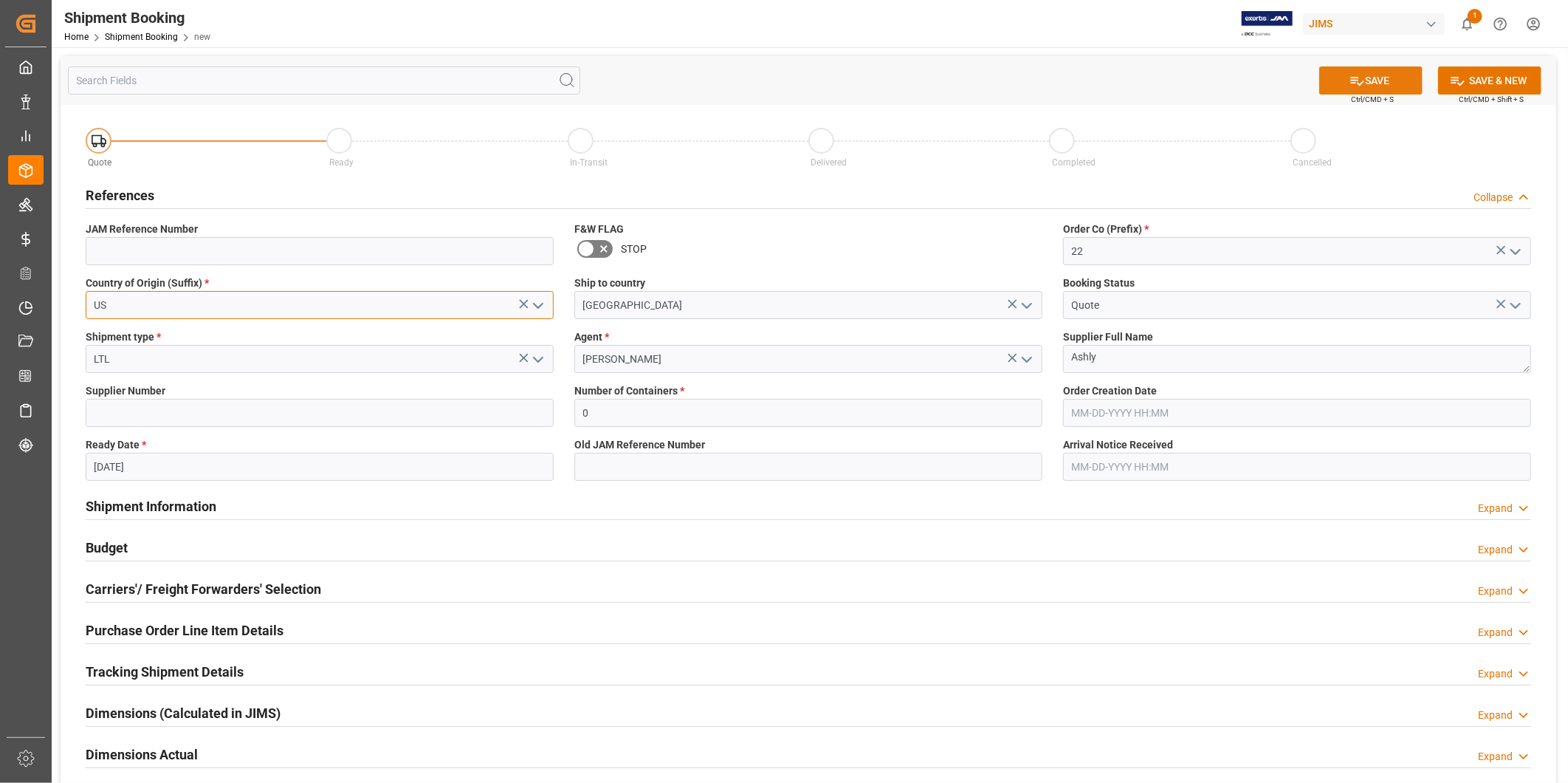
type input "US"
click at [1351, 85] on icon at bounding box center [1357, 81] width 15 height 15
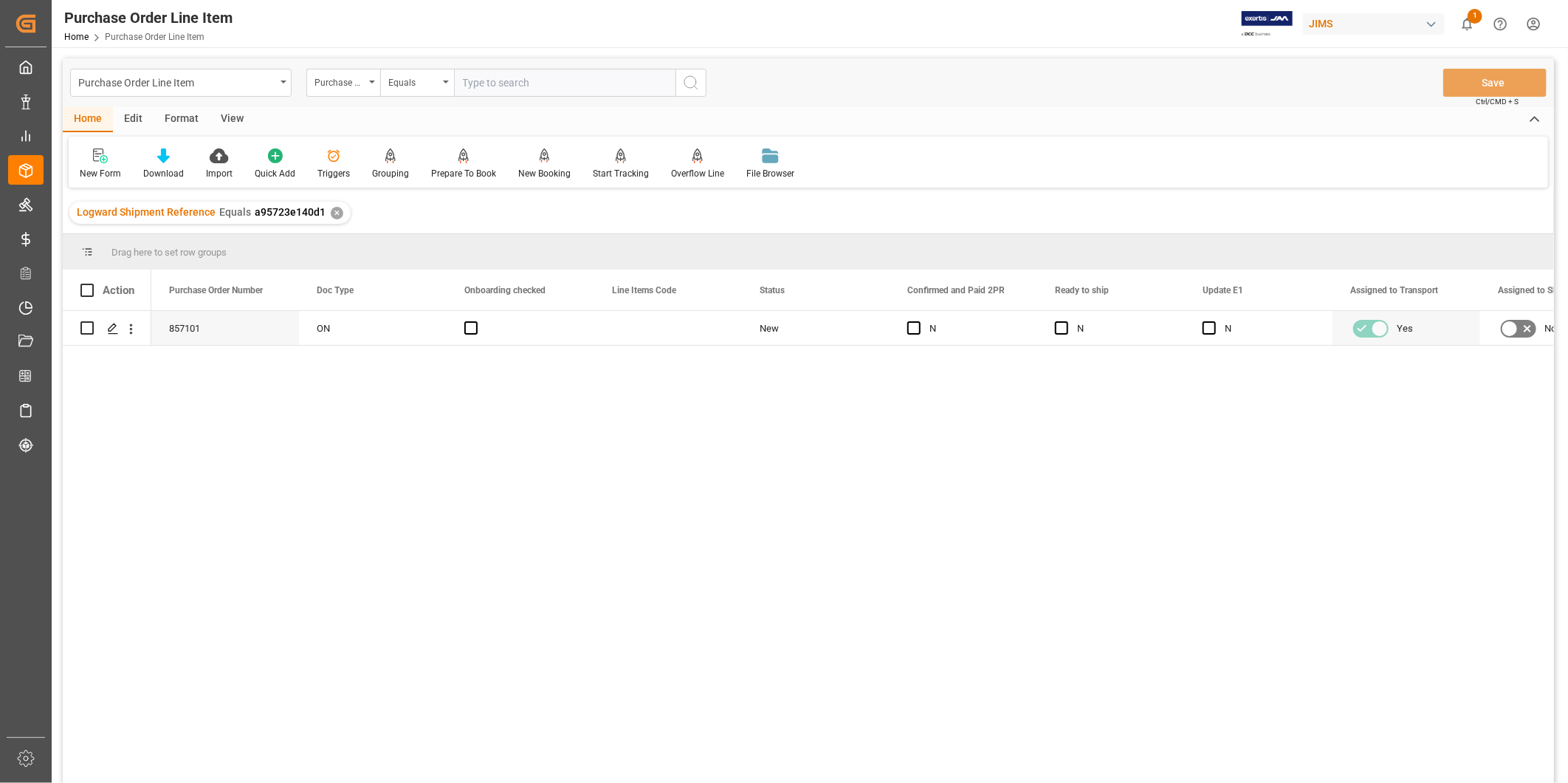
click at [229, 116] on div "View" at bounding box center [232, 120] width 45 height 25
click at [89, 167] on div "Default" at bounding box center [94, 173] width 29 height 14
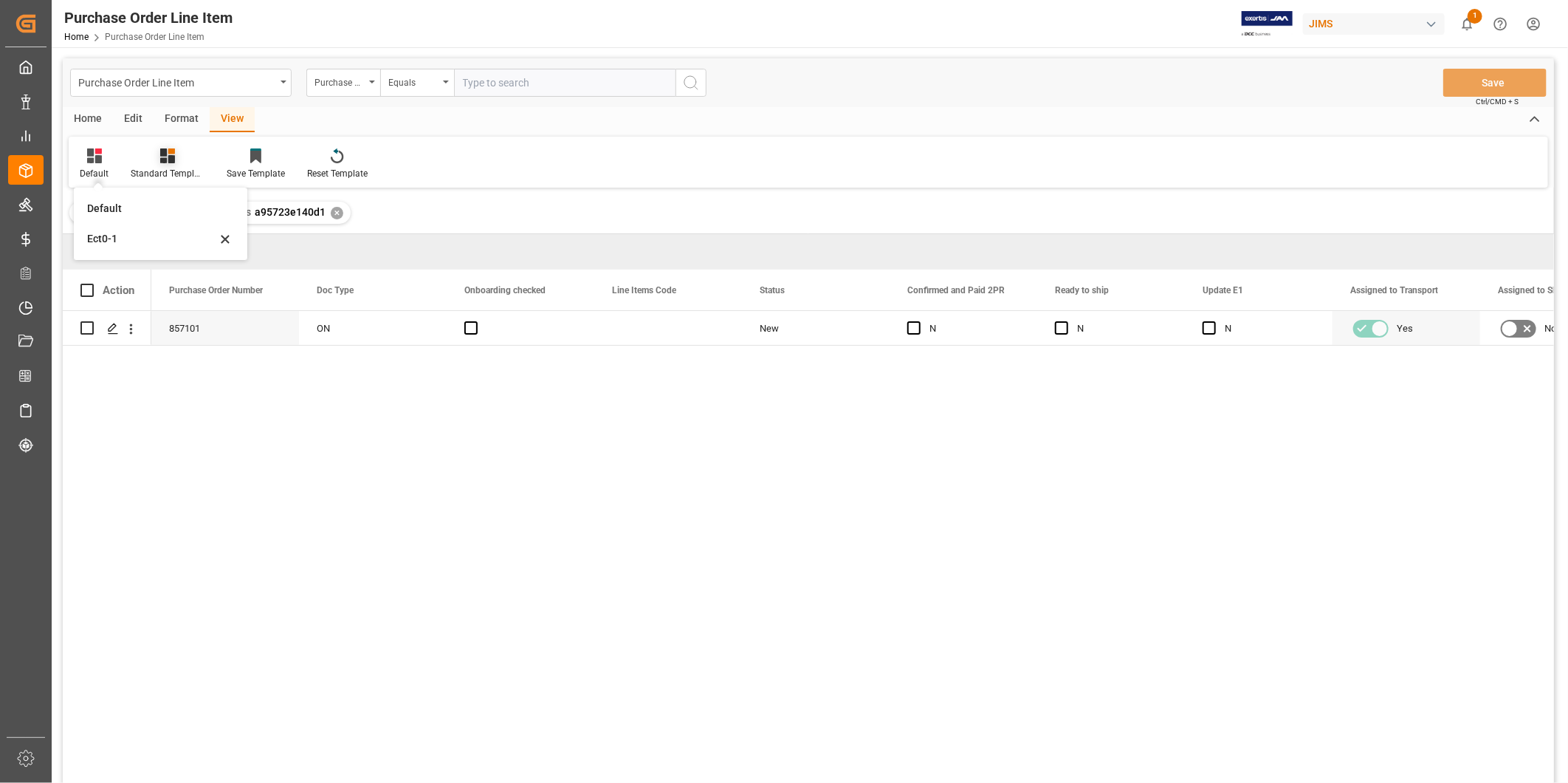
click at [167, 156] on icon at bounding box center [167, 155] width 15 height 15
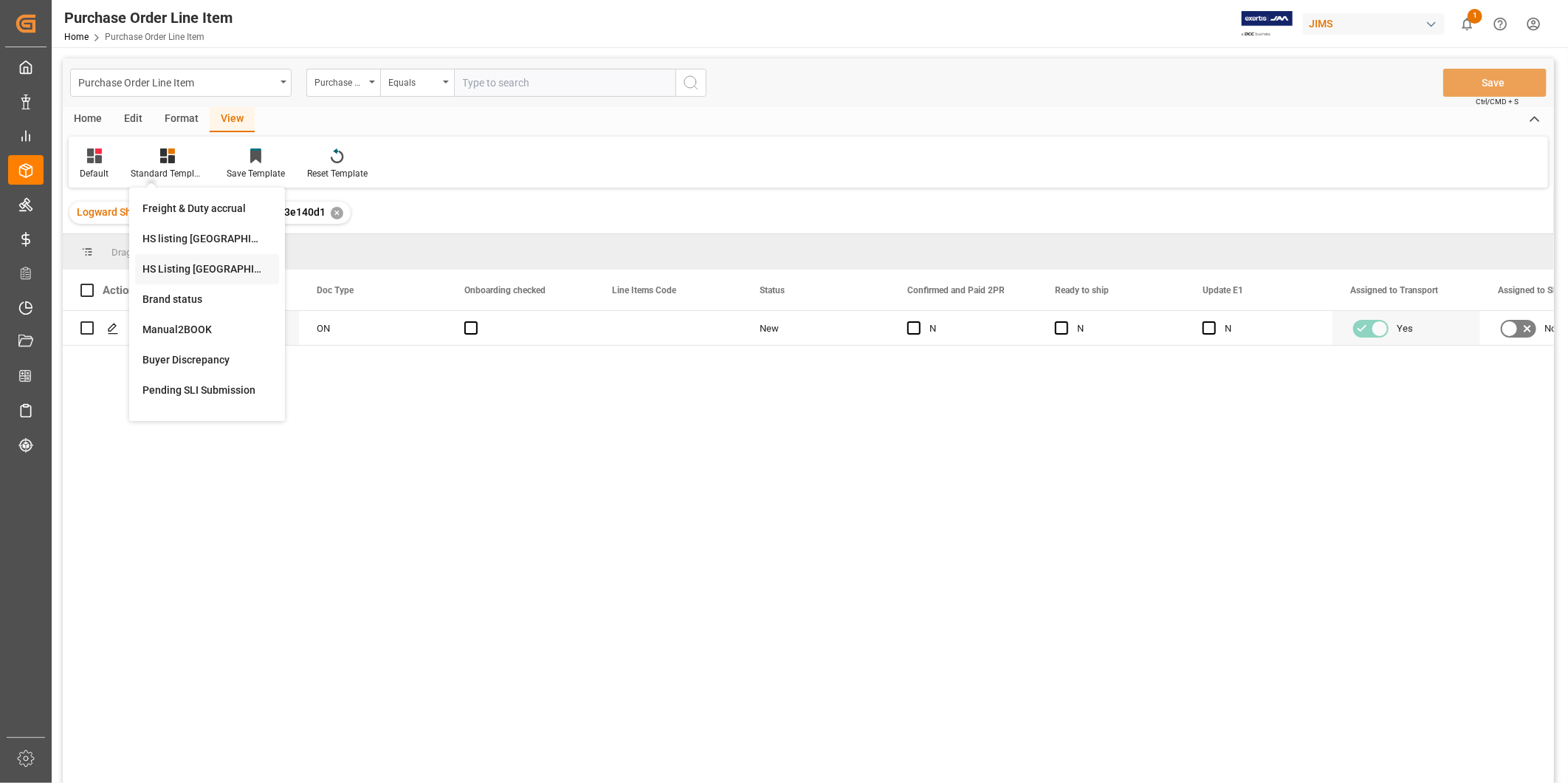
click at [182, 271] on div "HS Listing CANADA" at bounding box center [207, 269] width 129 height 15
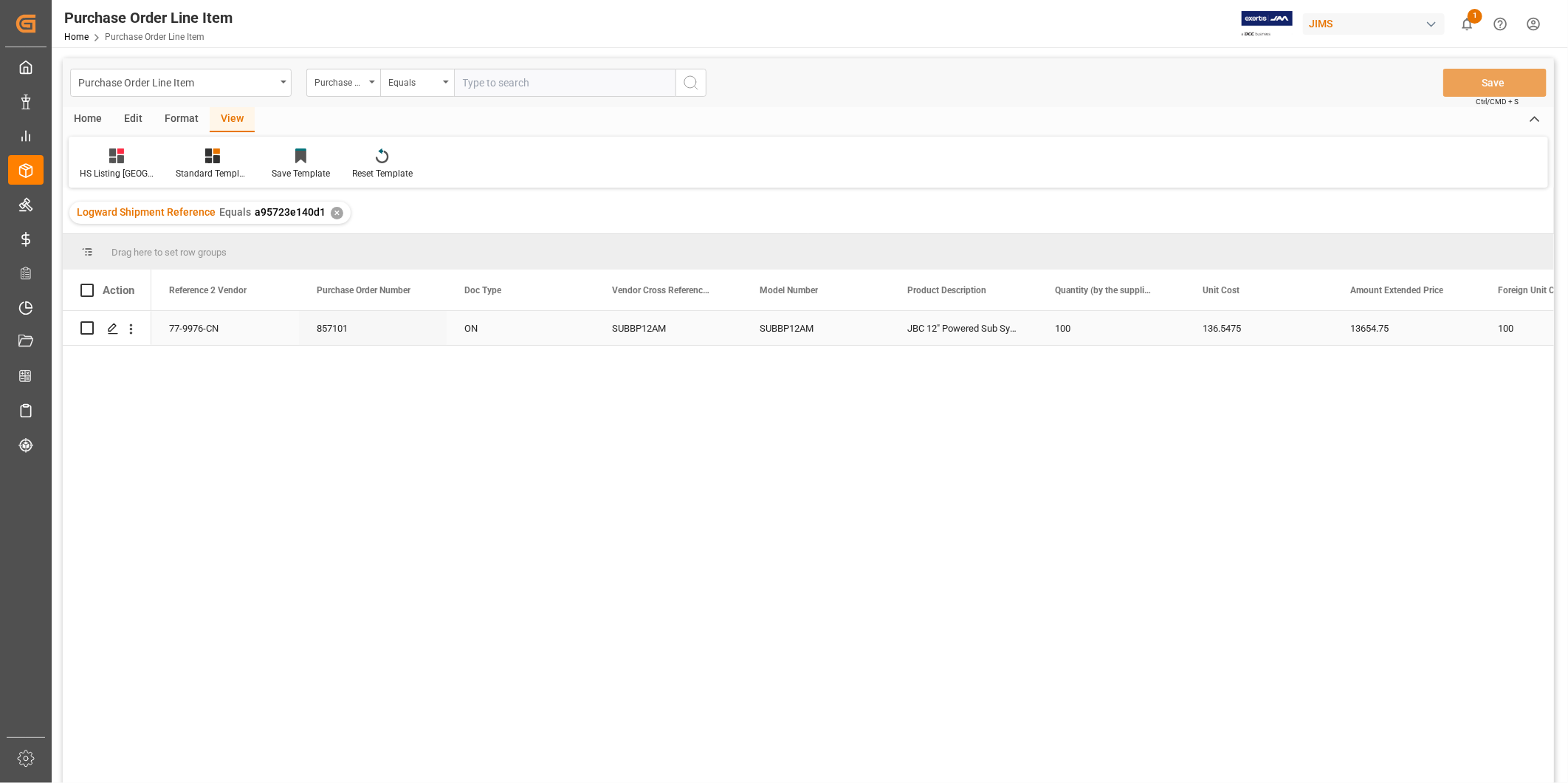
click at [219, 322] on div "77-9976-CN" at bounding box center [225, 327] width 148 height 34
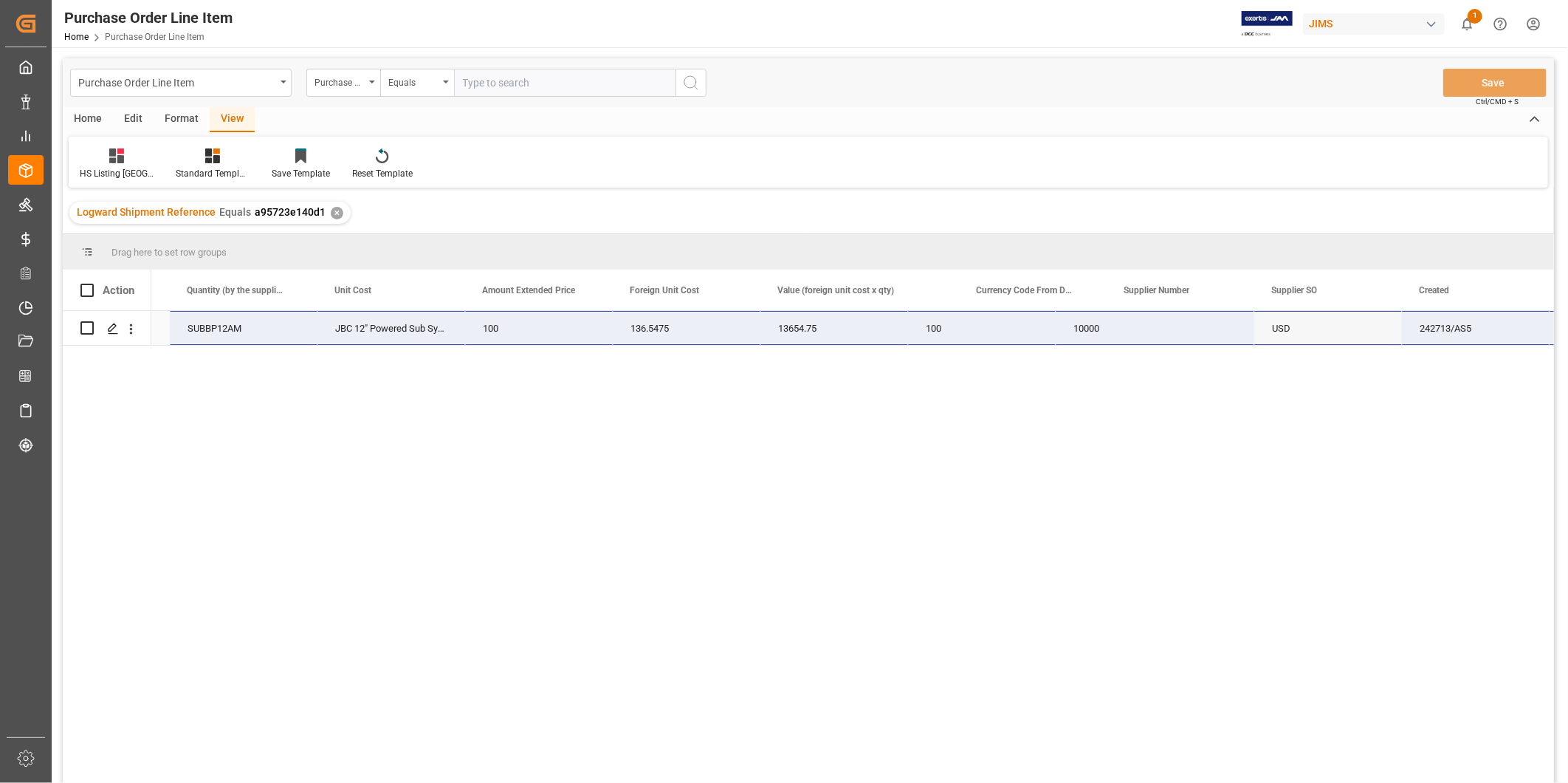
scroll to position [0, 863]
click at [124, 154] on div at bounding box center [116, 155] width 74 height 15
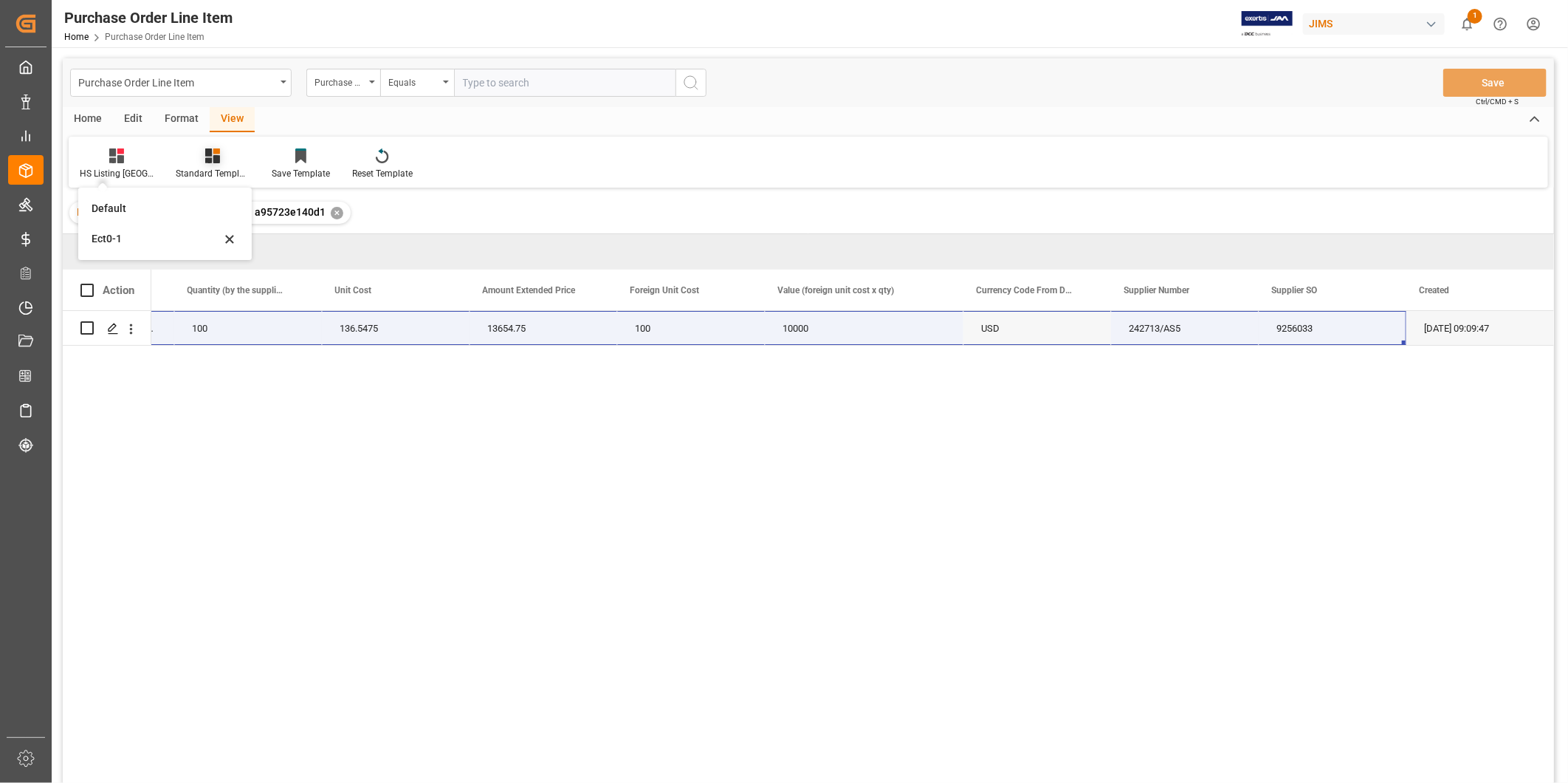
click at [233, 154] on div at bounding box center [212, 155] width 74 height 15
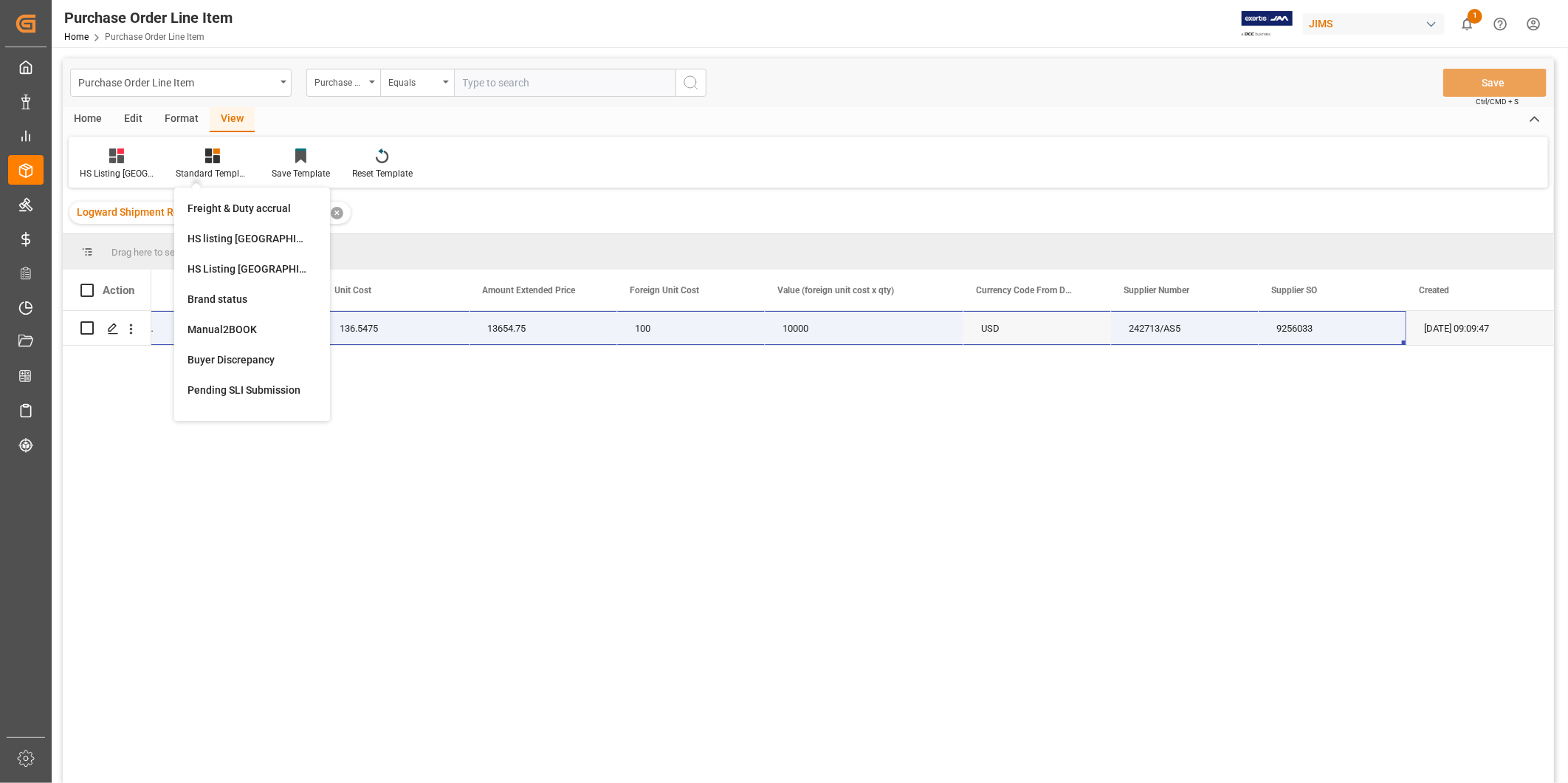
click at [864, 361] on div "77-9976-CN SUBBP12AM JBC 12" Powered Sub System 100 136.5475 13654.75 100 10000…" at bounding box center [853, 551] width 1403 height 481
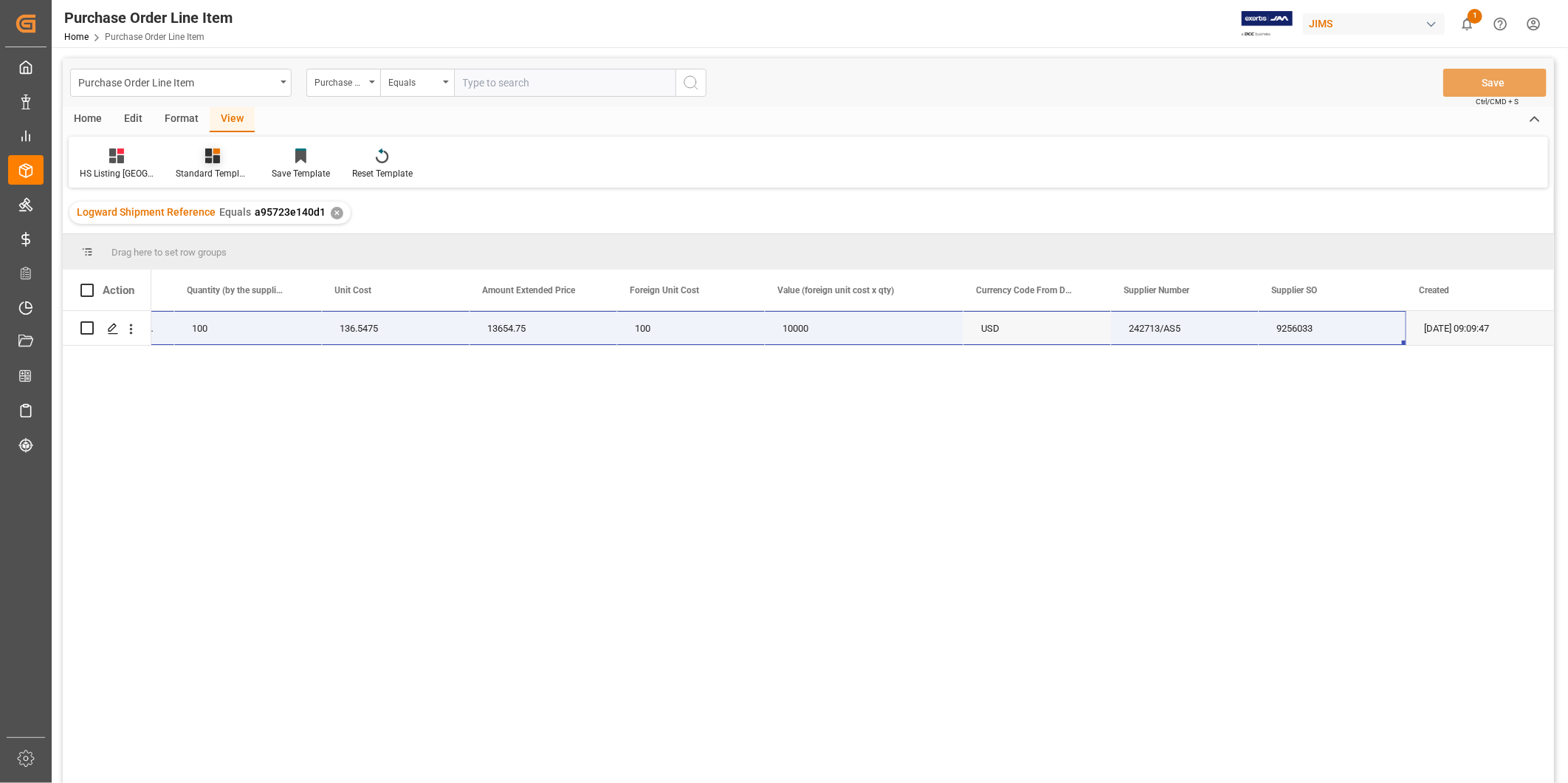
click at [214, 170] on div "Standard Templates" at bounding box center [212, 173] width 74 height 14
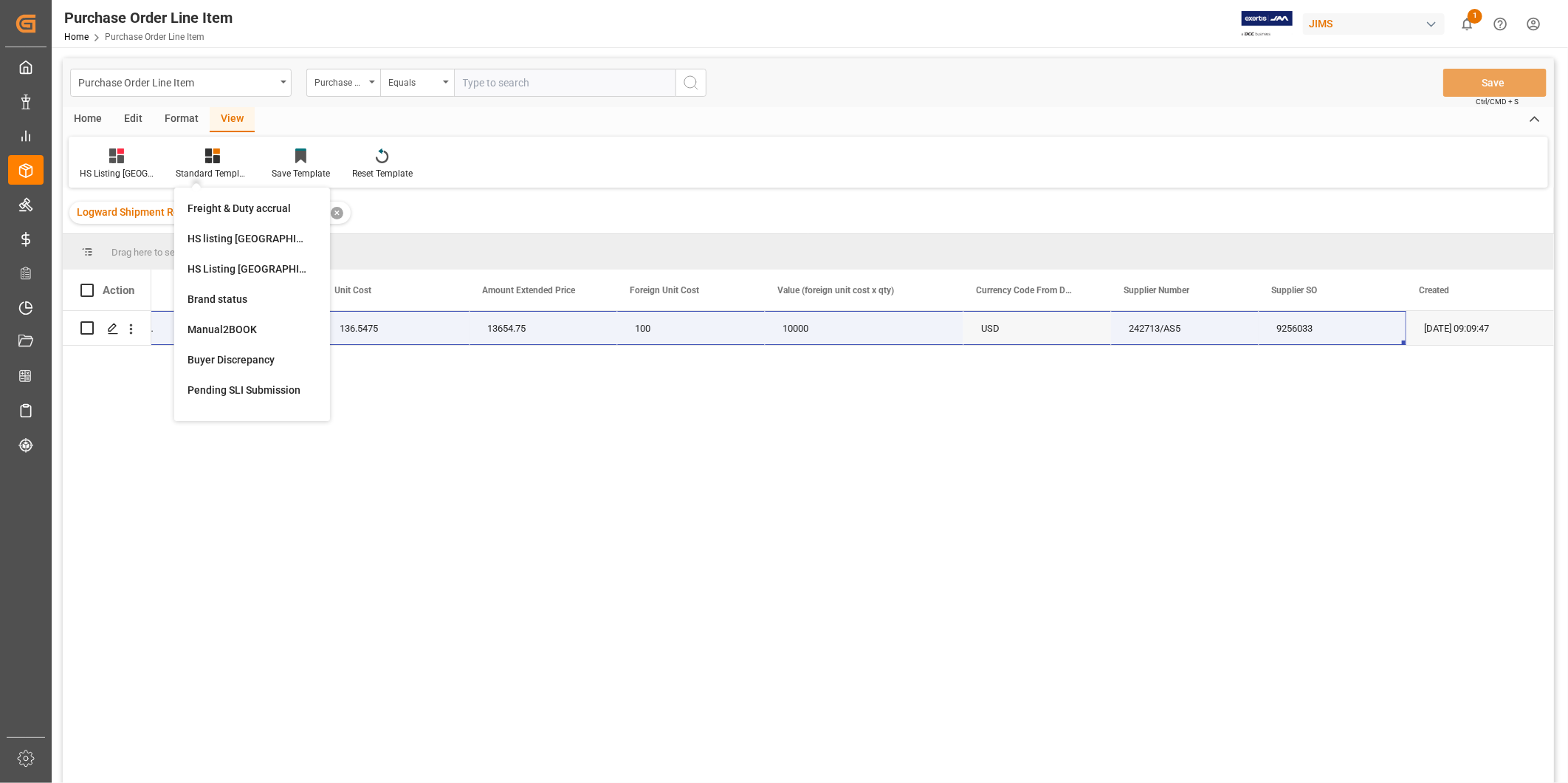
click at [549, 532] on div "77-9976-CN SUBBP12AM JBC 12" Powered Sub System 100 136.5475 13654.75 100 10000…" at bounding box center [853, 551] width 1403 height 481
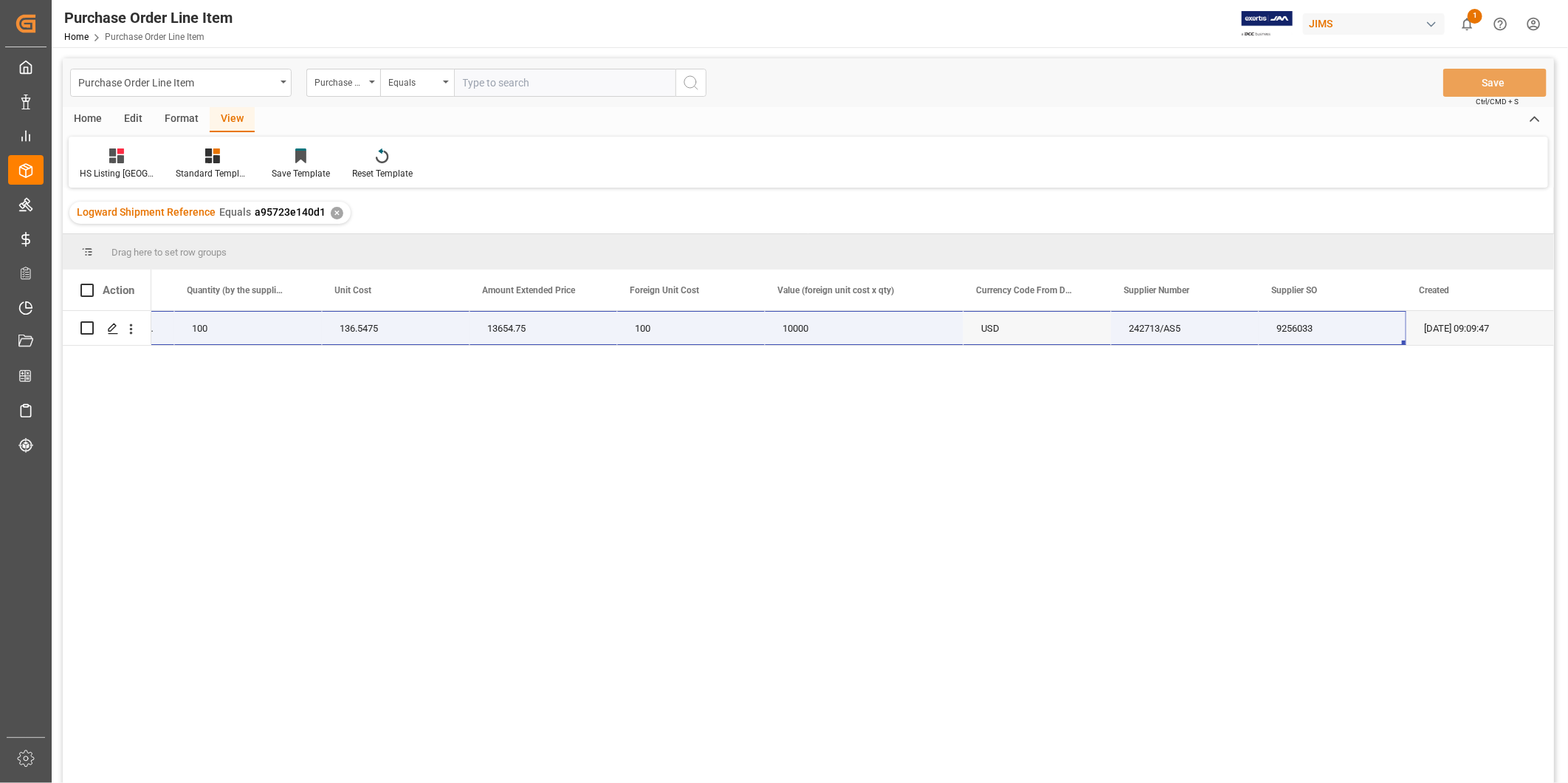
click at [666, 338] on div "100" at bounding box center [691, 327] width 148 height 34
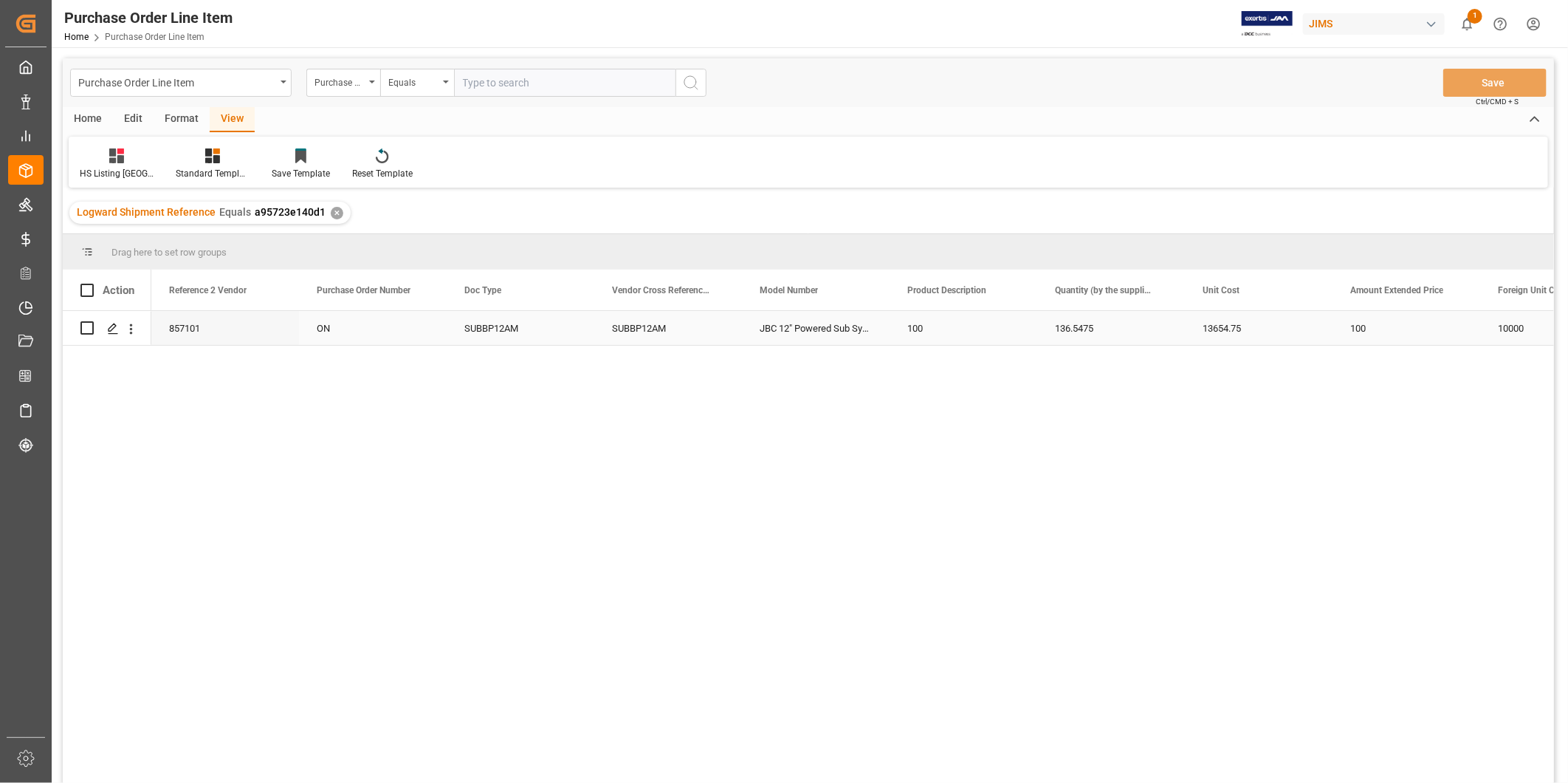
scroll to position [0, 0]
click at [212, 319] on div "77-9976-CN" at bounding box center [225, 327] width 148 height 34
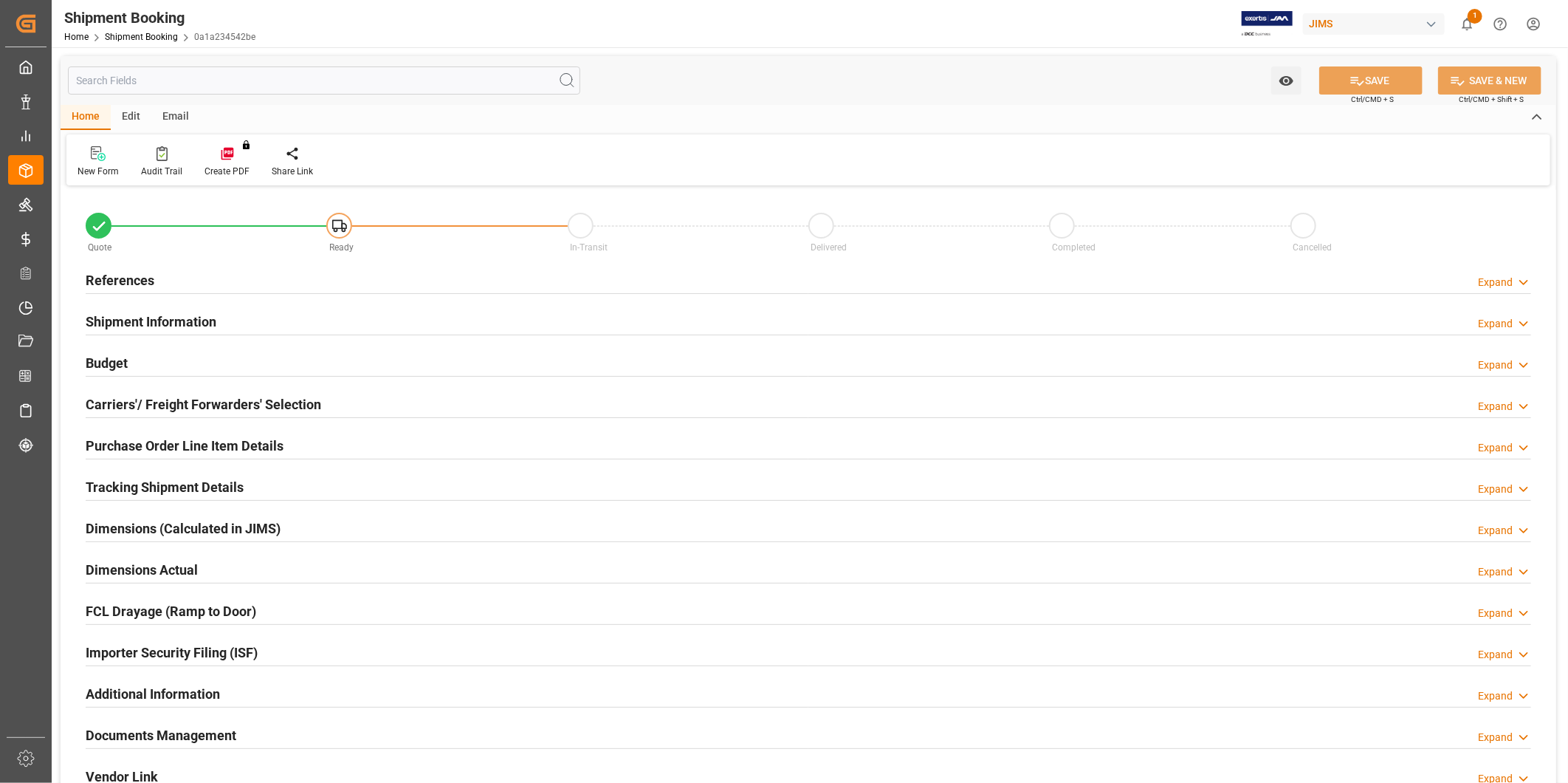
type input "0"
type input "[DATE]"
click at [1508, 286] on div "Expand" at bounding box center [1495, 282] width 35 height 15
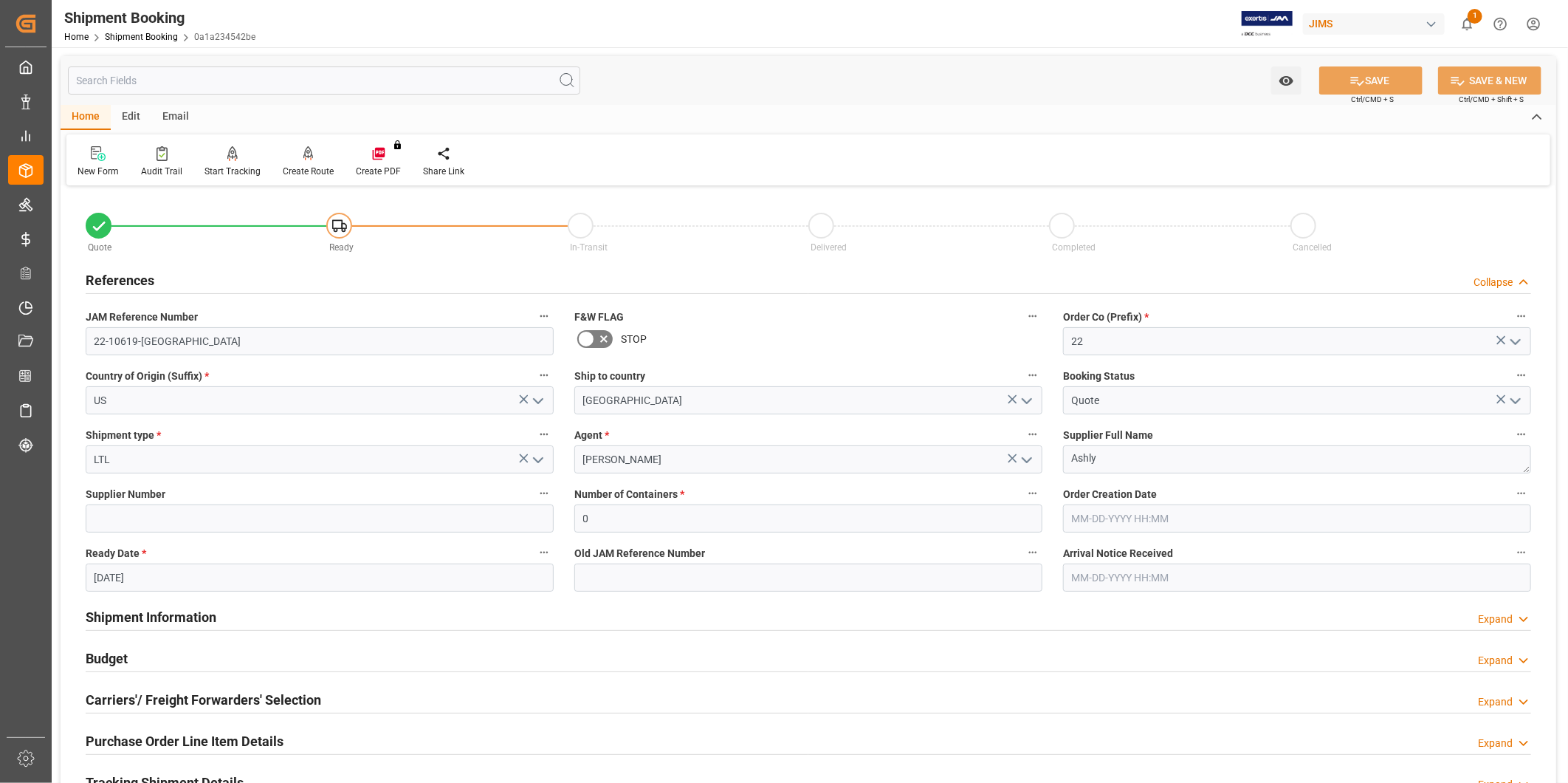
click at [143, 326] on label "JAM Reference Number" at bounding box center [320, 317] width 468 height 21
click at [535, 326] on button "JAM Reference Number" at bounding box center [544, 316] width 19 height 19
click at [134, 341] on input "22-10619-US" at bounding box center [320, 341] width 468 height 28
